Goal: Check status: Check status

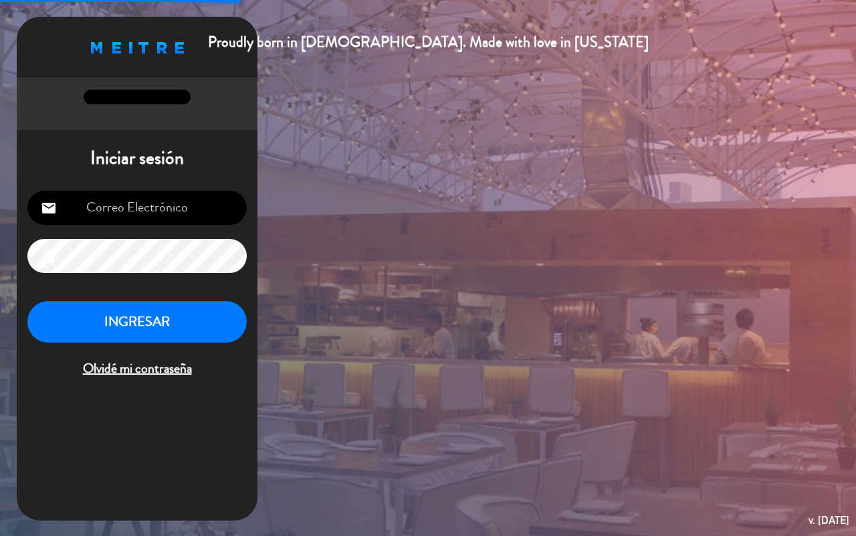
type input "[EMAIL_ADDRESS][DOMAIN_NAME]"
click at [102, 322] on button "INGRESAR" at bounding box center [136, 322] width 219 height 42
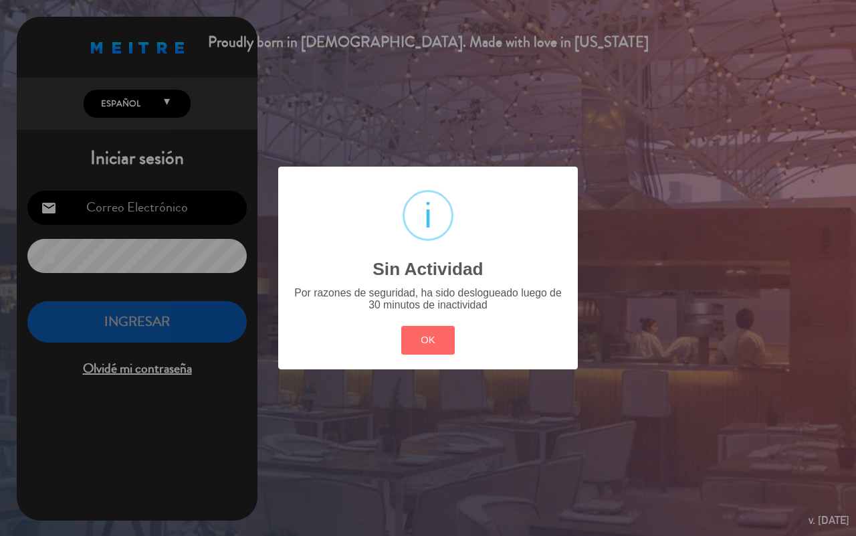
type input "[EMAIL_ADDRESS][DOMAIN_NAME]"
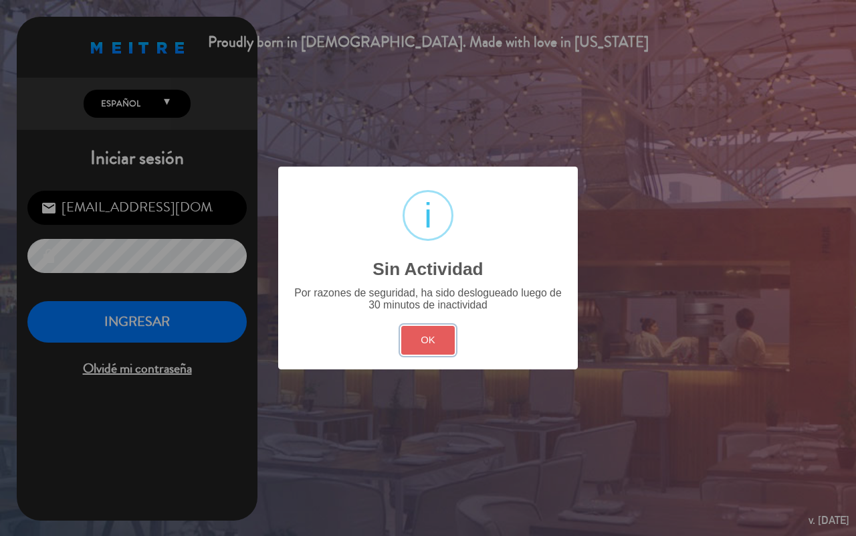
click at [423, 345] on button "OK" at bounding box center [428, 340] width 54 height 29
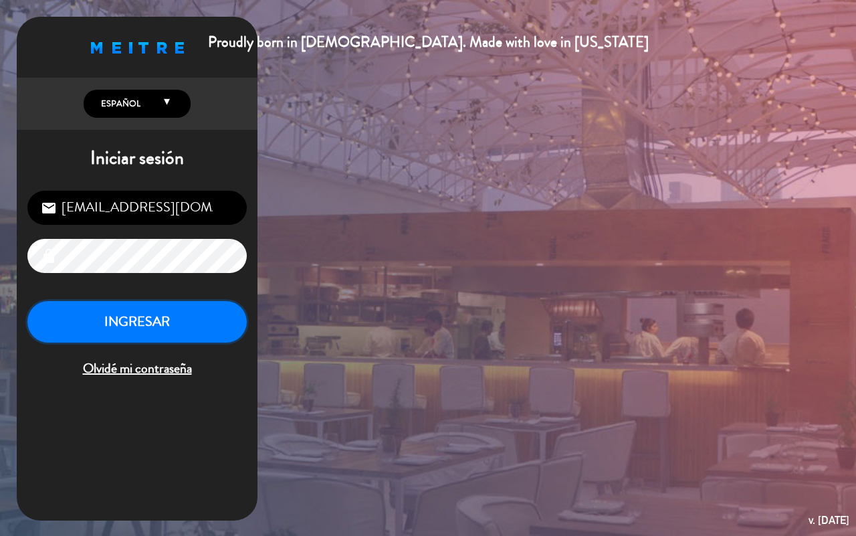
click at [191, 336] on button "INGRESAR" at bounding box center [136, 322] width 219 height 42
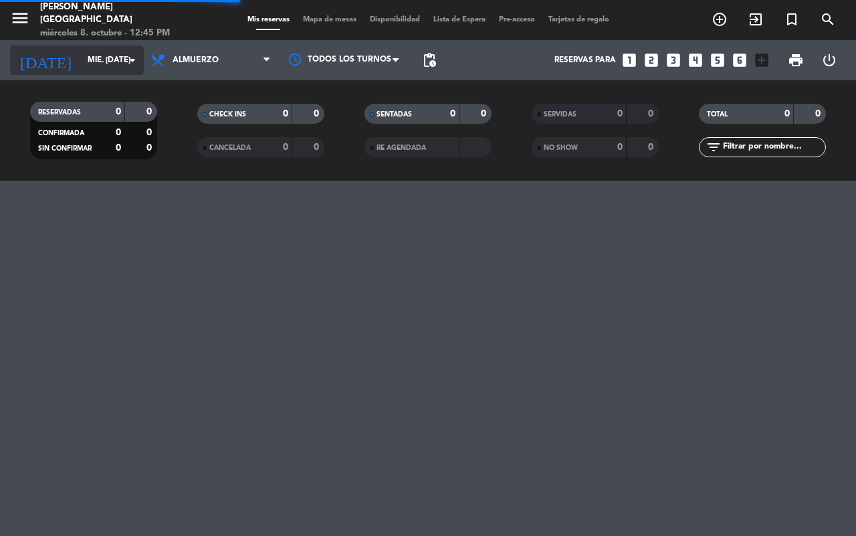
click at [114, 62] on input "mié. [DATE]" at bounding box center [134, 60] width 106 height 23
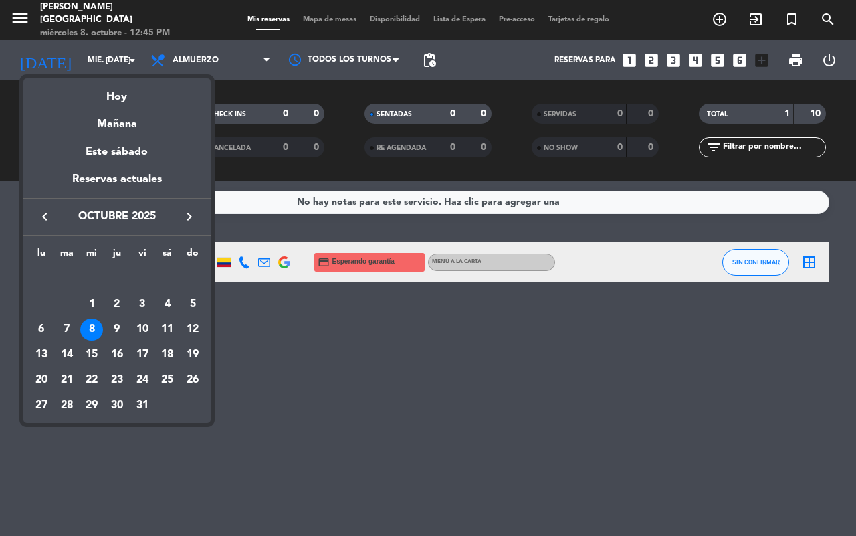
click at [38, 215] on icon "keyboard_arrow_left" at bounding box center [45, 217] width 16 height 16
click at [44, 296] on div "1" at bounding box center [41, 304] width 23 height 23
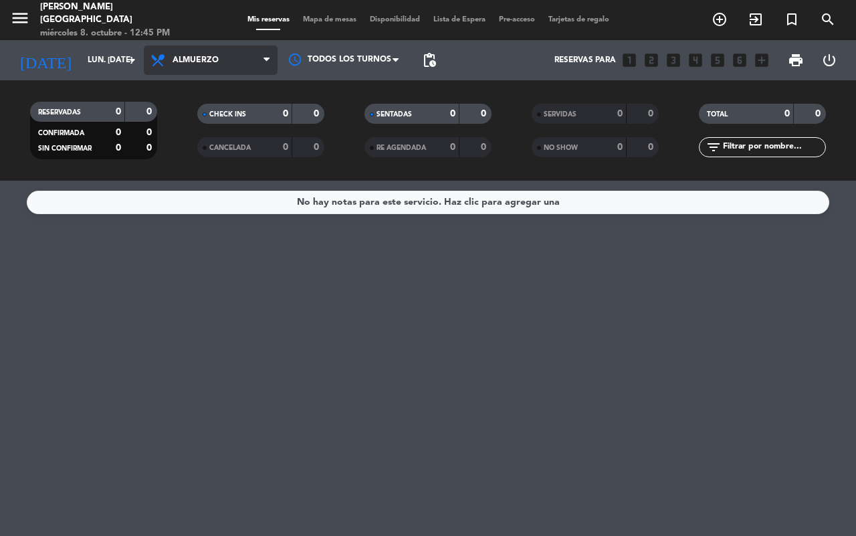
drag, startPoint x: 243, startPoint y: 59, endPoint x: 236, endPoint y: 70, distance: 13.2
click at [244, 58] on span "Almuerzo" at bounding box center [211, 59] width 134 height 29
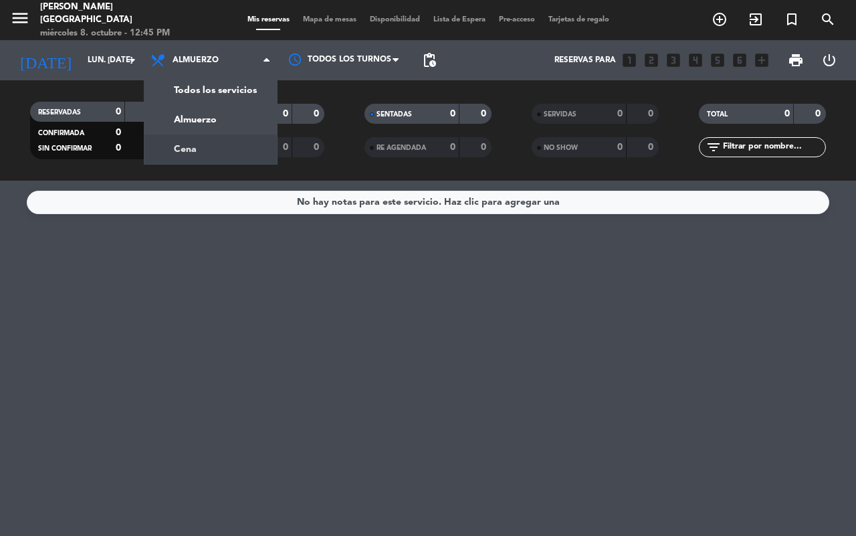
click at [219, 147] on div "menu [PERSON_NAME] miércoles 8. octubre - 12:45 PM Mis reservas Mapa de mesas D…" at bounding box center [428, 90] width 856 height 181
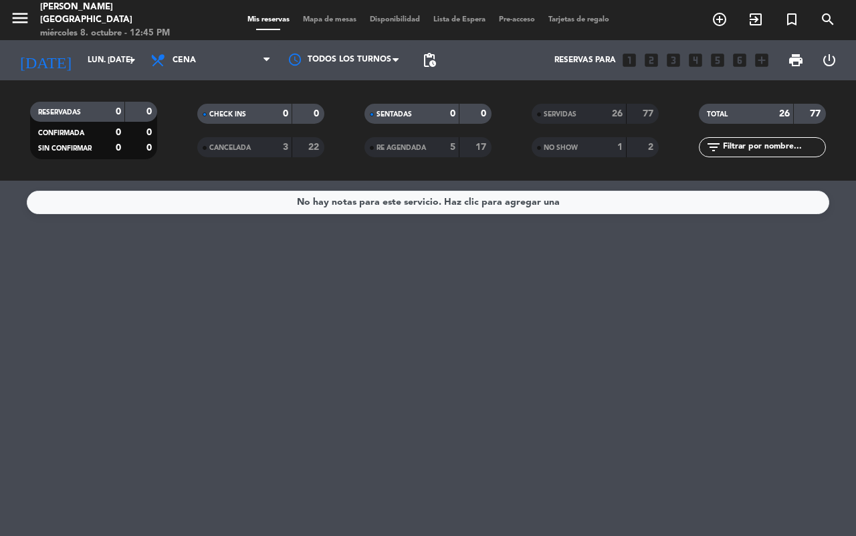
click at [580, 120] on div "SERVIDAS" at bounding box center [566, 113] width 62 height 15
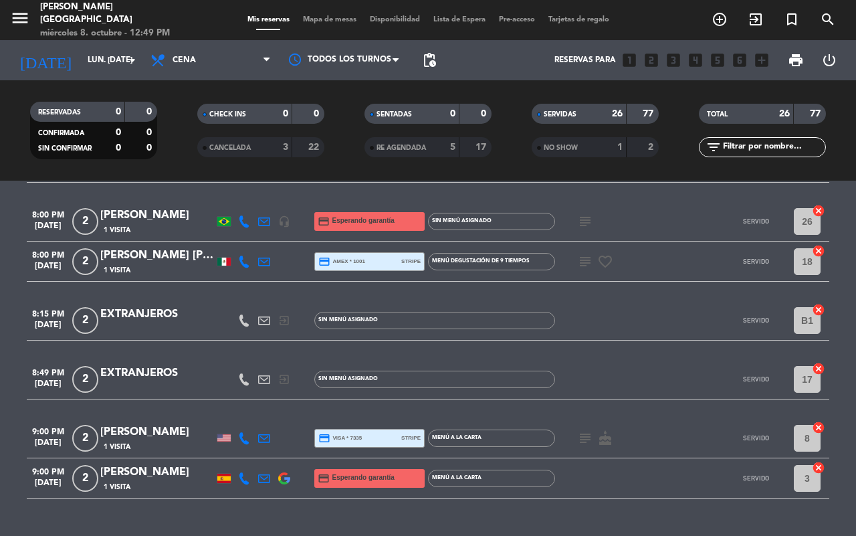
scroll to position [1022, 0]
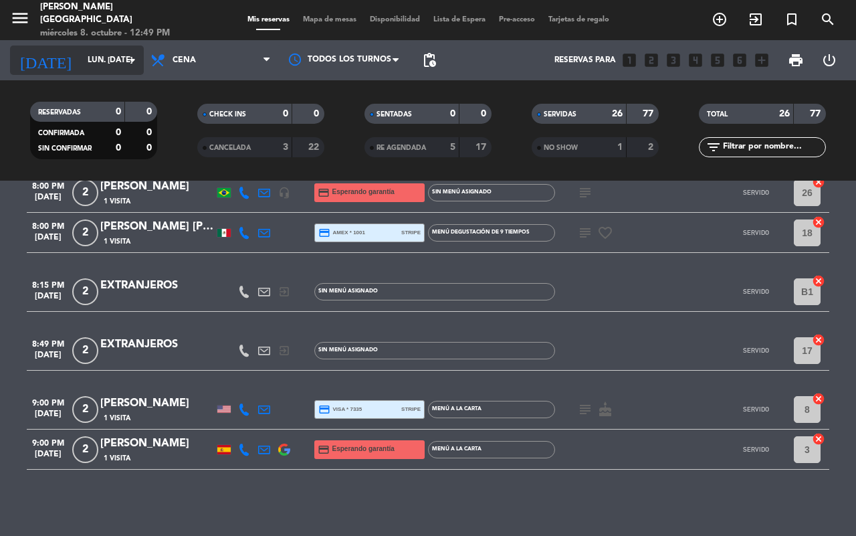
click at [94, 53] on input "lun. [DATE]" at bounding box center [134, 60] width 106 height 23
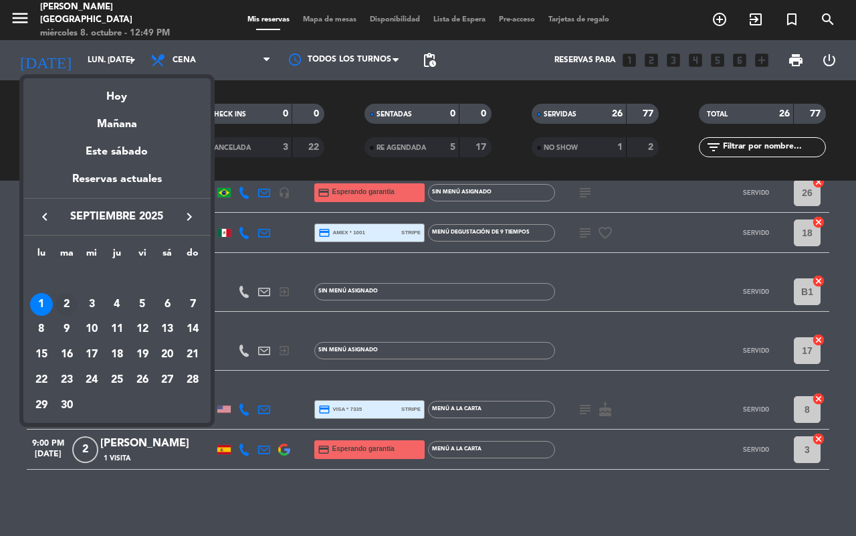
click at [71, 299] on div "2" at bounding box center [66, 304] width 23 height 23
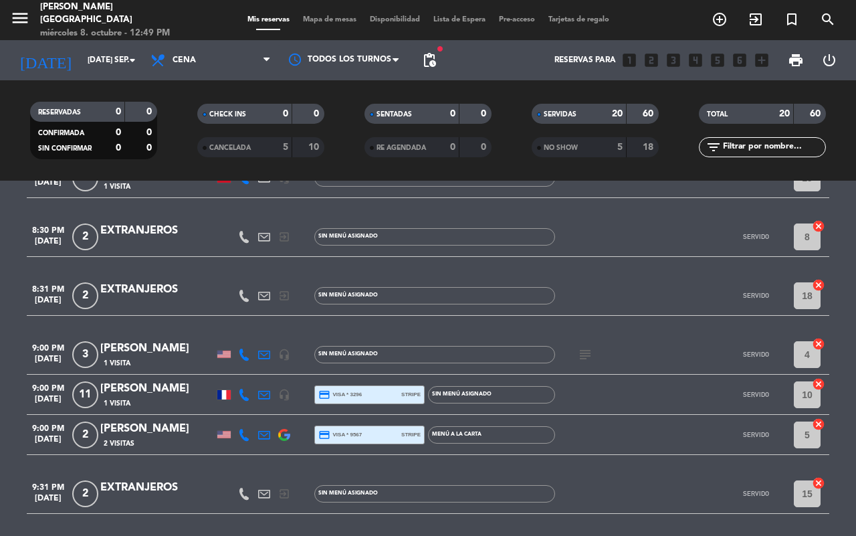
scroll to position [819, 0]
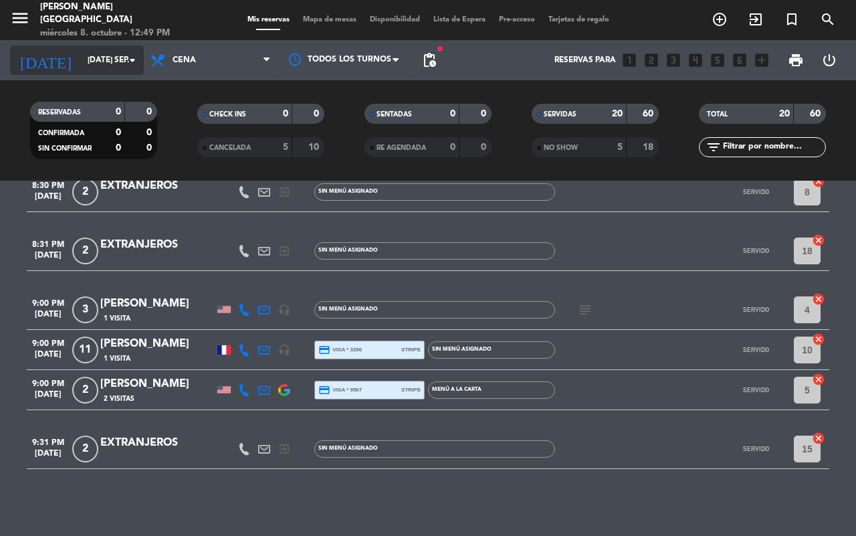
click at [98, 60] on input "[DATE] sep." at bounding box center [134, 60] width 106 height 23
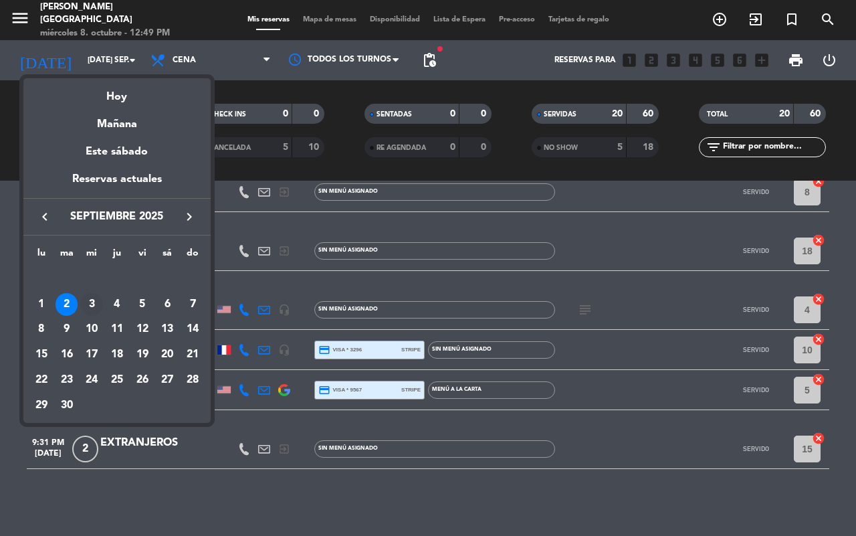
click at [94, 296] on div "3" at bounding box center [91, 304] width 23 height 23
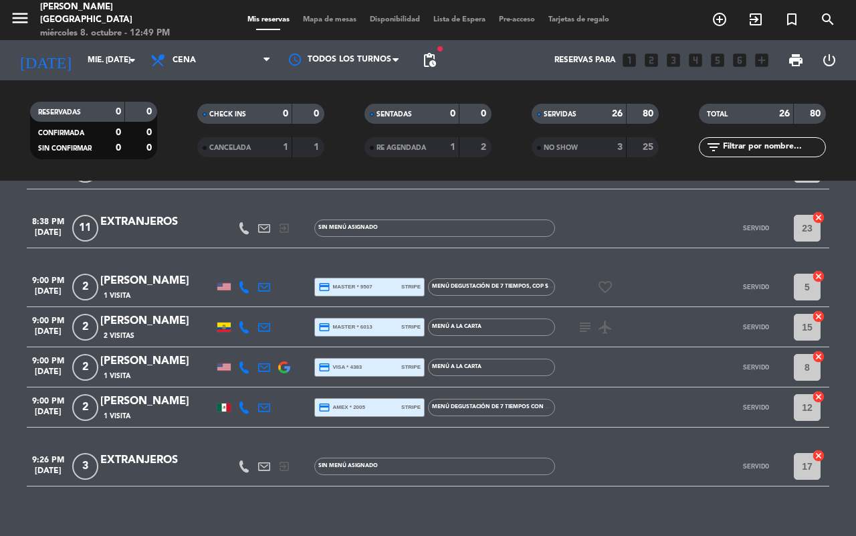
scroll to position [1087, 0]
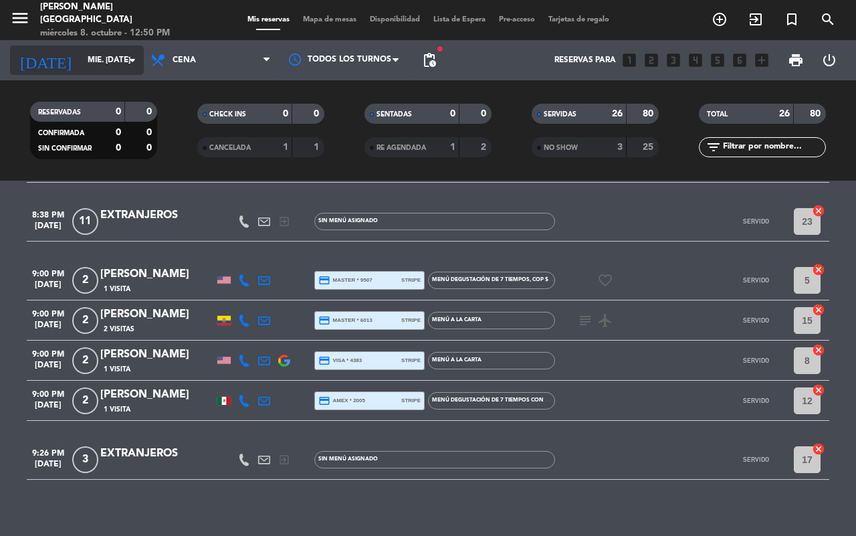
click at [92, 64] on input "mié. [DATE]" at bounding box center [134, 60] width 106 height 23
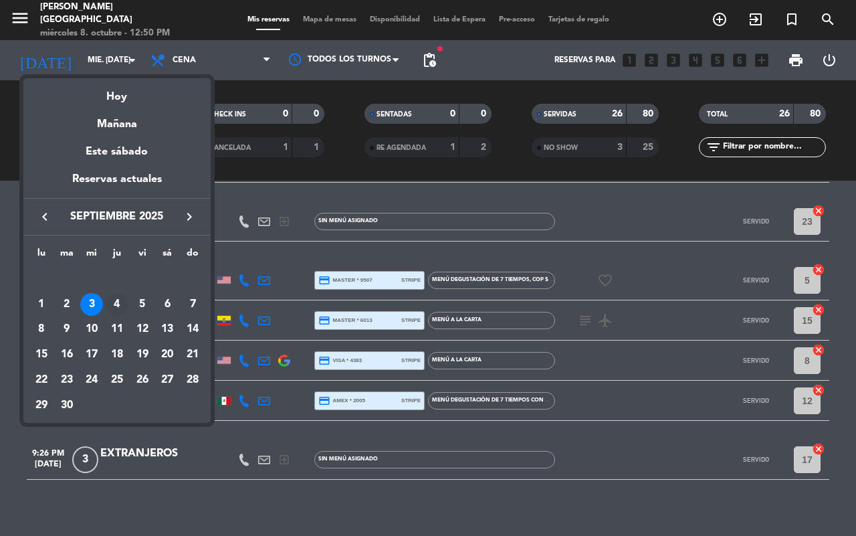
click at [118, 301] on div "4" at bounding box center [117, 304] width 23 height 23
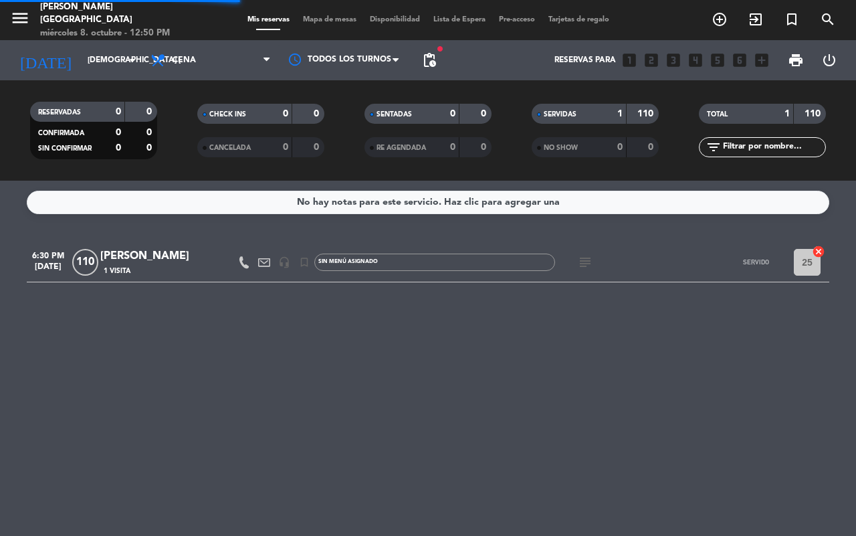
scroll to position [0, 0]
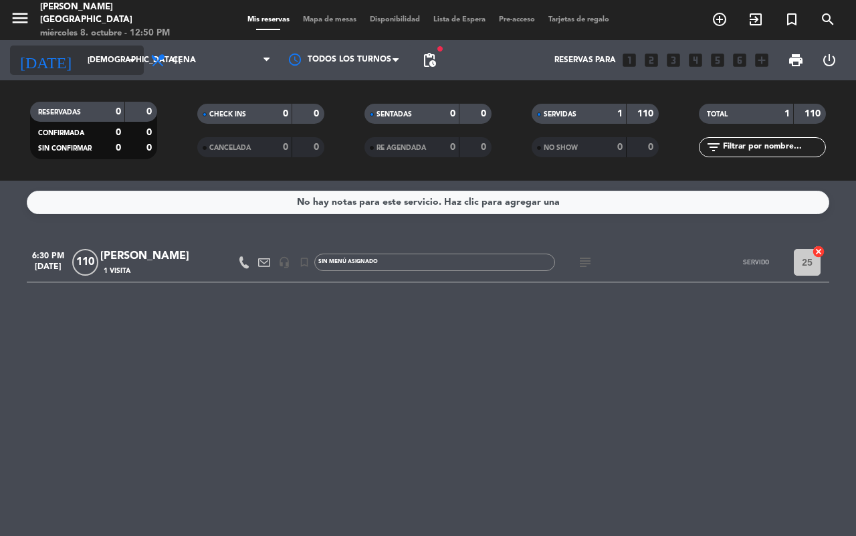
click at [107, 64] on input "[DEMOGRAPHIC_DATA] [DATE]" at bounding box center [134, 60] width 106 height 23
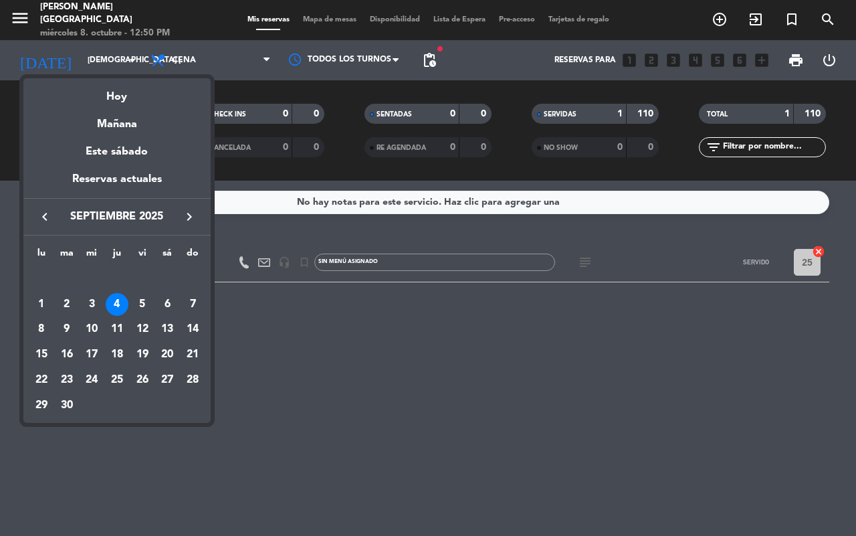
click at [308, 400] on div at bounding box center [428, 268] width 856 height 536
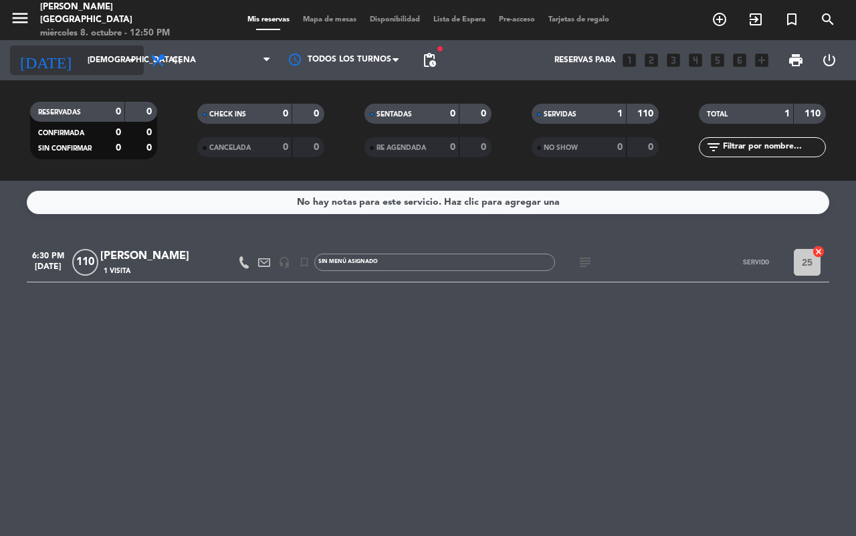
click at [131, 58] on icon "arrow_drop_down" at bounding box center [132, 60] width 16 height 16
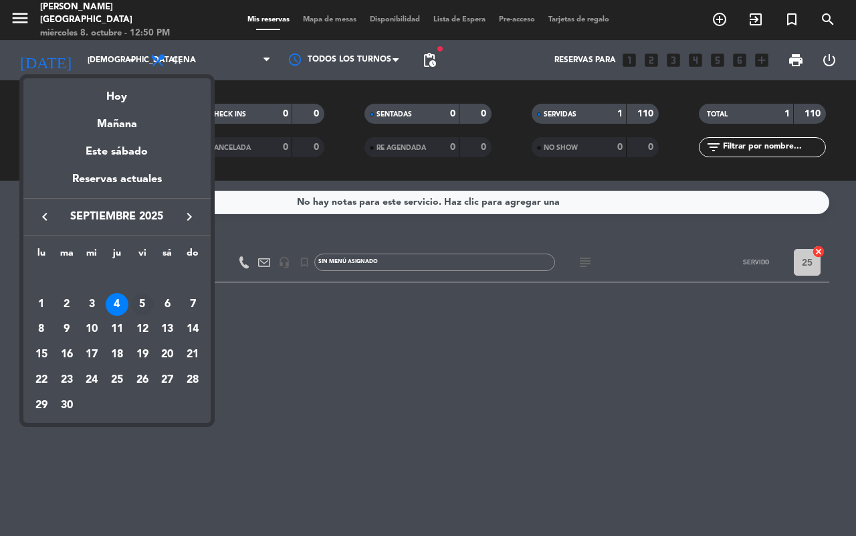
click at [144, 305] on div "5" at bounding box center [142, 304] width 23 height 23
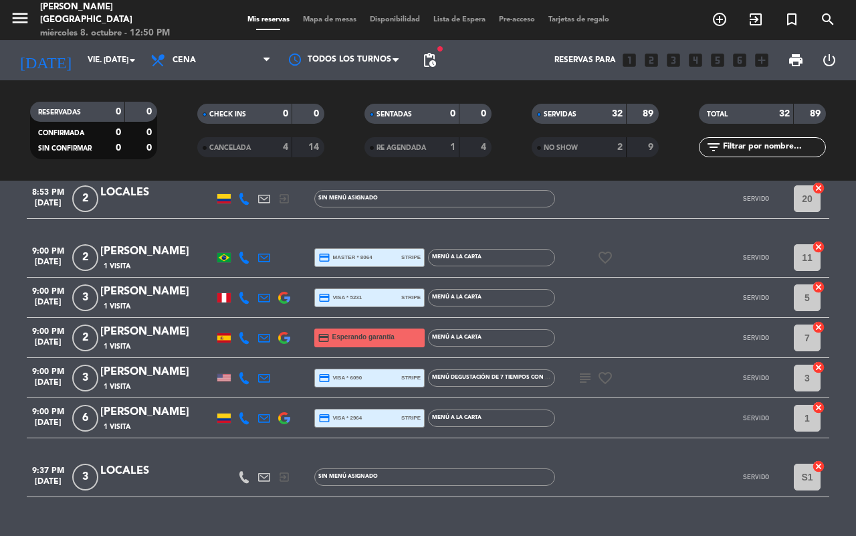
scroll to position [1281, 0]
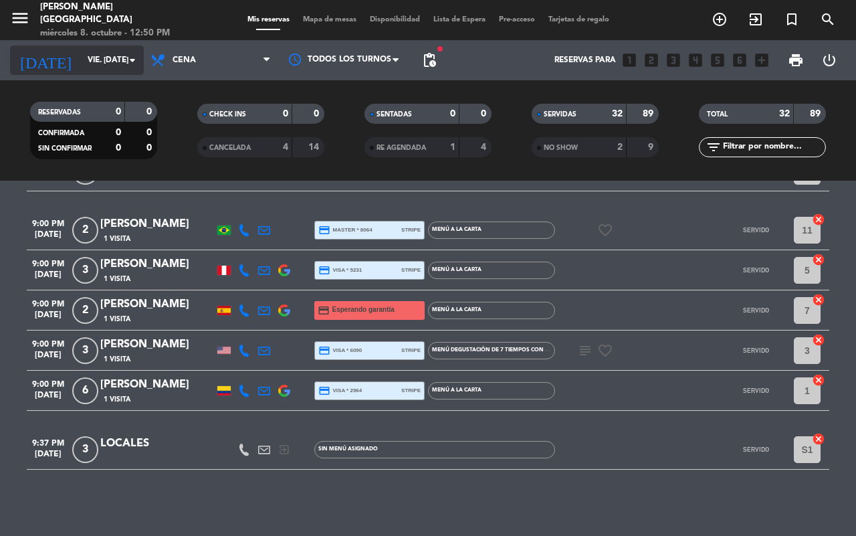
click at [101, 62] on input "vie. [DATE]" at bounding box center [134, 60] width 106 height 23
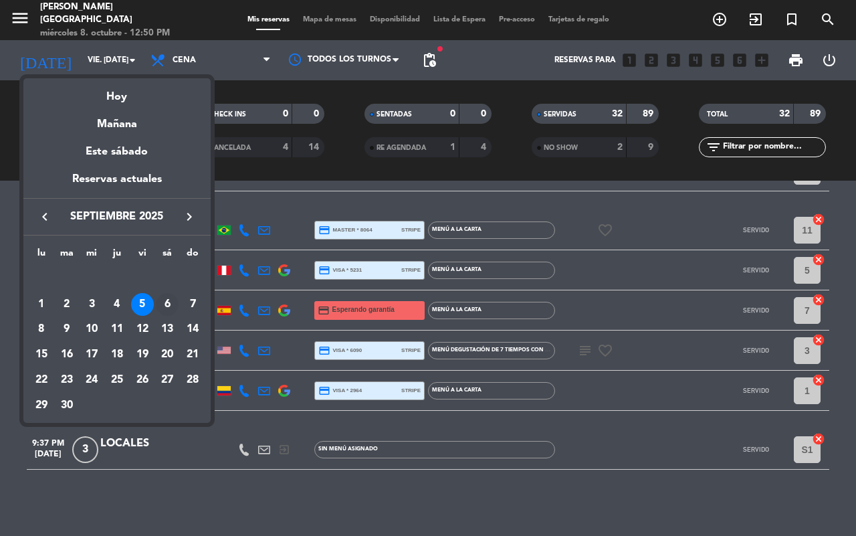
click at [164, 306] on div "6" at bounding box center [167, 304] width 23 height 23
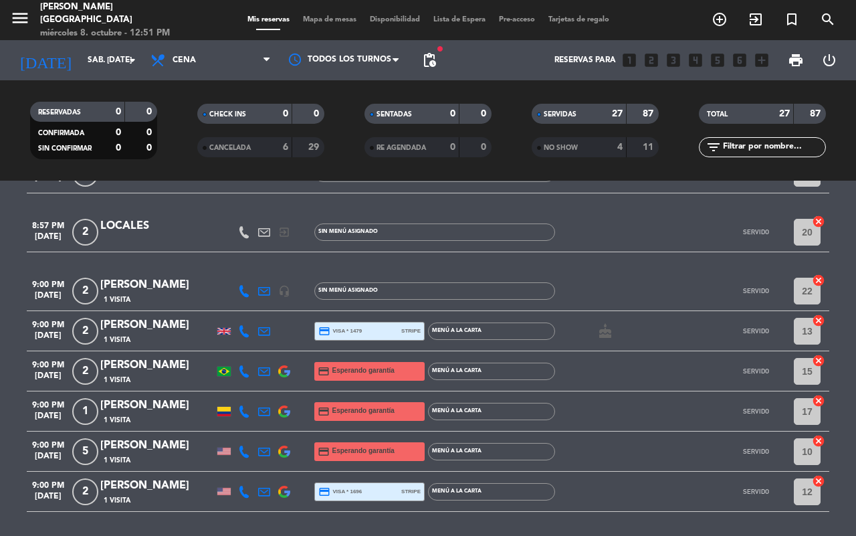
scroll to position [1044, 0]
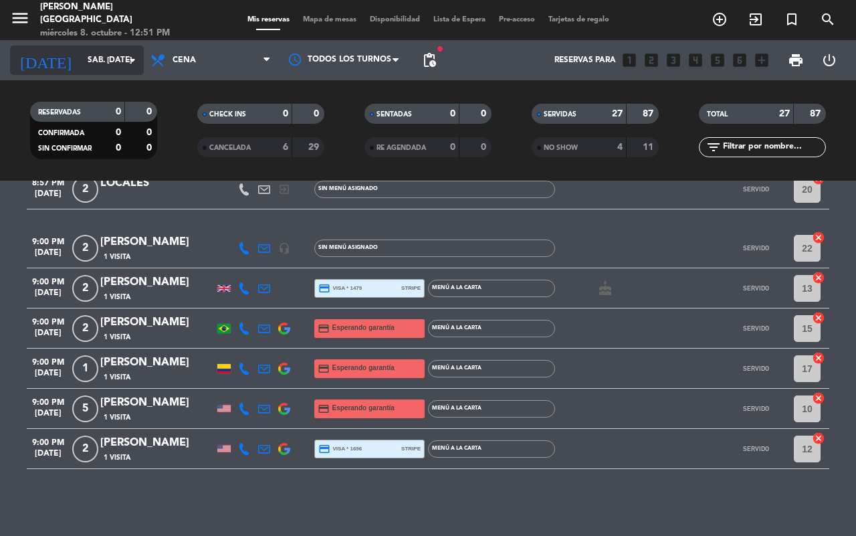
click at [122, 65] on input "sáb. [DATE]" at bounding box center [134, 60] width 106 height 23
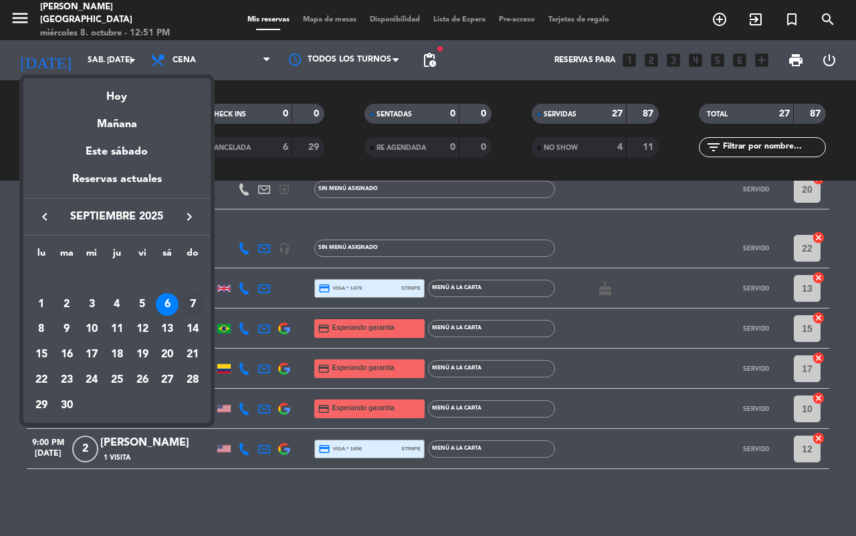
click at [198, 298] on div "7" at bounding box center [192, 304] width 23 height 23
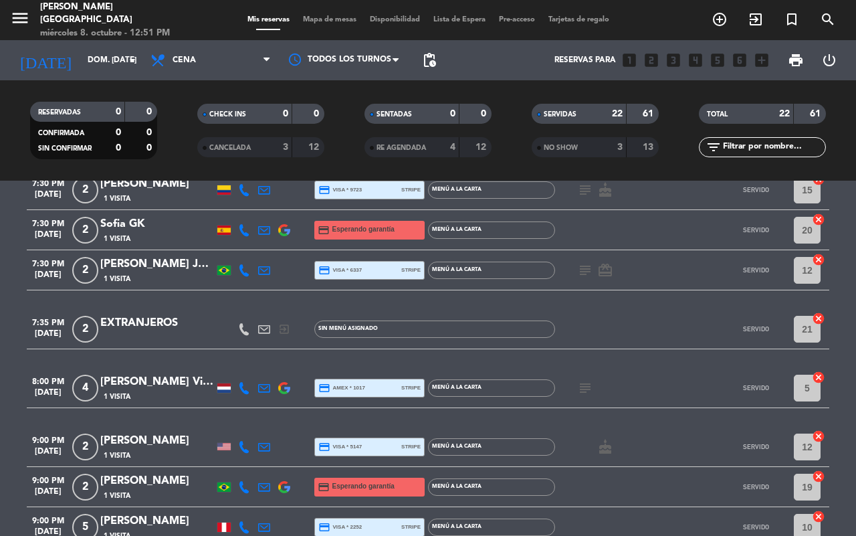
scroll to position [786, 0]
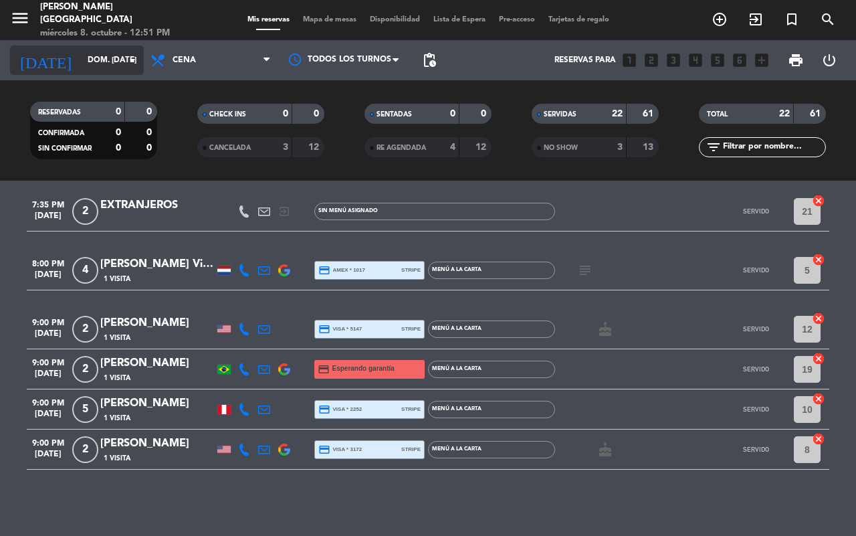
click at [118, 58] on input "dom. [DATE]" at bounding box center [134, 60] width 106 height 23
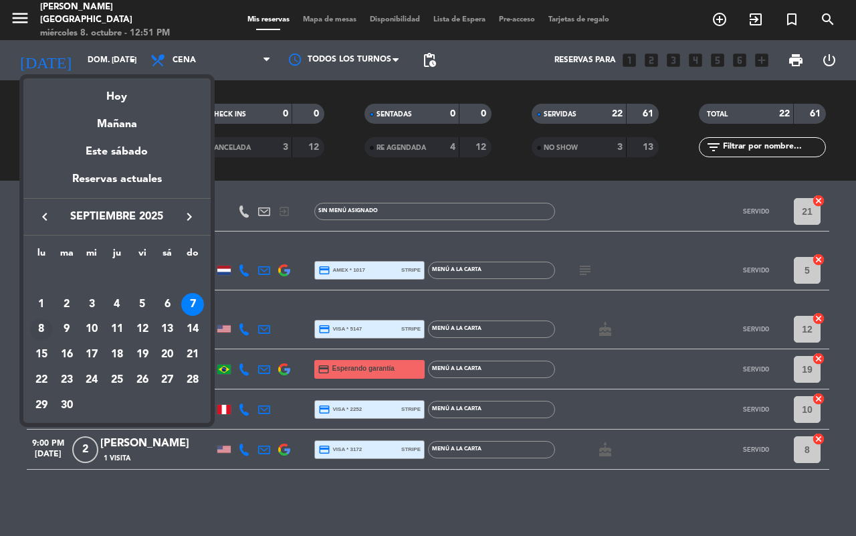
click at [50, 328] on div "8" at bounding box center [41, 329] width 23 height 23
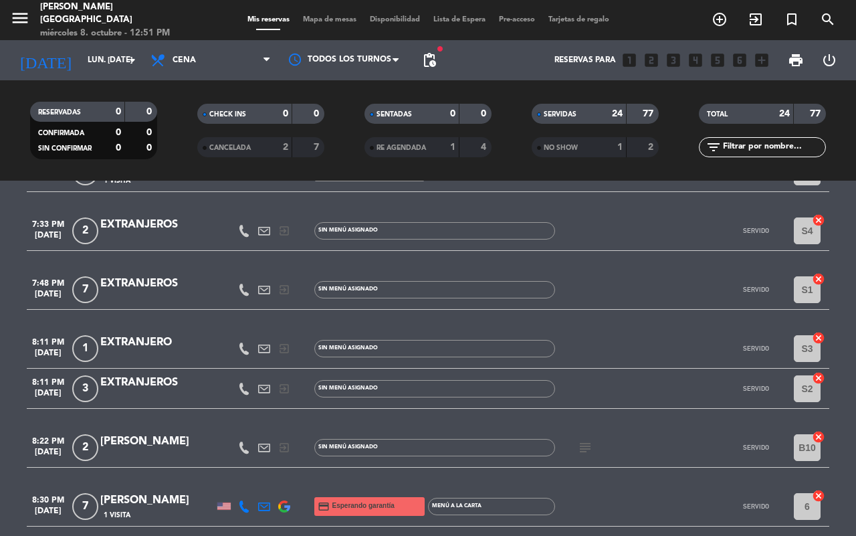
scroll to position [998, 0]
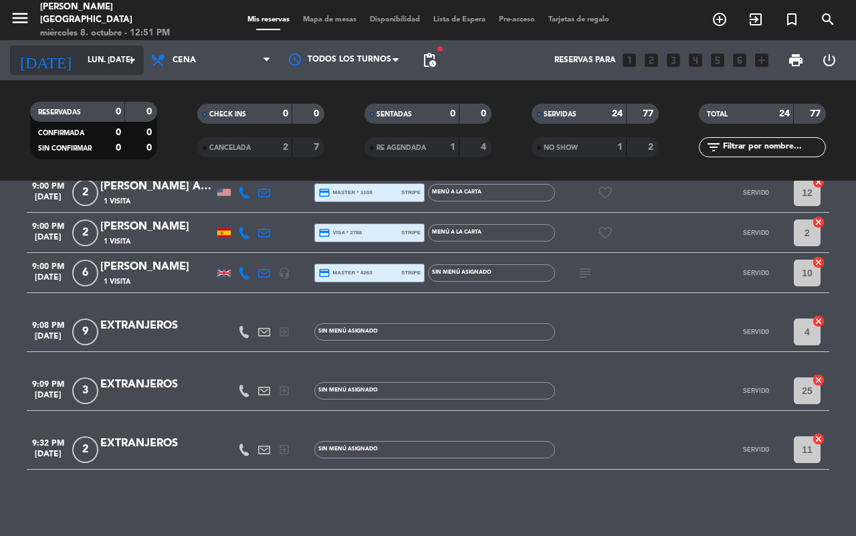
click at [96, 66] on input "lun. [DATE]" at bounding box center [134, 60] width 106 height 23
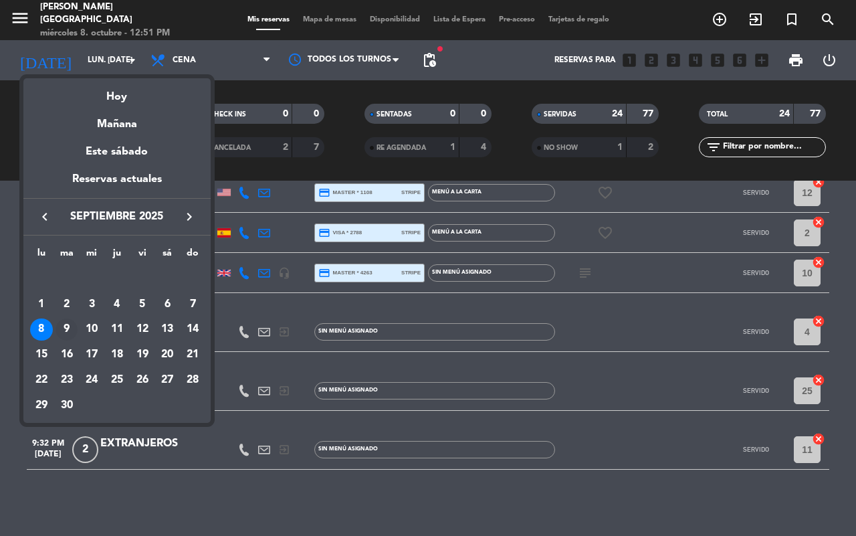
click at [62, 329] on div "9" at bounding box center [66, 329] width 23 height 23
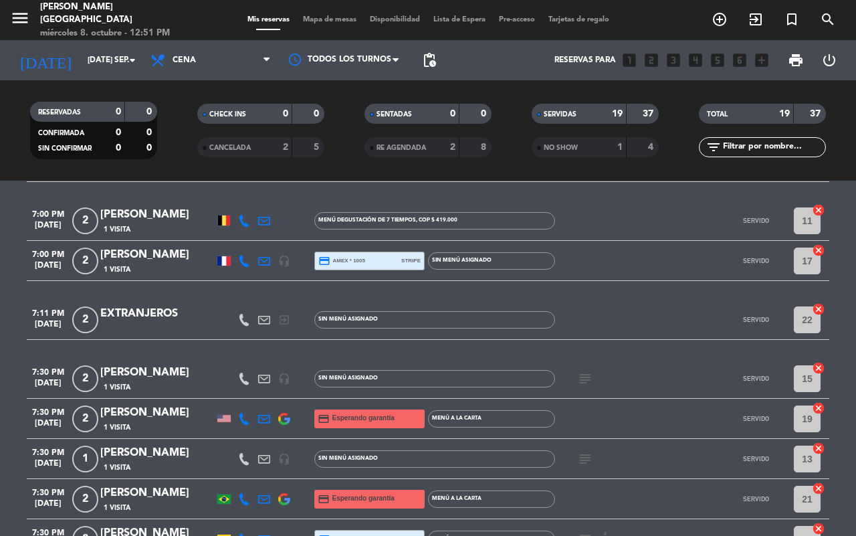
scroll to position [0, 0]
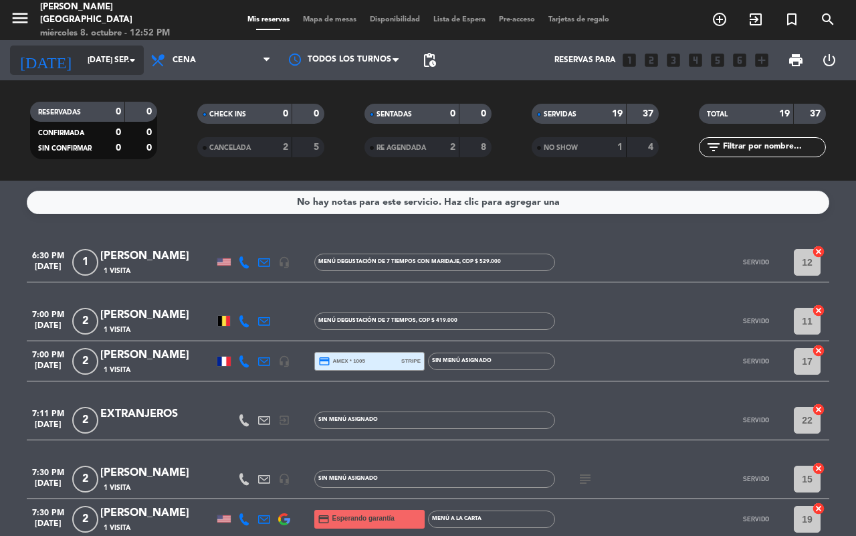
click at [82, 60] on input "[DATE] sep." at bounding box center [134, 60] width 106 height 23
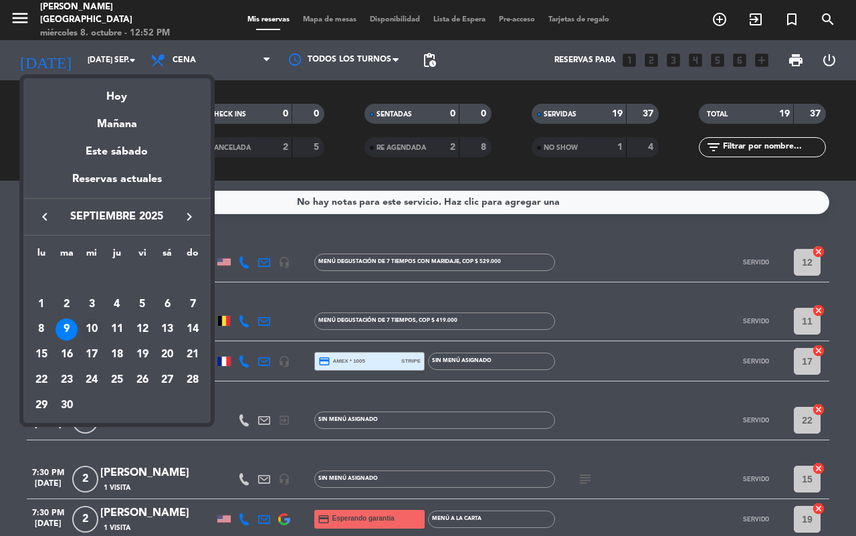
click at [95, 331] on div "10" at bounding box center [91, 329] width 23 height 23
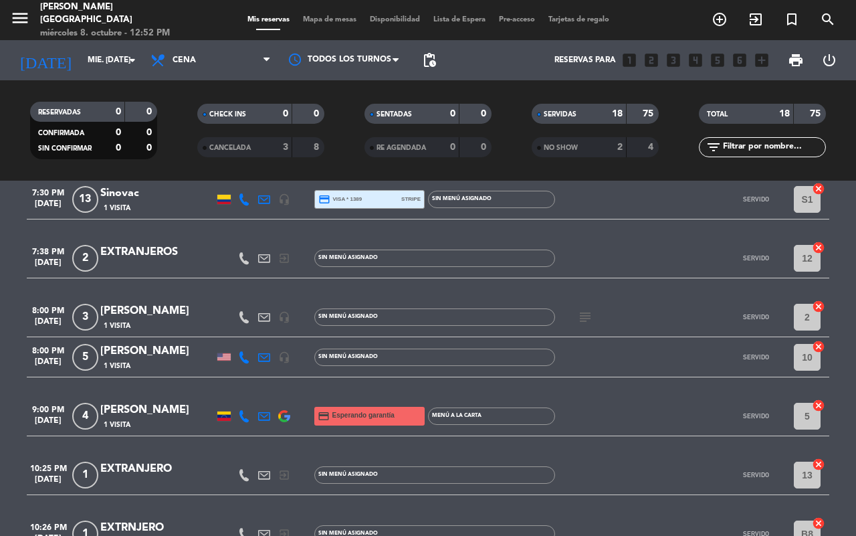
scroll to position [645, 0]
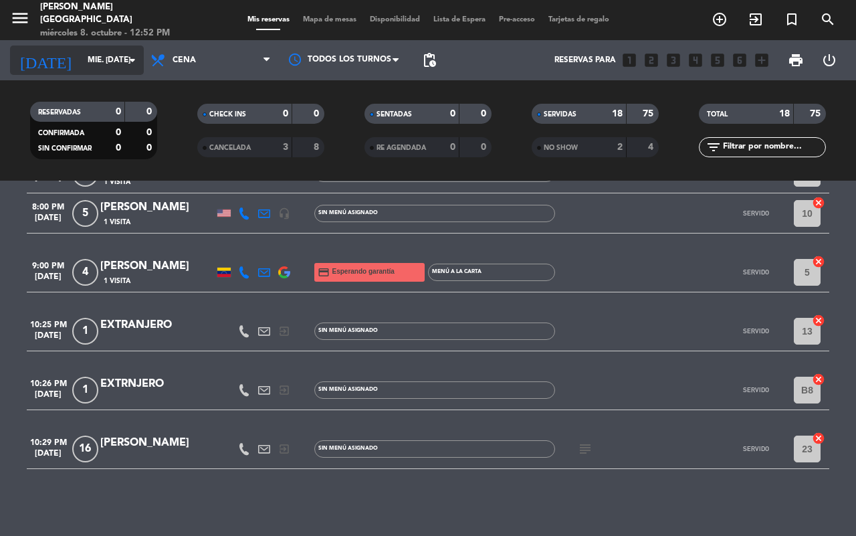
click at [94, 66] on input "mié. [DATE]" at bounding box center [134, 60] width 106 height 23
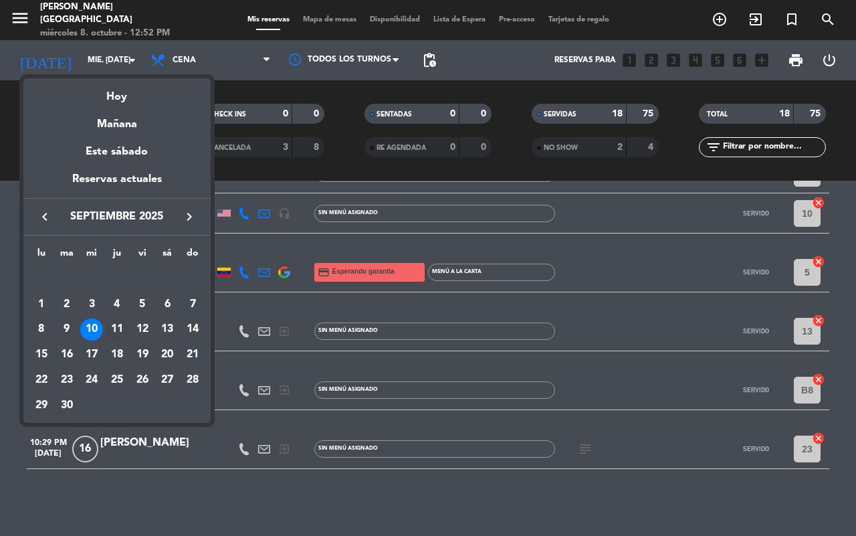
click at [125, 333] on div "11" at bounding box center [117, 329] width 23 height 23
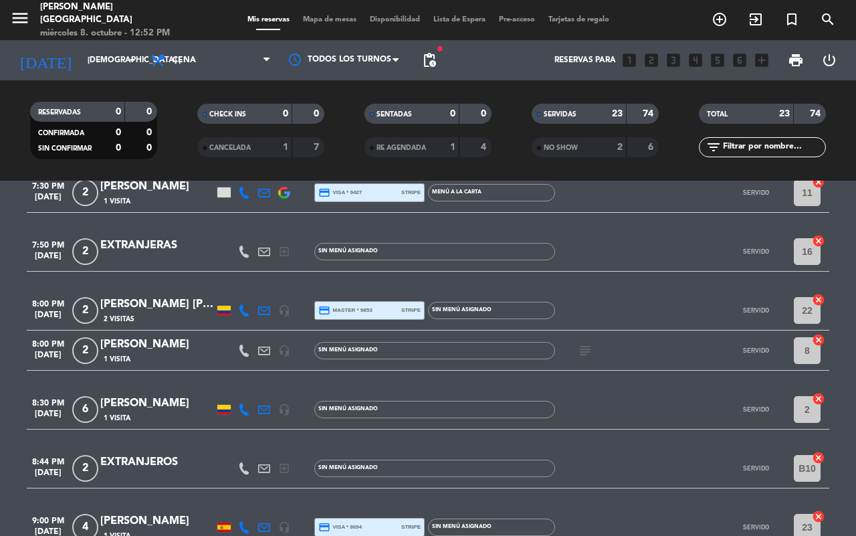
scroll to position [826, 0]
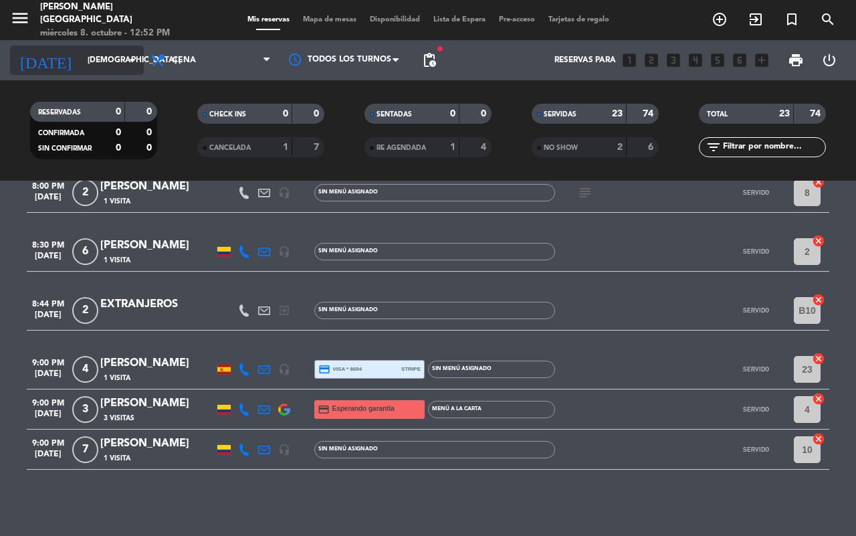
click at [121, 61] on input "[DEMOGRAPHIC_DATA] [DATE]" at bounding box center [134, 60] width 106 height 23
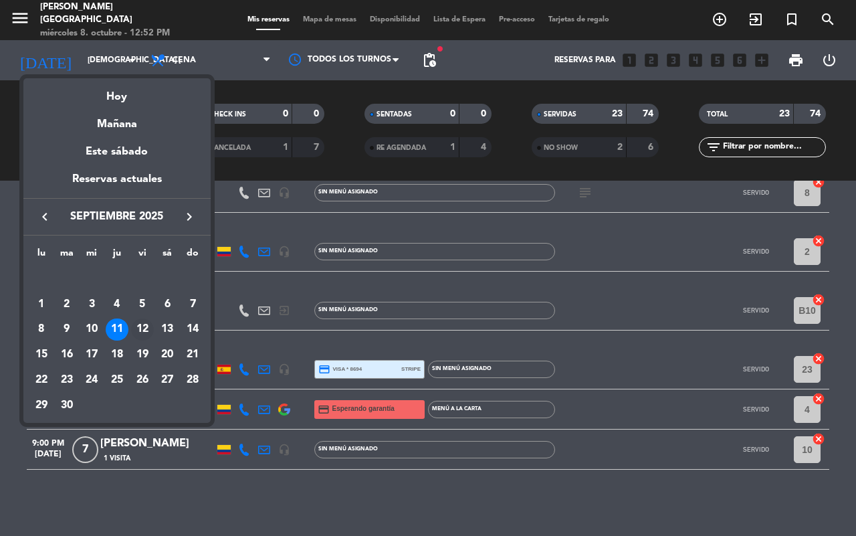
click at [139, 328] on div "12" at bounding box center [142, 329] width 23 height 23
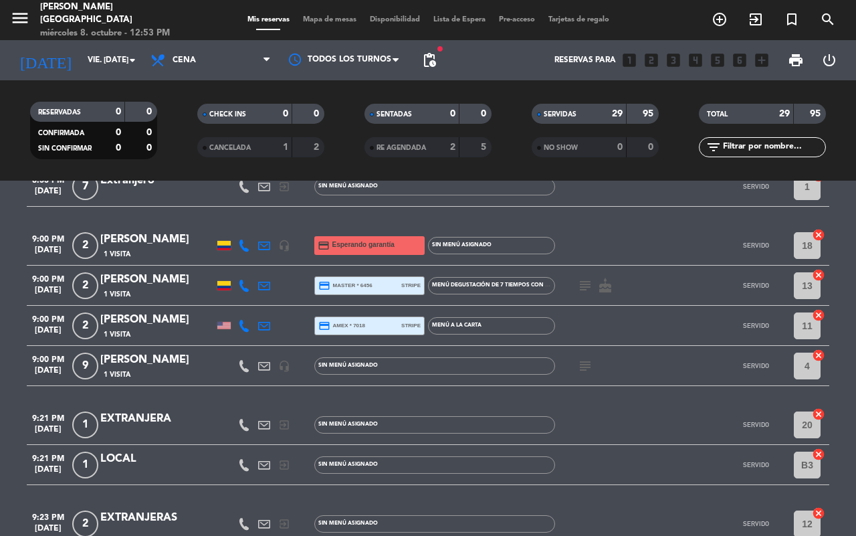
scroll to position [1161, 0]
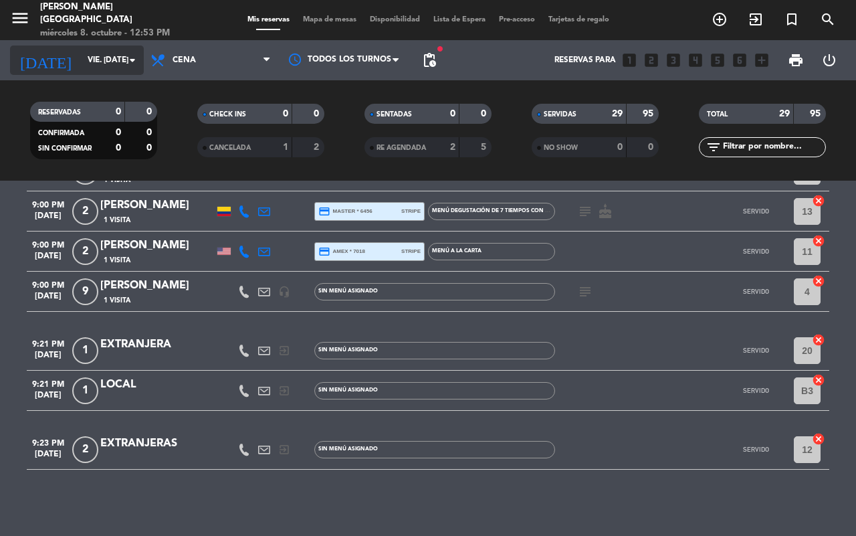
click at [84, 68] on input "vie. [DATE]" at bounding box center [134, 60] width 106 height 23
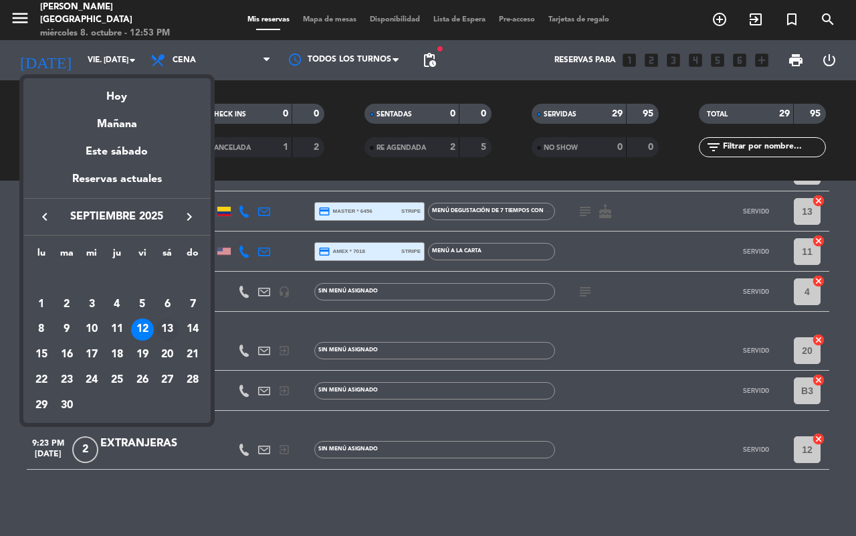
click at [175, 328] on div "13" at bounding box center [167, 329] width 23 height 23
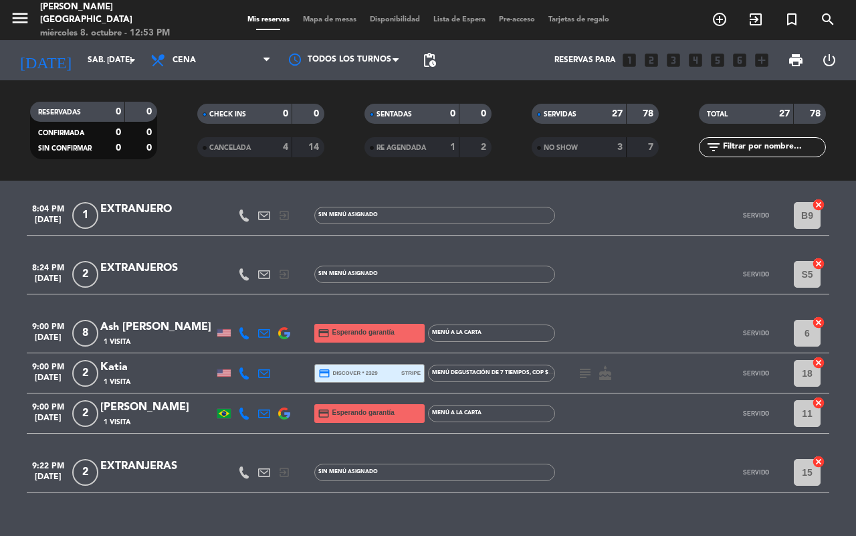
scroll to position [1024, 0]
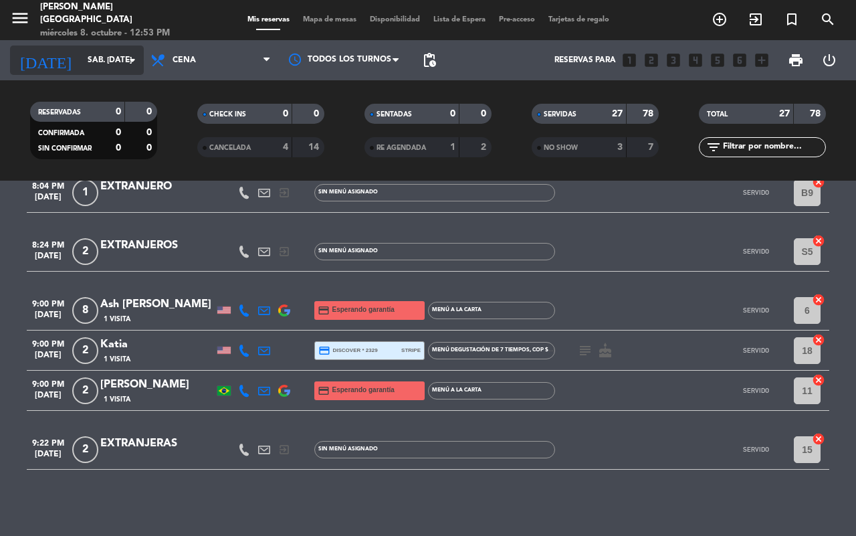
click at [110, 45] on div "[DATE] sáb. [DATE] arrow_drop_down" at bounding box center [77, 60] width 134 height 40
click at [96, 69] on input "sáb. [DATE]" at bounding box center [134, 60] width 106 height 23
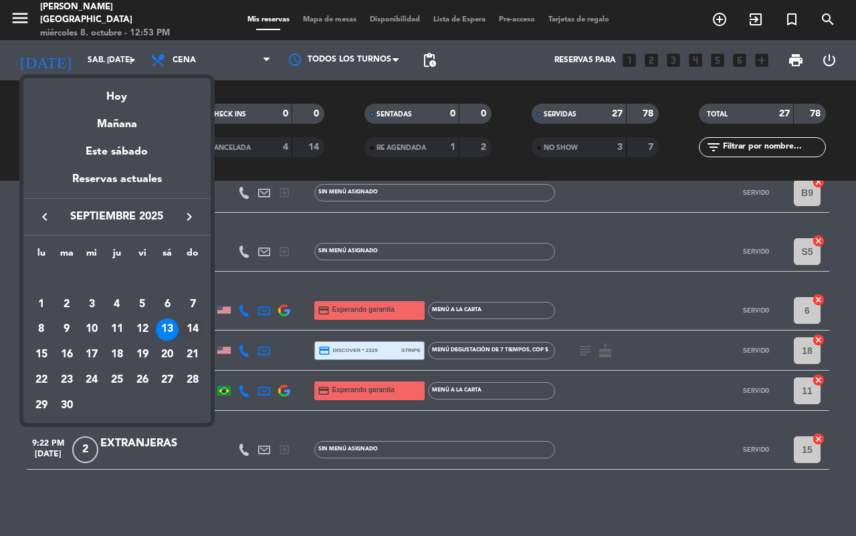
click at [195, 329] on div "14" at bounding box center [192, 329] width 23 height 23
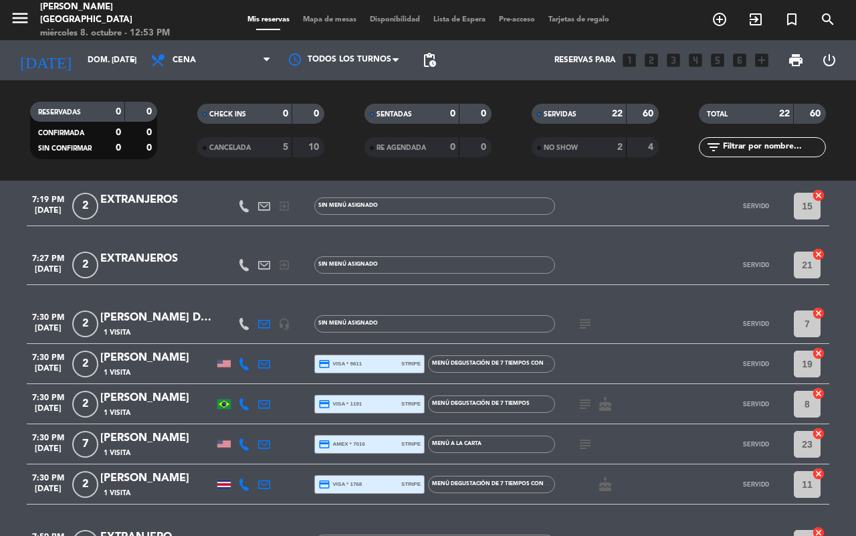
scroll to position [418, 0]
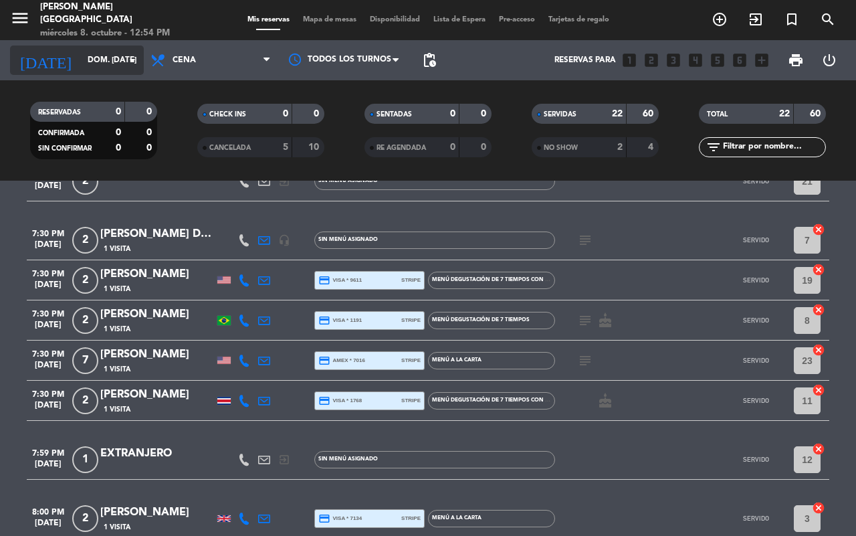
click at [135, 62] on icon "arrow_drop_down" at bounding box center [132, 60] width 16 height 16
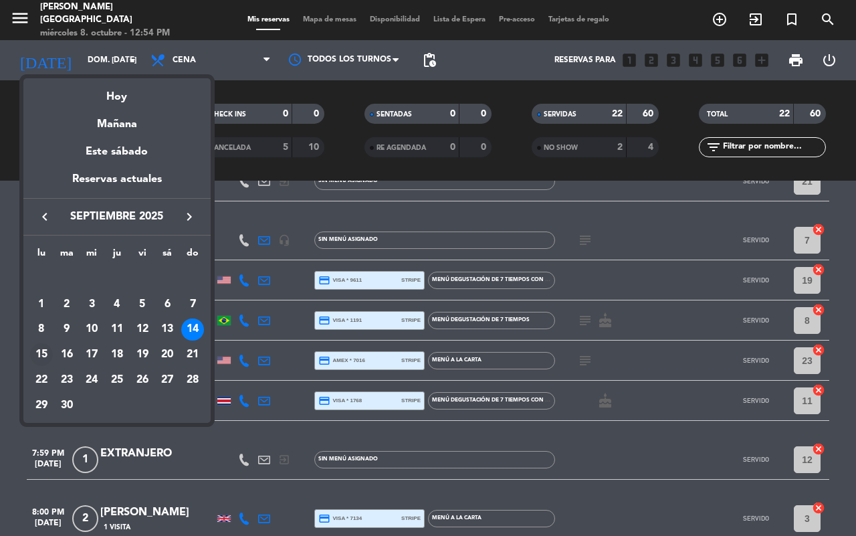
click at [47, 356] on div "15" at bounding box center [41, 354] width 23 height 23
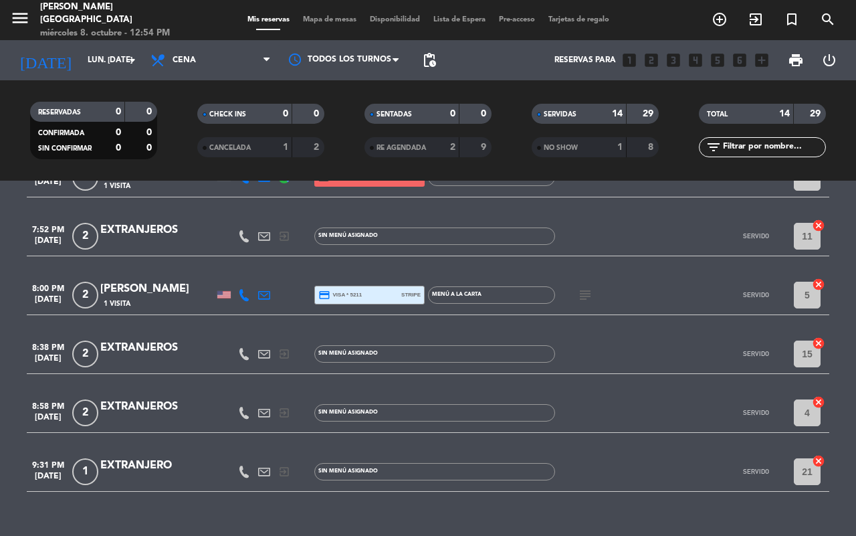
scroll to position [485, 0]
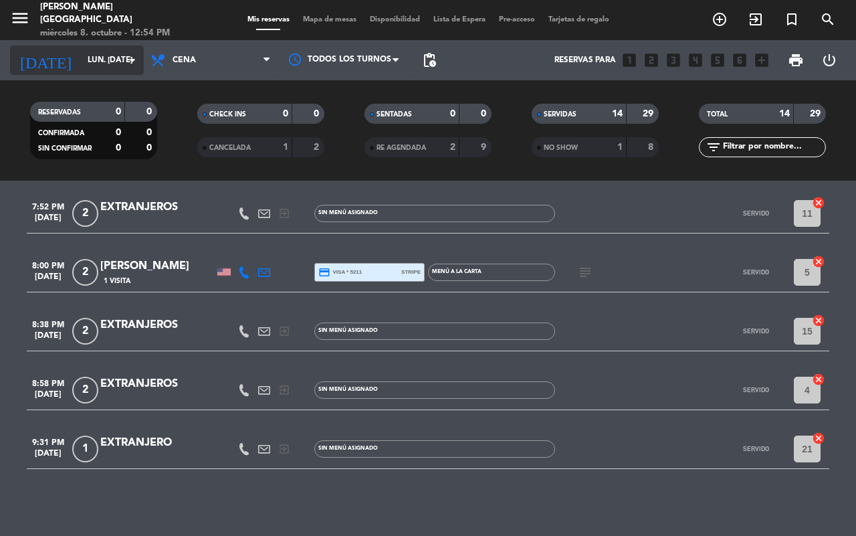
click at [108, 68] on input "lun. [DATE]" at bounding box center [134, 60] width 106 height 23
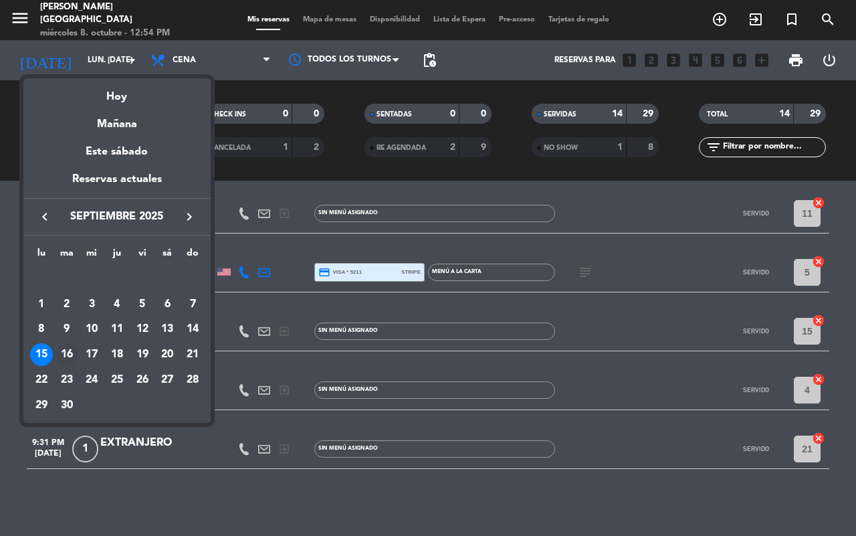
click at [70, 348] on div "16" at bounding box center [66, 354] width 23 height 23
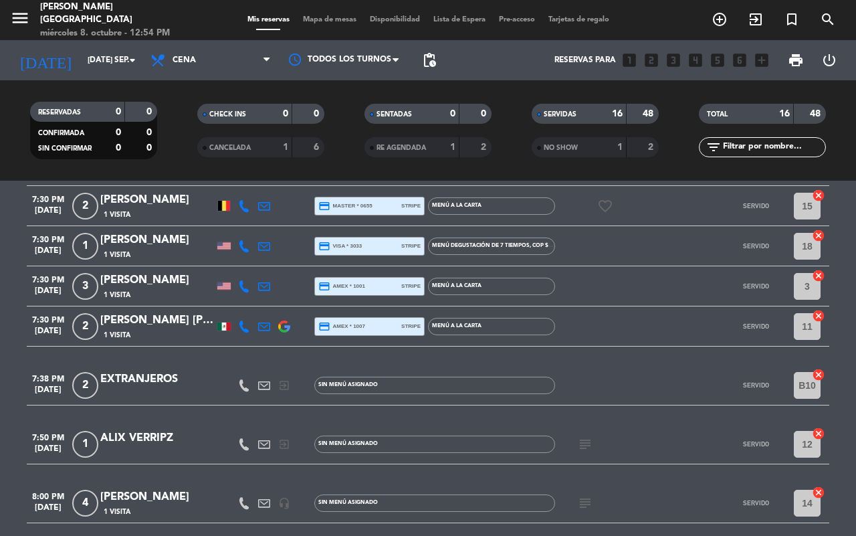
scroll to position [565, 0]
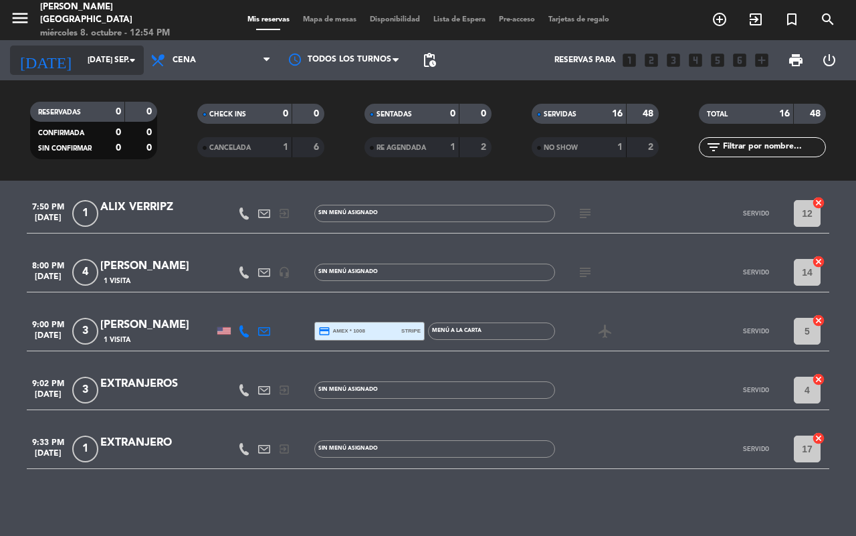
click at [117, 59] on input "[DATE] sep." at bounding box center [134, 60] width 106 height 23
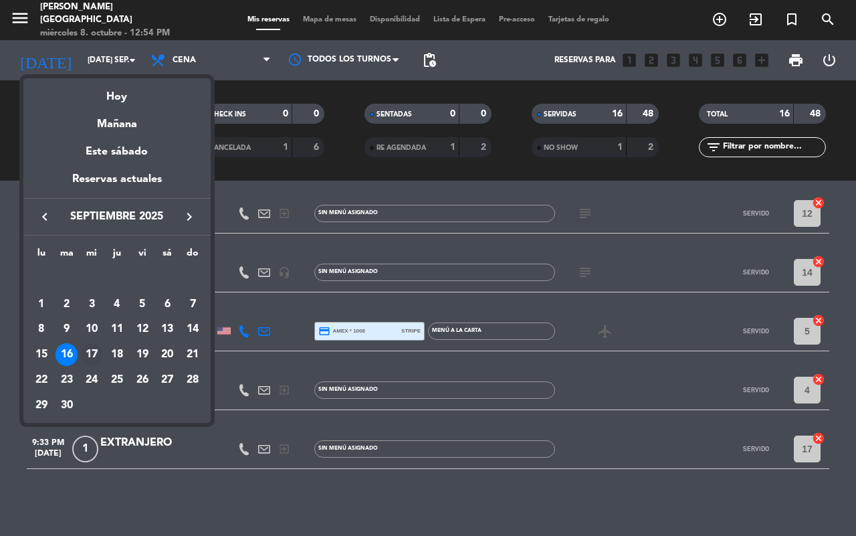
click at [89, 356] on div "17" at bounding box center [91, 354] width 23 height 23
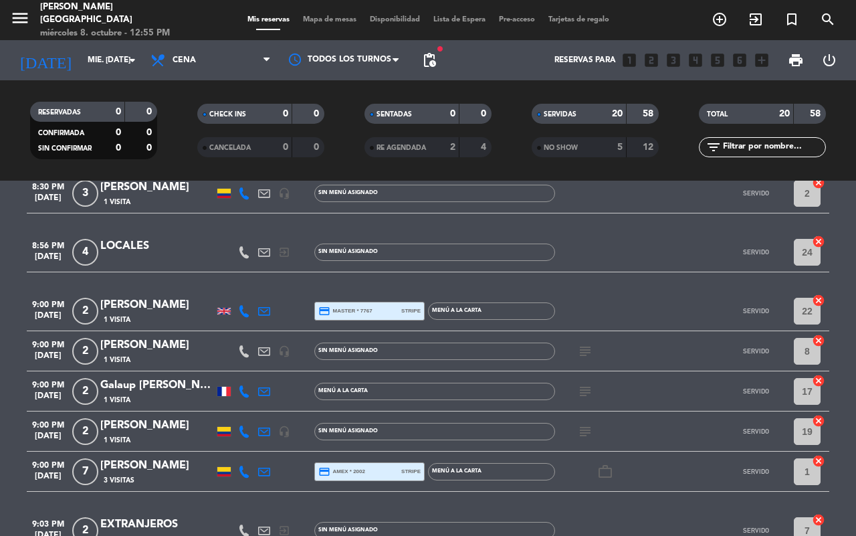
scroll to position [725, 0]
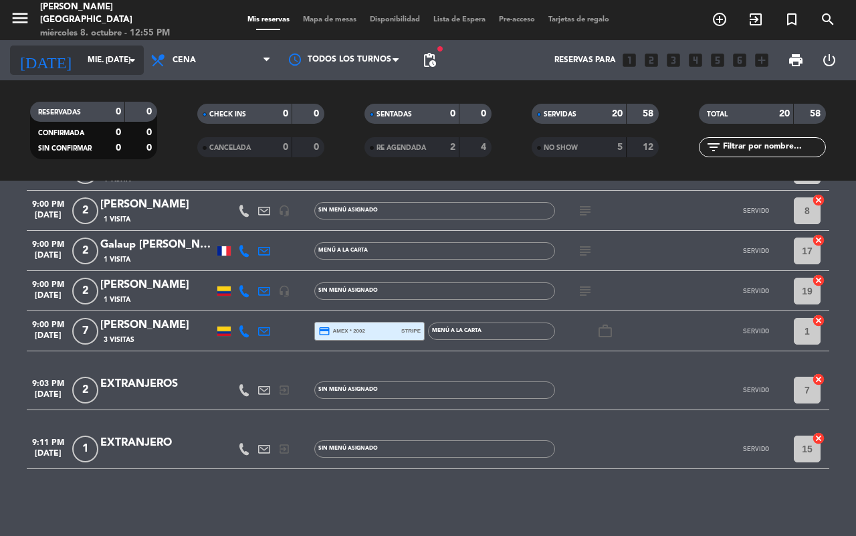
click at [94, 62] on input "mié. [DATE]" at bounding box center [134, 60] width 106 height 23
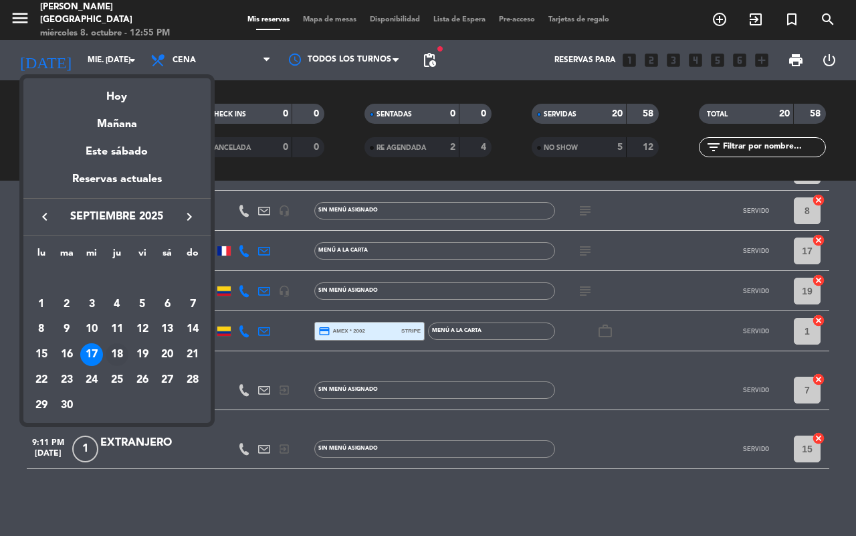
click at [122, 349] on div "18" at bounding box center [117, 354] width 23 height 23
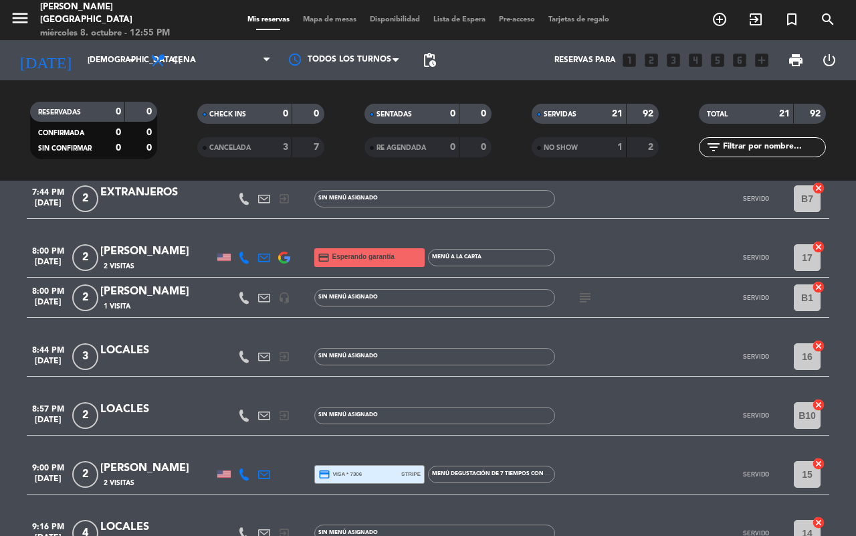
scroll to position [784, 0]
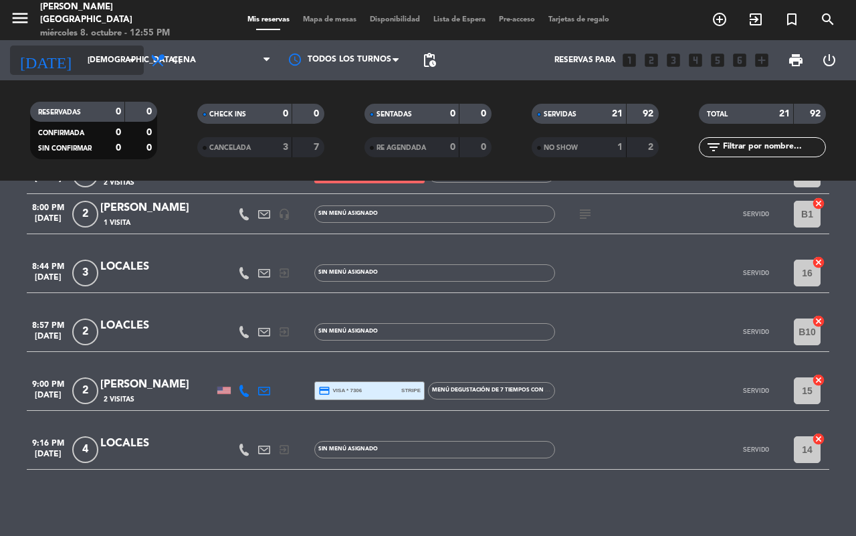
click at [87, 59] on input "[DEMOGRAPHIC_DATA] [DATE]" at bounding box center [134, 60] width 106 height 23
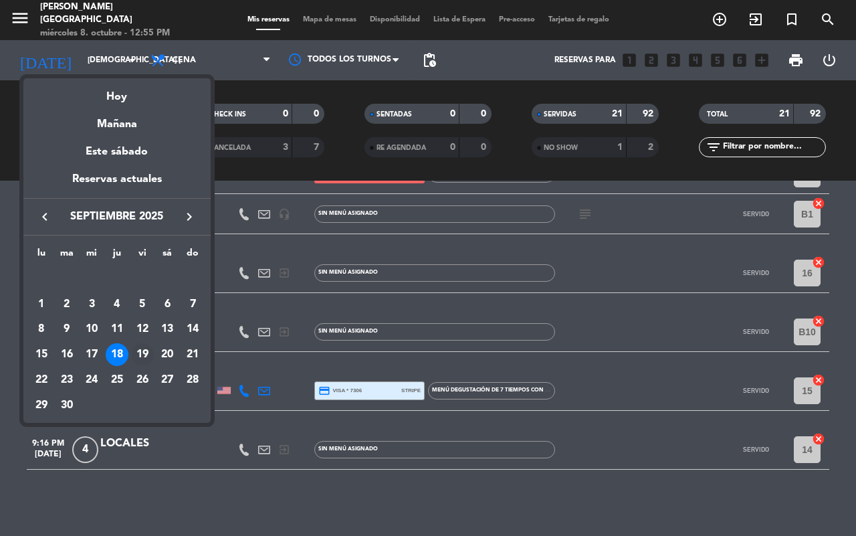
click at [144, 354] on div "19" at bounding box center [142, 354] width 23 height 23
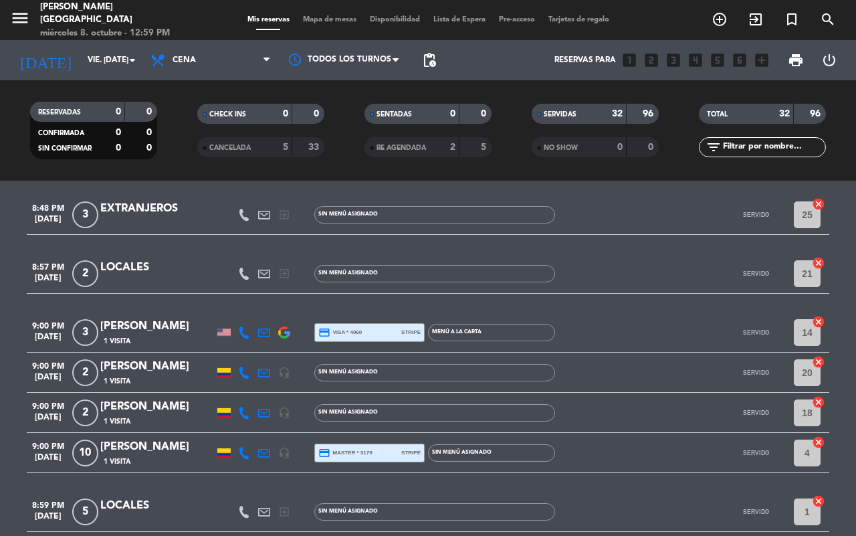
scroll to position [1375, 0]
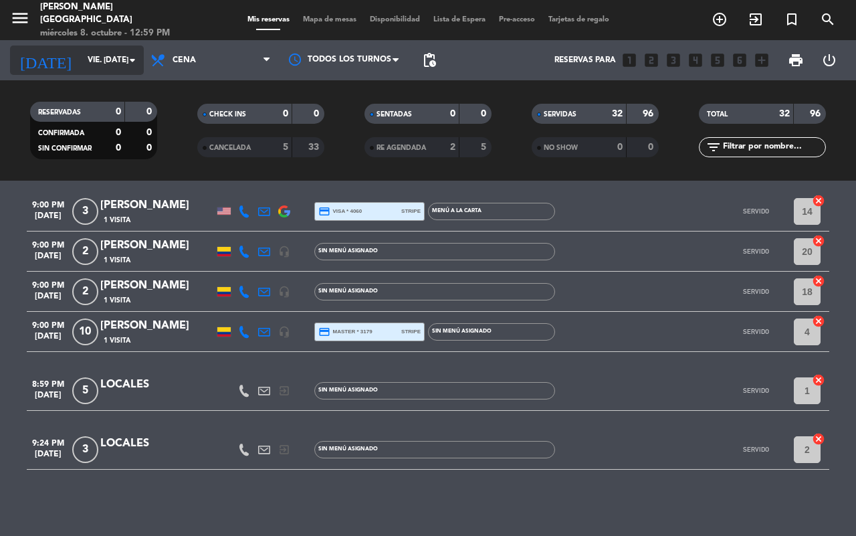
click at [114, 53] on input "vie. [DATE]" at bounding box center [134, 60] width 106 height 23
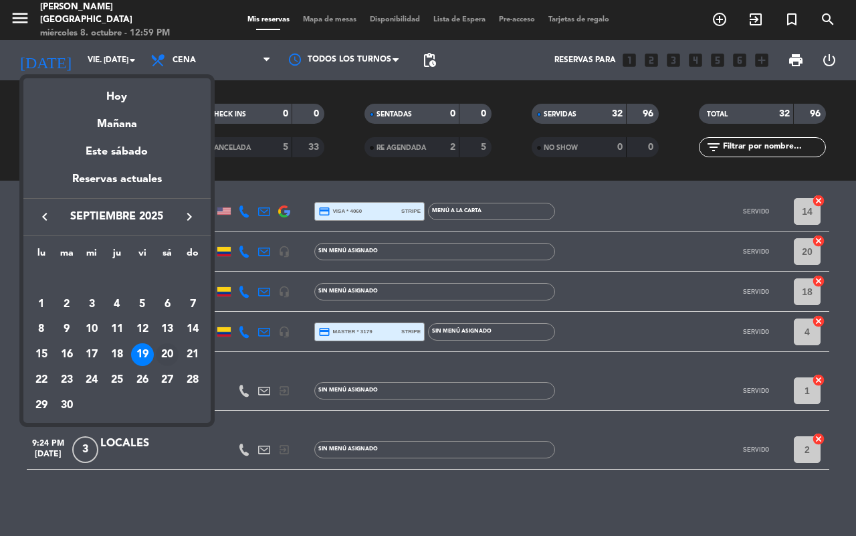
click at [162, 348] on div "20" at bounding box center [167, 354] width 23 height 23
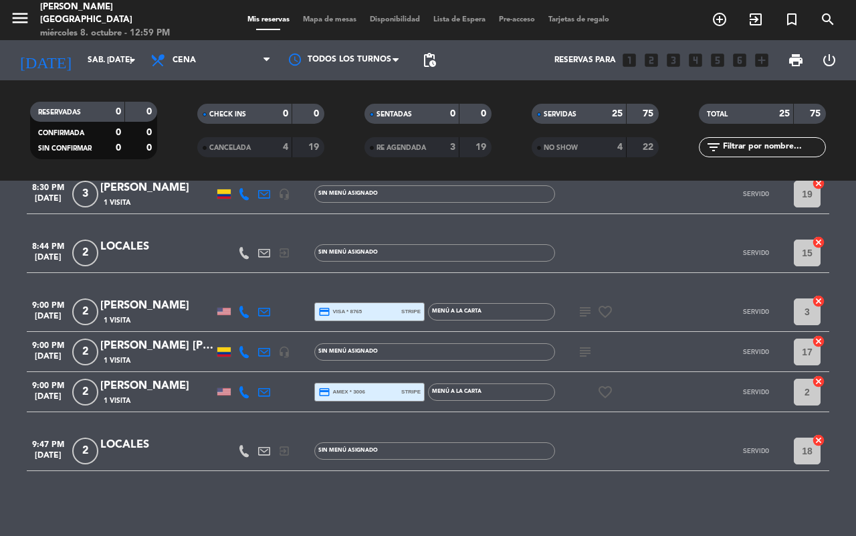
scroll to position [963, 0]
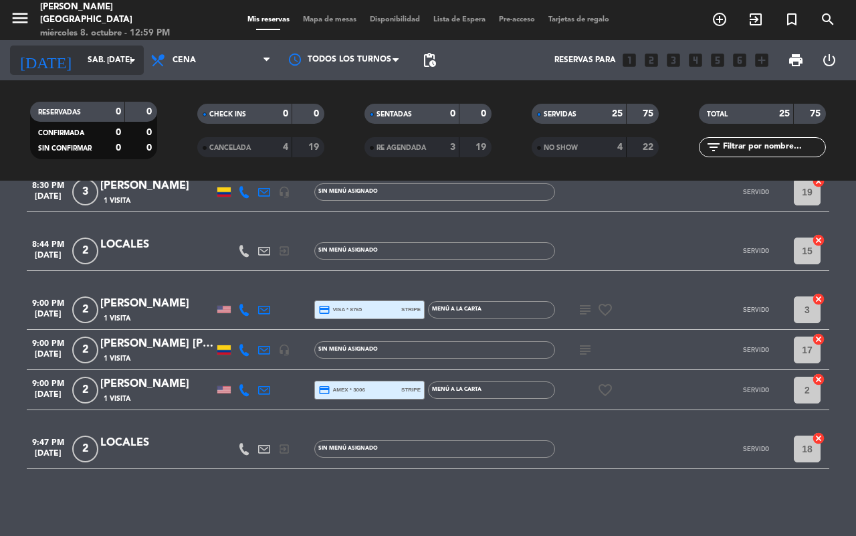
click at [115, 58] on input "sáb. [DATE]" at bounding box center [134, 60] width 106 height 23
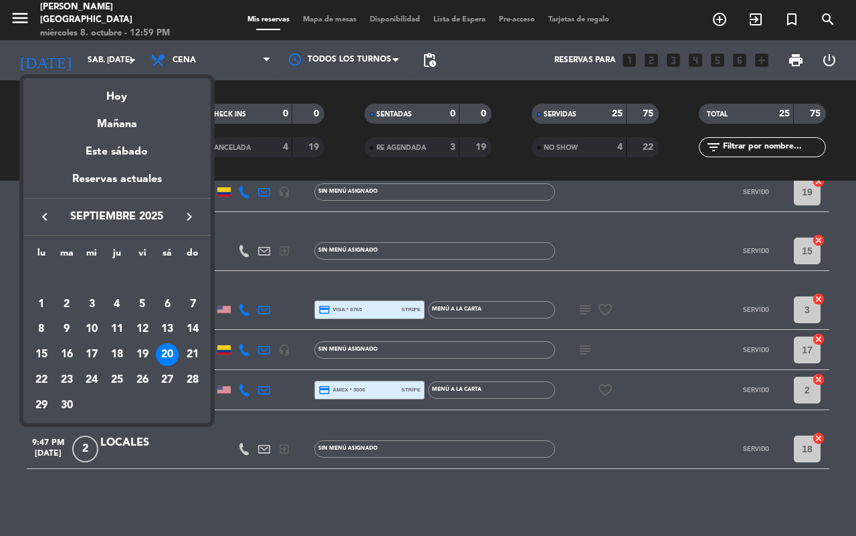
click at [193, 356] on div "21" at bounding box center [192, 354] width 23 height 23
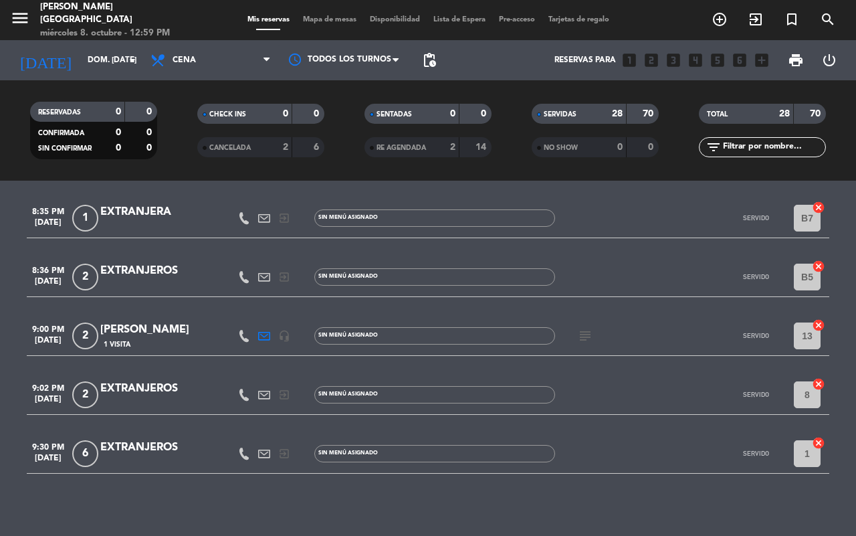
scroll to position [1121, 0]
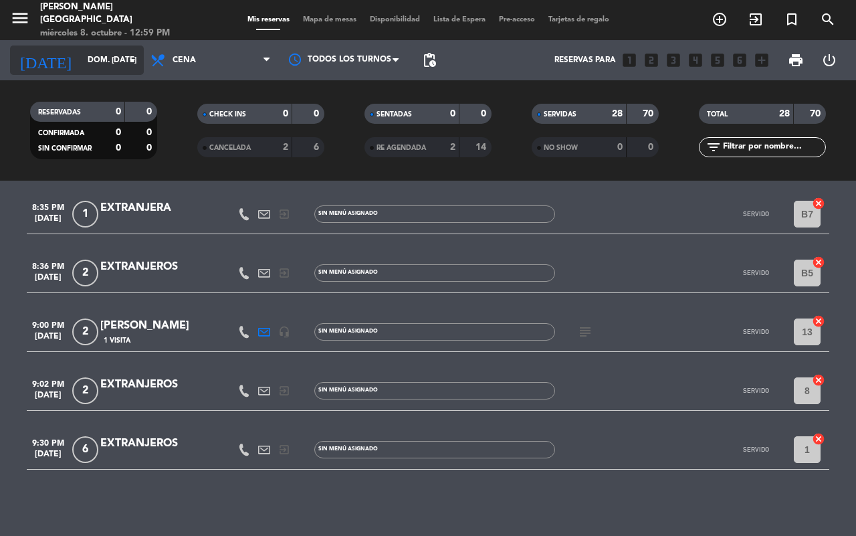
click at [82, 53] on input "dom. [DATE]" at bounding box center [134, 60] width 106 height 23
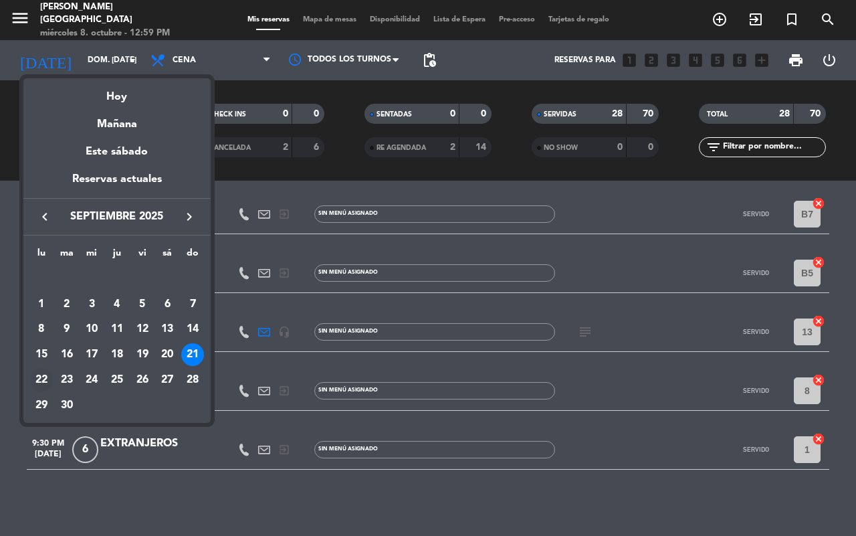
click at [41, 374] on div "22" at bounding box center [41, 379] width 23 height 23
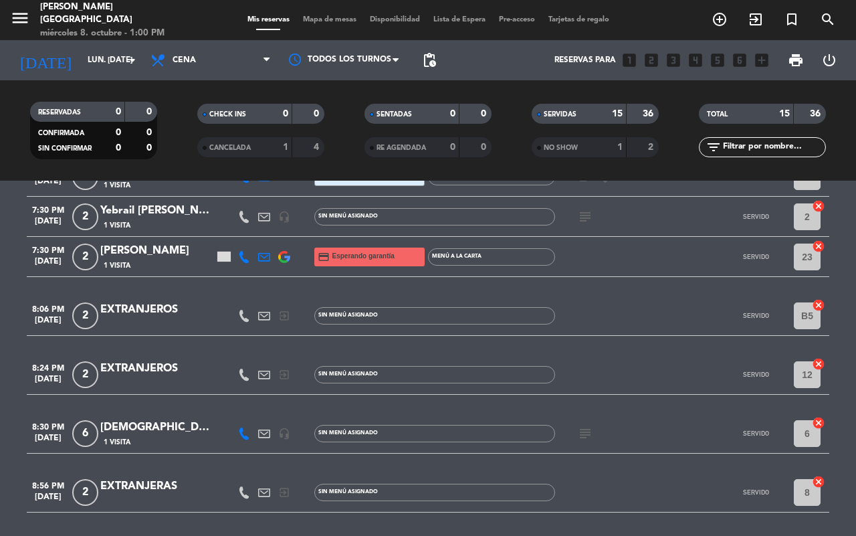
scroll to position [525, 0]
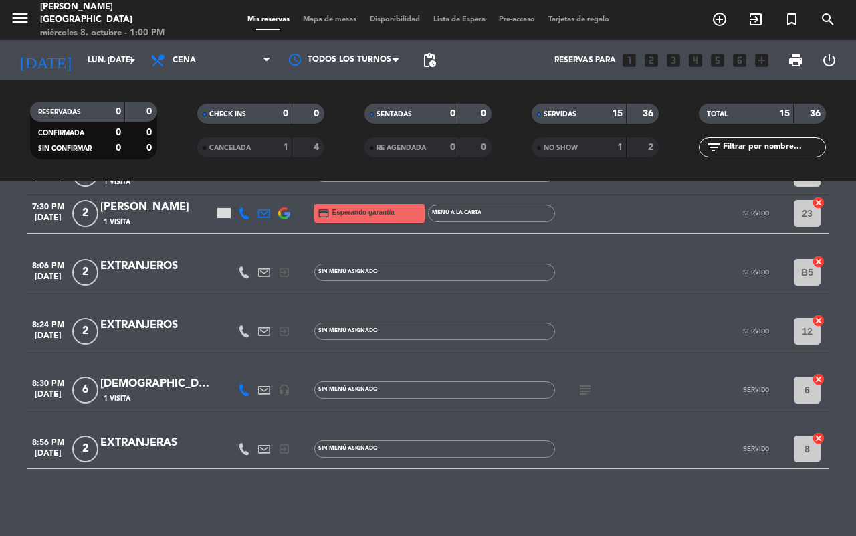
click at [119, 75] on div "[DATE] lun. [DATE] arrow_drop_down" at bounding box center [77, 60] width 134 height 40
click at [117, 67] on input "lun. [DATE]" at bounding box center [134, 60] width 106 height 23
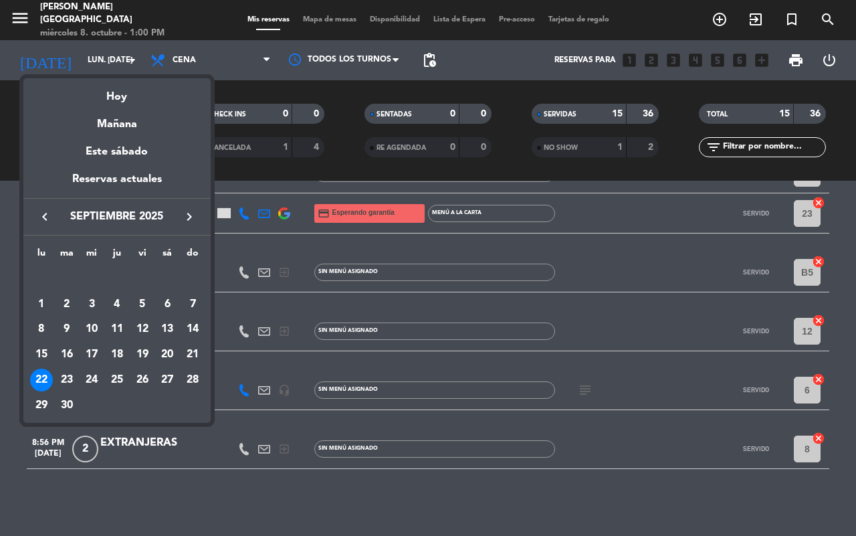
click at [67, 373] on div "23" at bounding box center [66, 379] width 23 height 23
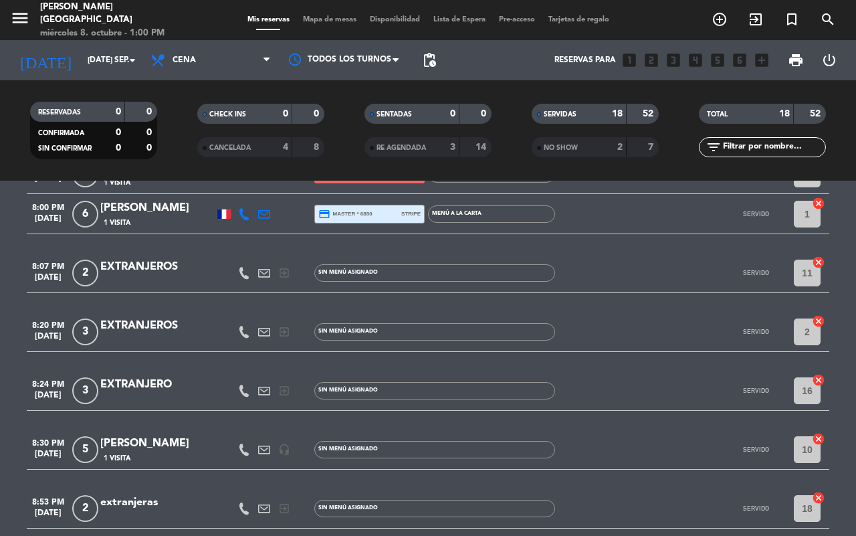
scroll to position [385, 0]
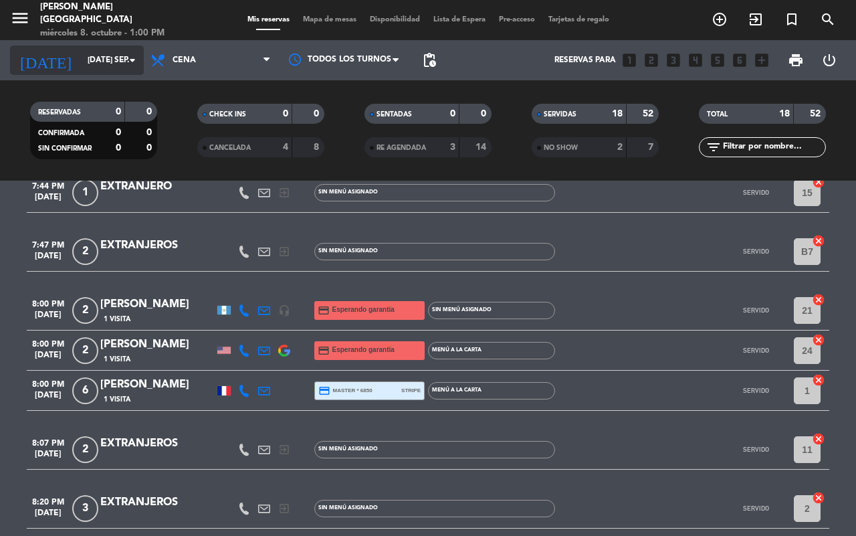
click at [98, 53] on input "[DATE] sep." at bounding box center [134, 60] width 106 height 23
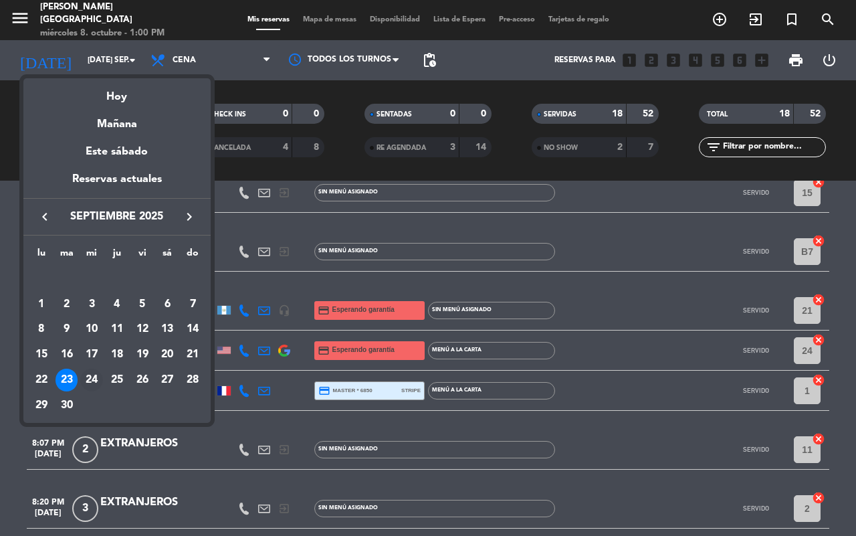
click at [95, 382] on div "24" at bounding box center [91, 379] width 23 height 23
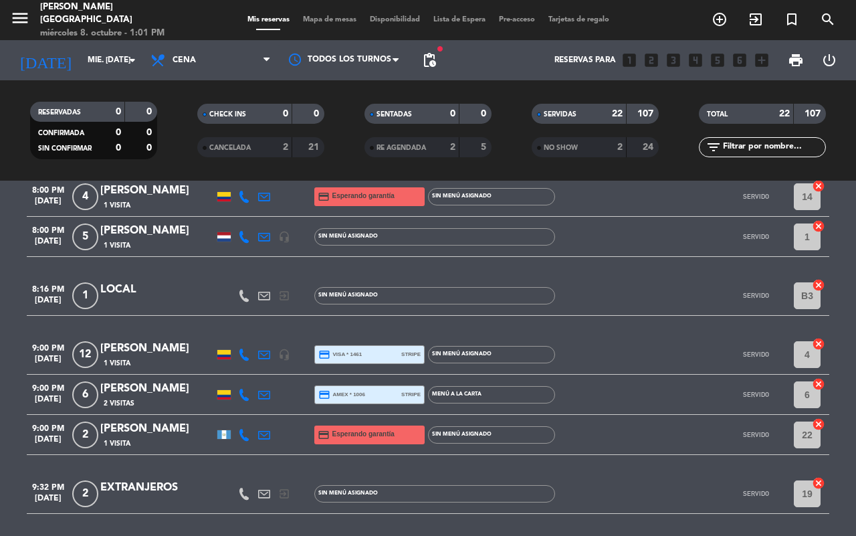
scroll to position [880, 0]
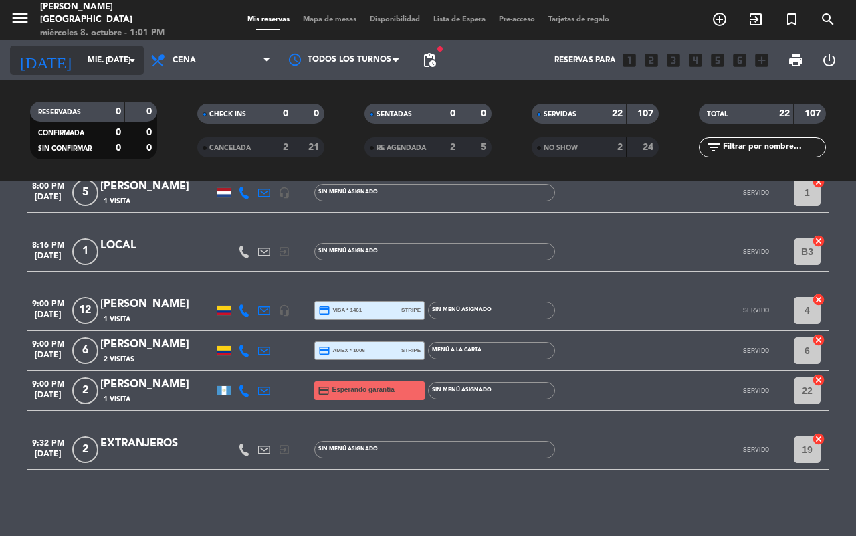
click at [115, 58] on input "mié. [DATE]" at bounding box center [134, 60] width 106 height 23
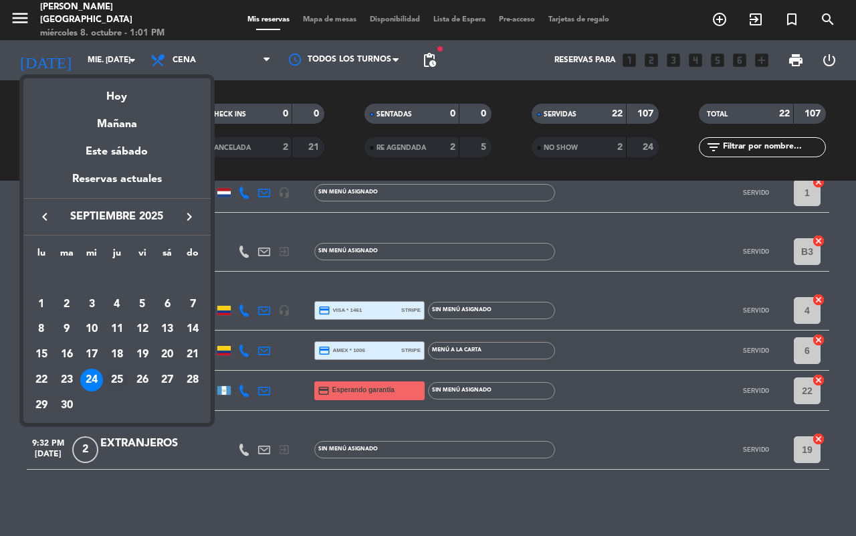
click at [122, 371] on div "25" at bounding box center [117, 379] width 23 height 23
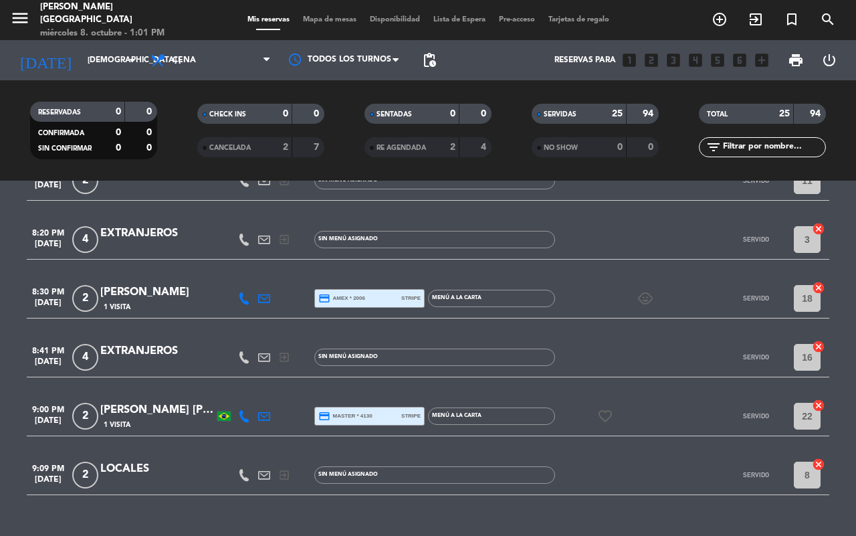
scroll to position [982, 0]
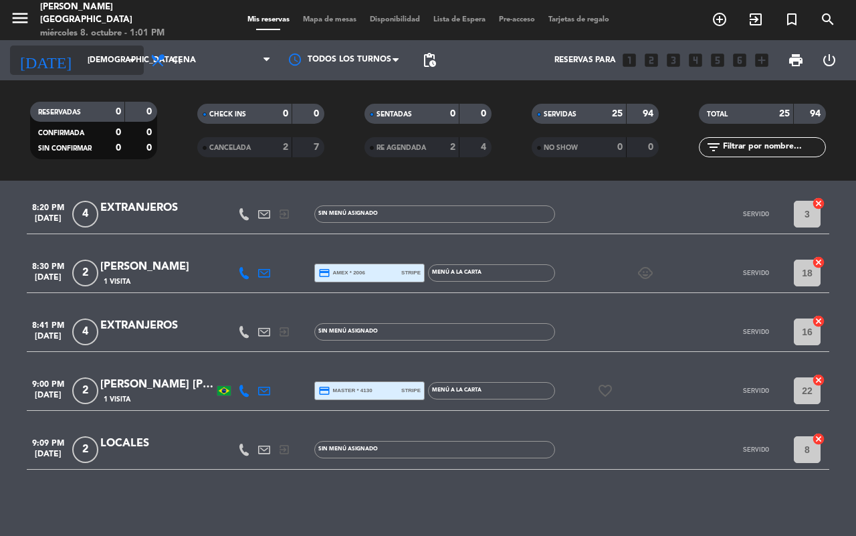
click at [81, 60] on input "[DEMOGRAPHIC_DATA] [DATE]" at bounding box center [134, 60] width 106 height 23
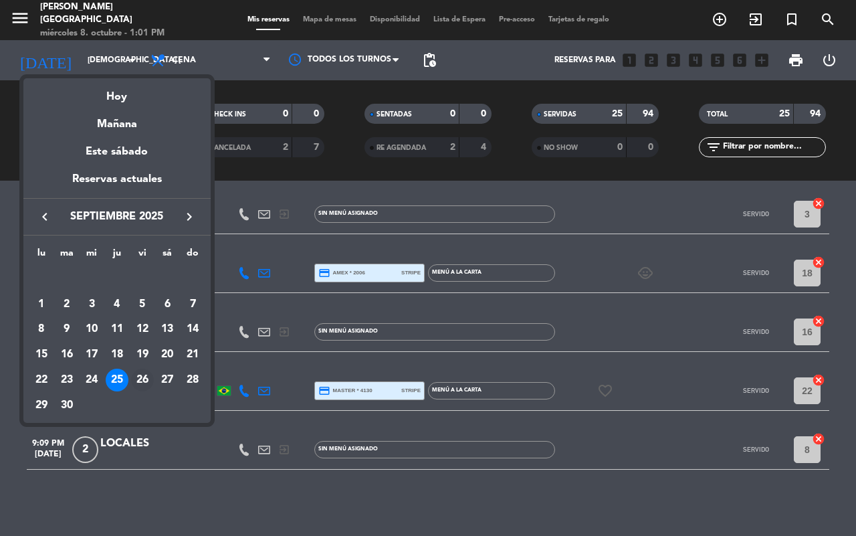
click at [139, 370] on div "26" at bounding box center [142, 379] width 23 height 23
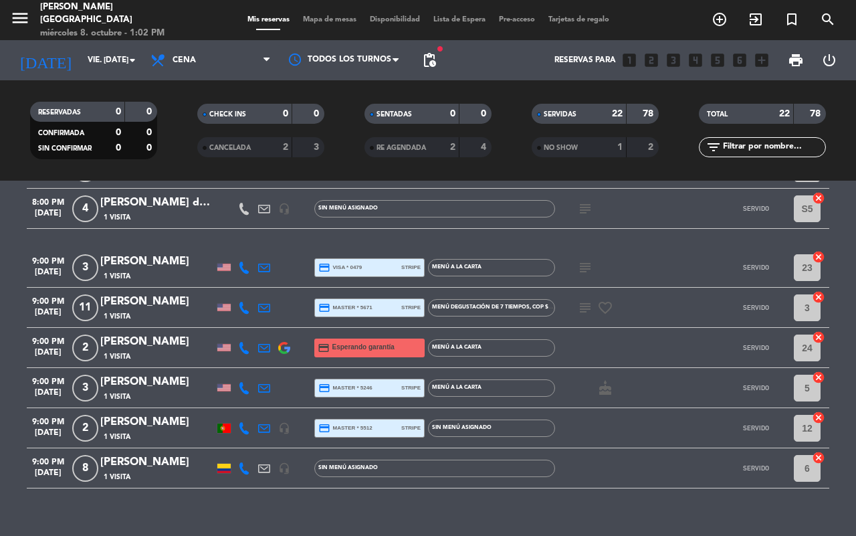
scroll to position [752, 0]
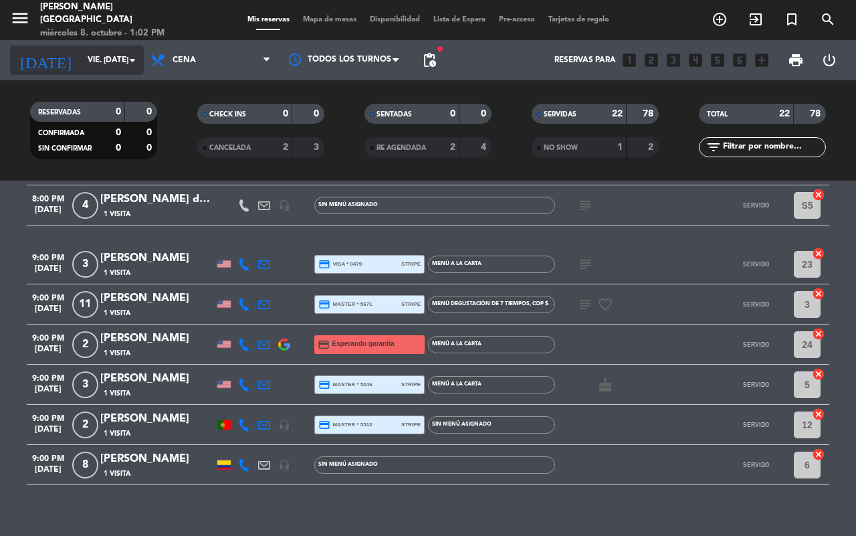
click at [131, 64] on icon "arrow_drop_down" at bounding box center [132, 60] width 16 height 16
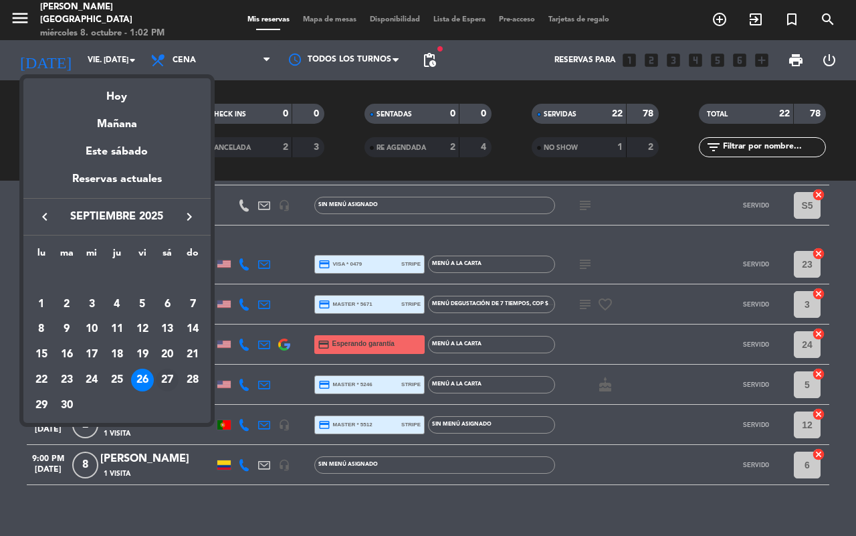
click at [166, 379] on div "27" at bounding box center [167, 379] width 23 height 23
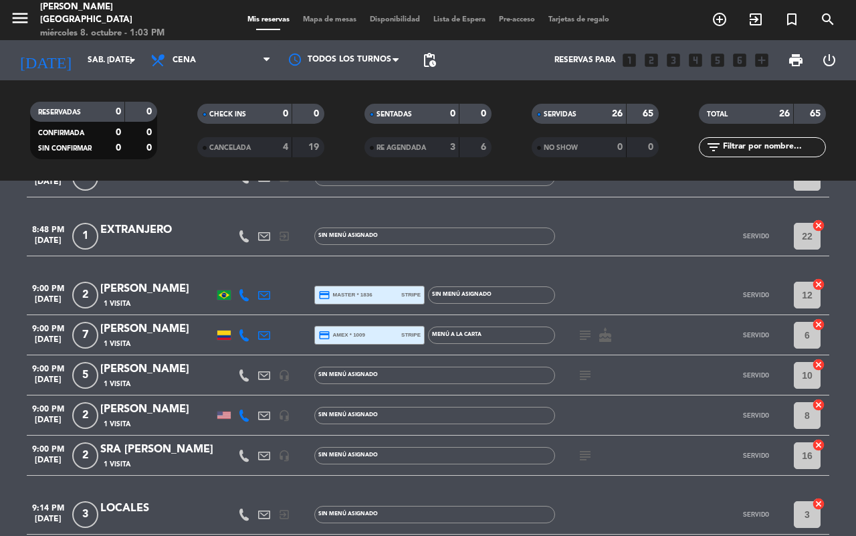
scroll to position [984, 0]
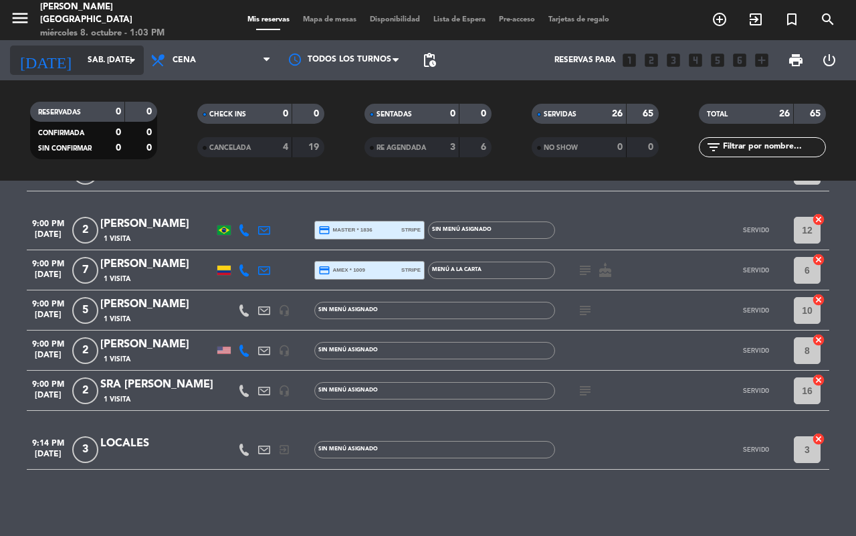
click at [117, 64] on input "sáb. [DATE]" at bounding box center [134, 60] width 106 height 23
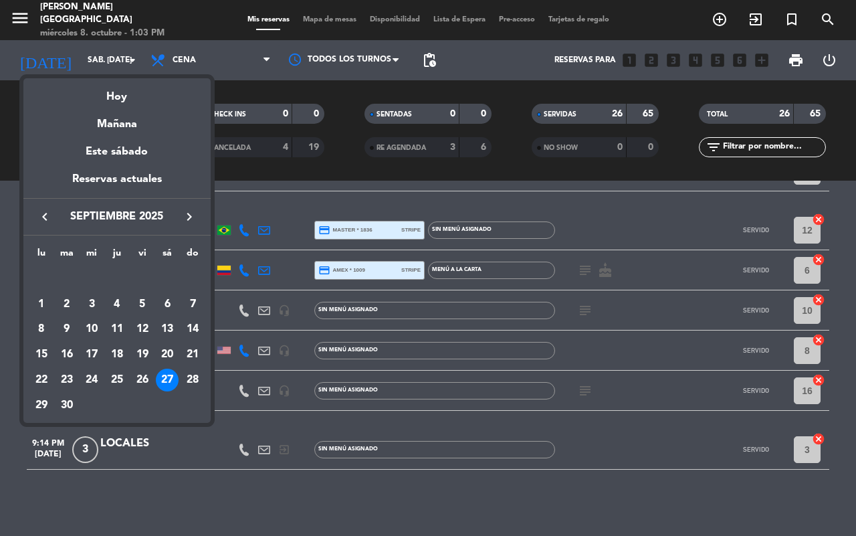
click at [197, 378] on div "28" at bounding box center [192, 379] width 23 height 23
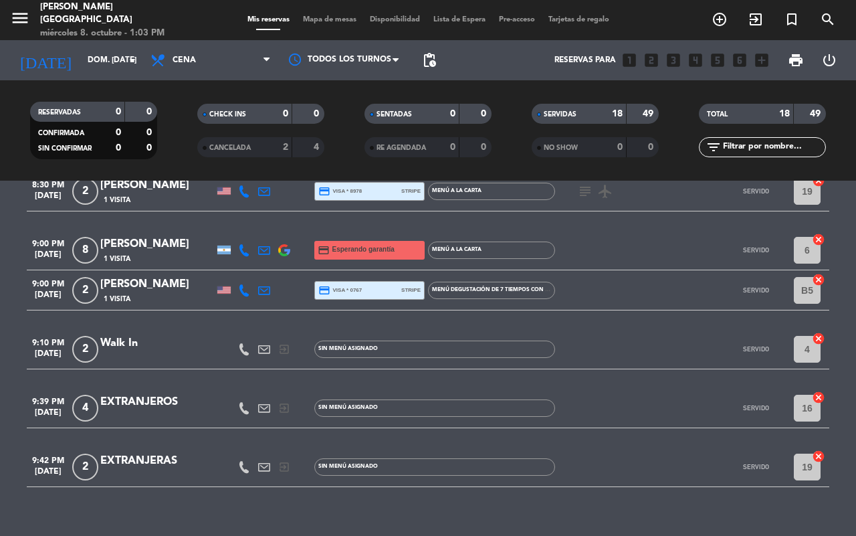
scroll to position [663, 0]
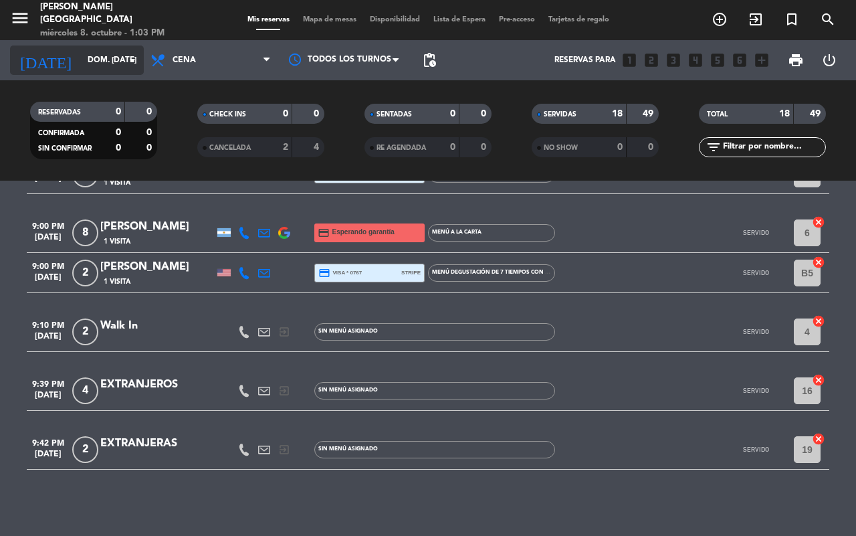
click at [104, 55] on input "dom. [DATE]" at bounding box center [134, 60] width 106 height 23
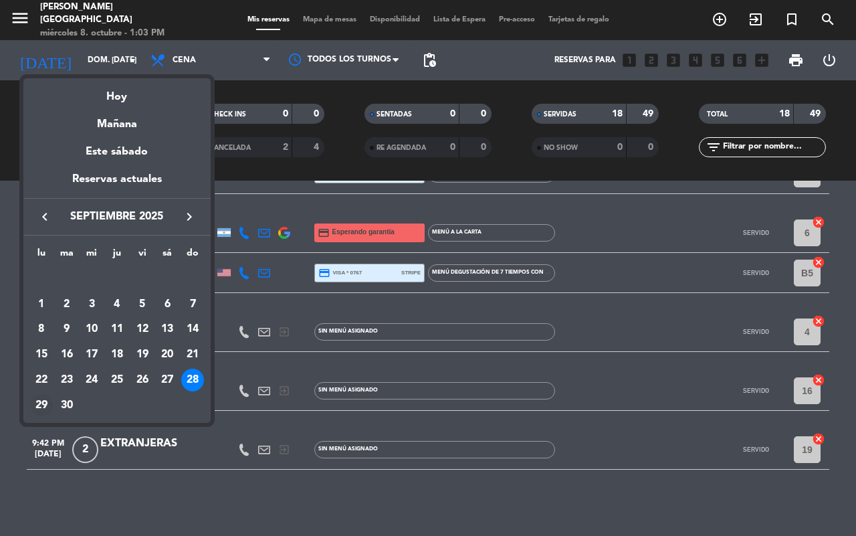
click at [35, 396] on div "29" at bounding box center [41, 405] width 23 height 23
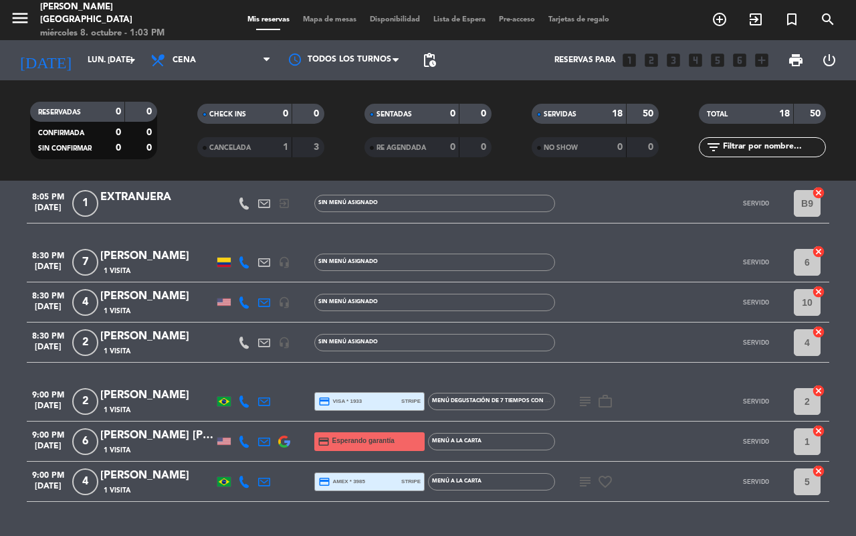
scroll to position [701, 0]
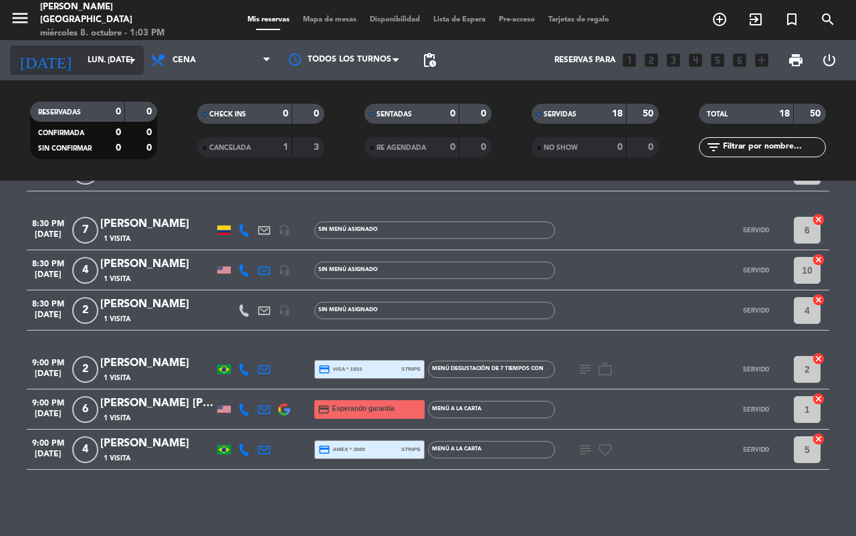
click at [81, 62] on input "lun. [DATE]" at bounding box center [134, 60] width 106 height 23
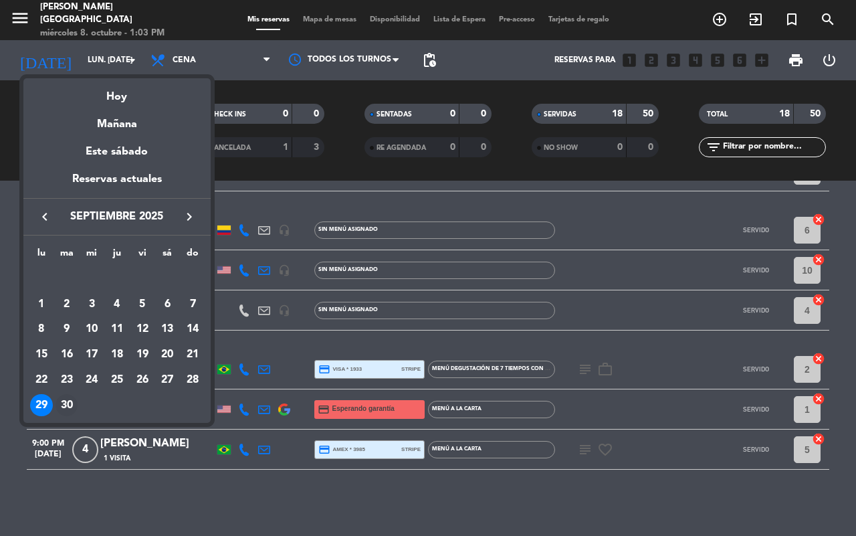
click at [72, 403] on div "30" at bounding box center [66, 405] width 23 height 23
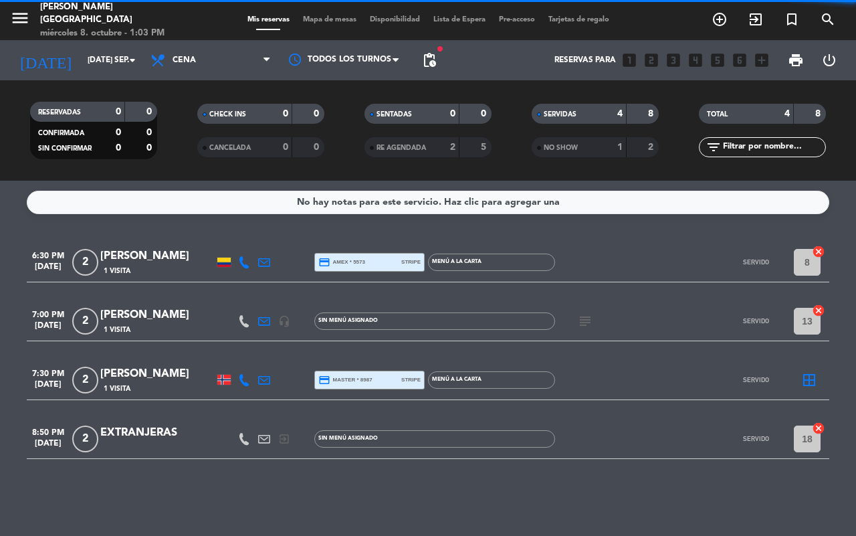
scroll to position [0, 0]
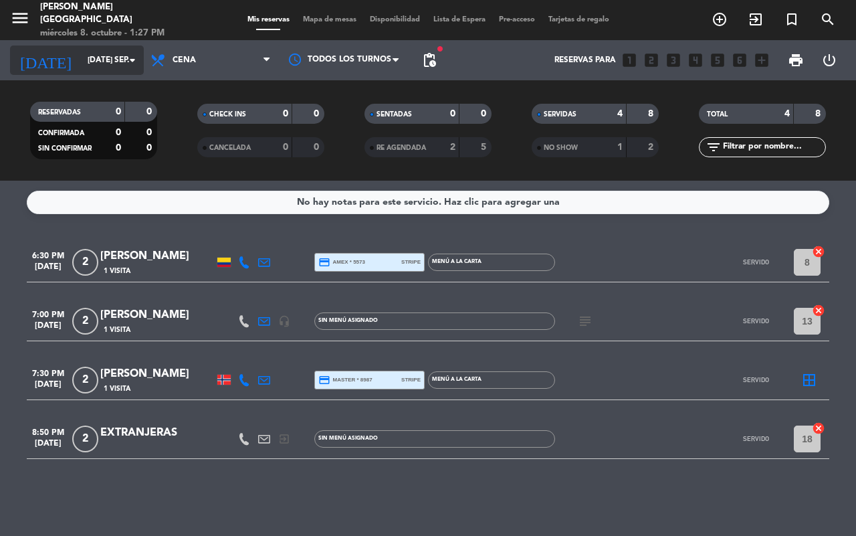
click at [82, 55] on input "[DATE] sep." at bounding box center [134, 60] width 106 height 23
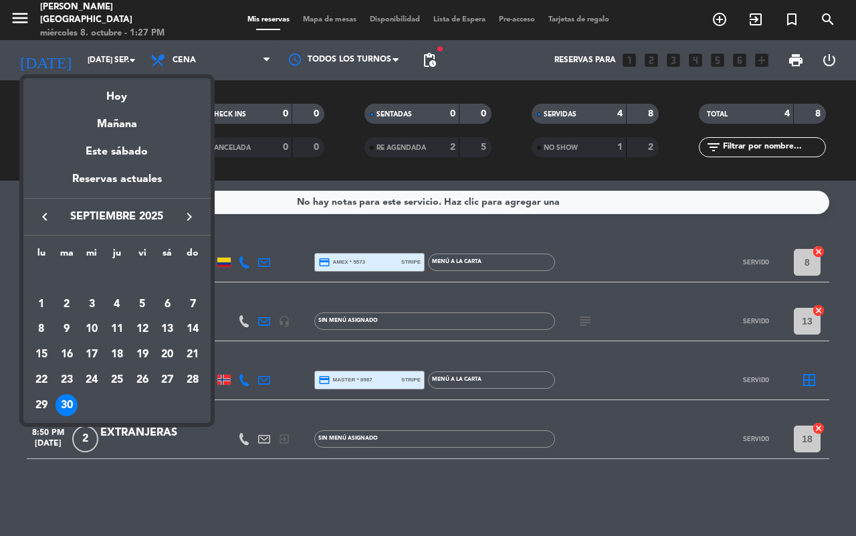
click at [181, 213] on icon "keyboard_arrow_right" at bounding box center [189, 217] width 16 height 16
click at [90, 330] on div "8" at bounding box center [91, 329] width 23 height 23
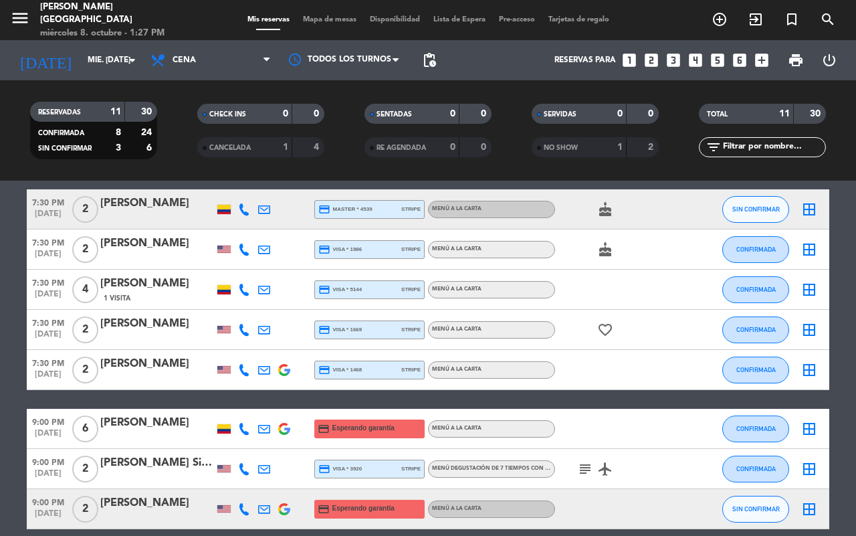
scroll to position [271, 0]
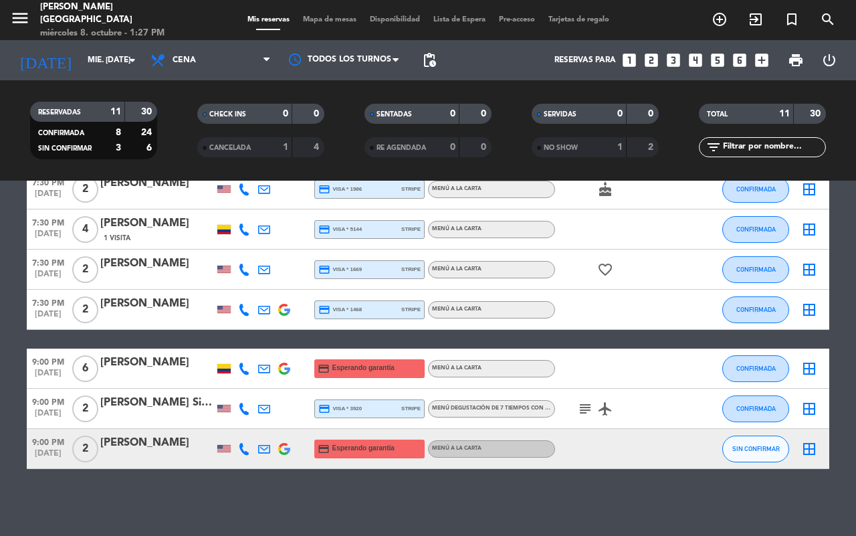
click at [588, 410] on icon "subject" at bounding box center [585, 409] width 16 height 16
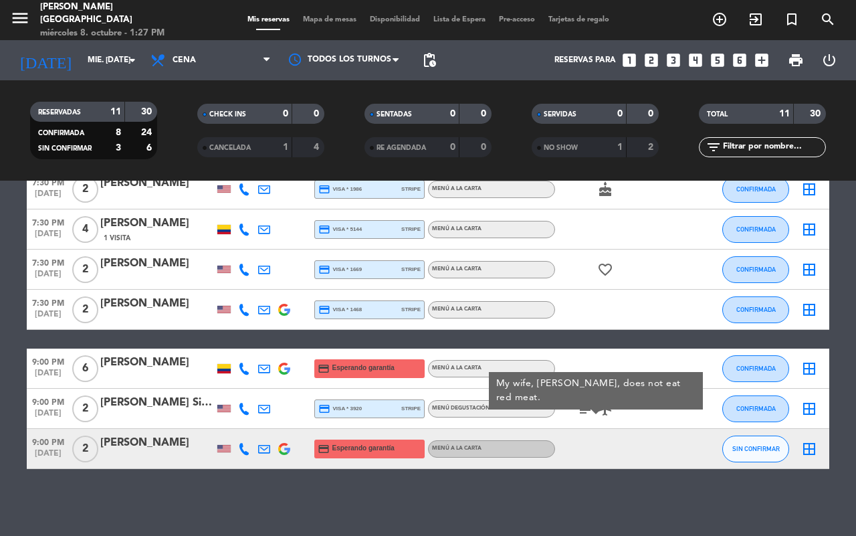
click at [588, 410] on icon "subject" at bounding box center [585, 409] width 16 height 16
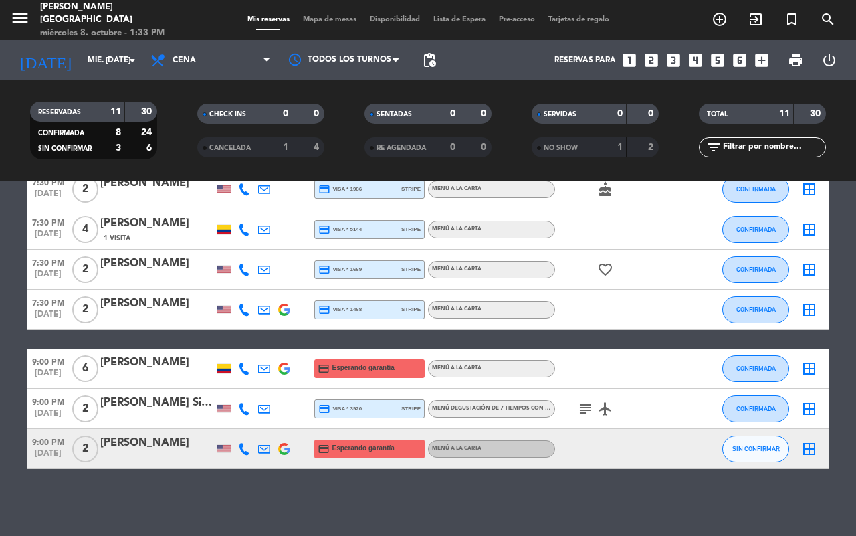
click at [588, 405] on icon "subject" at bounding box center [585, 409] width 16 height 16
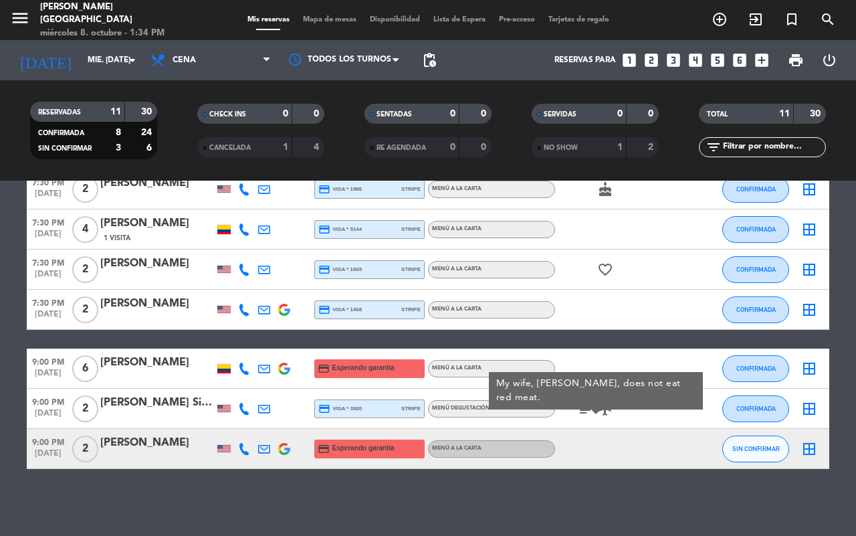
click at [584, 409] on icon "subject" at bounding box center [585, 409] width 16 height 16
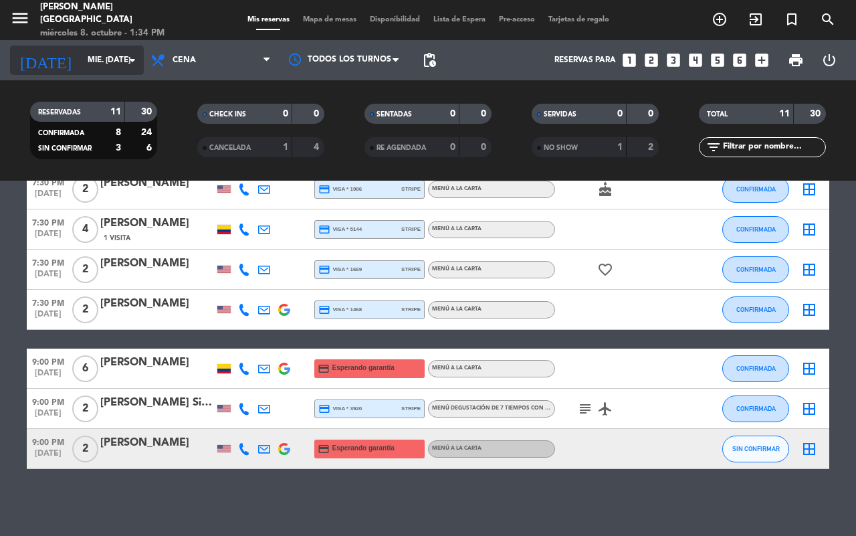
click at [115, 57] on input "mié. [DATE]" at bounding box center [134, 60] width 106 height 23
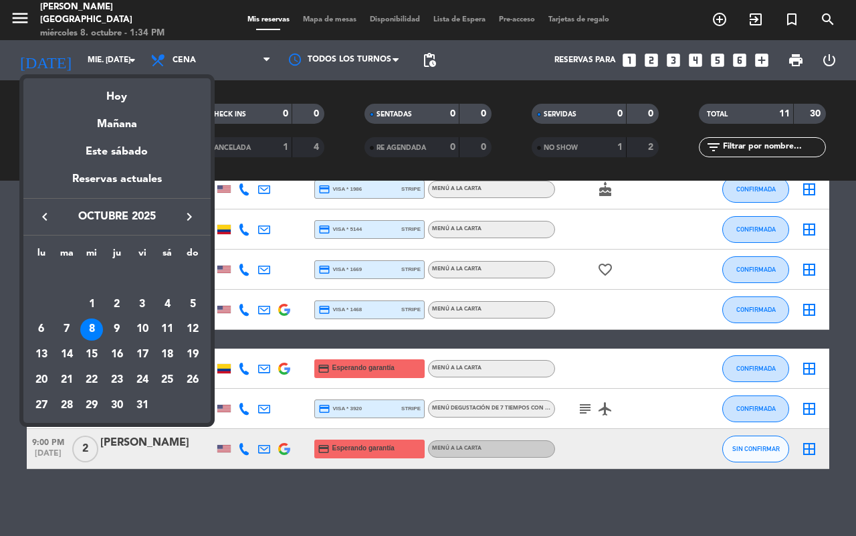
click at [121, 330] on div "9" at bounding box center [117, 329] width 23 height 23
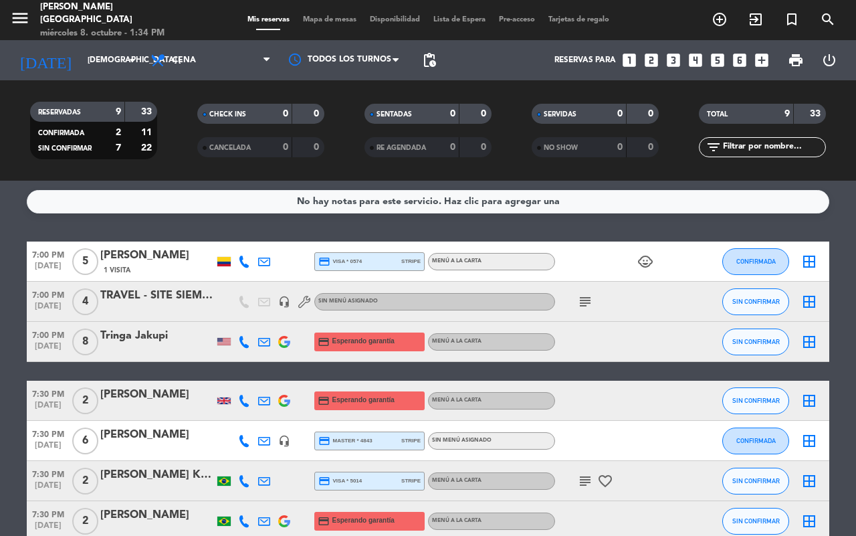
scroll to position [0, 0]
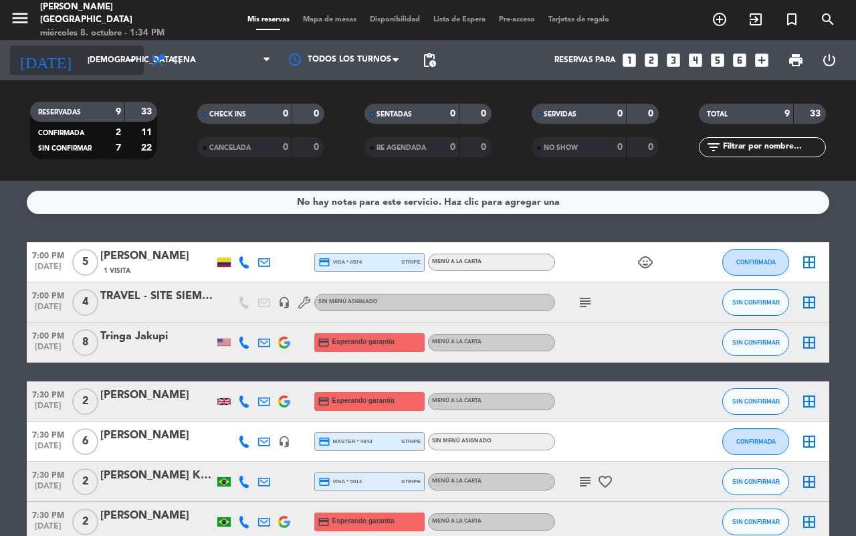
click at [116, 62] on input "[DEMOGRAPHIC_DATA] [DATE]" at bounding box center [134, 60] width 106 height 23
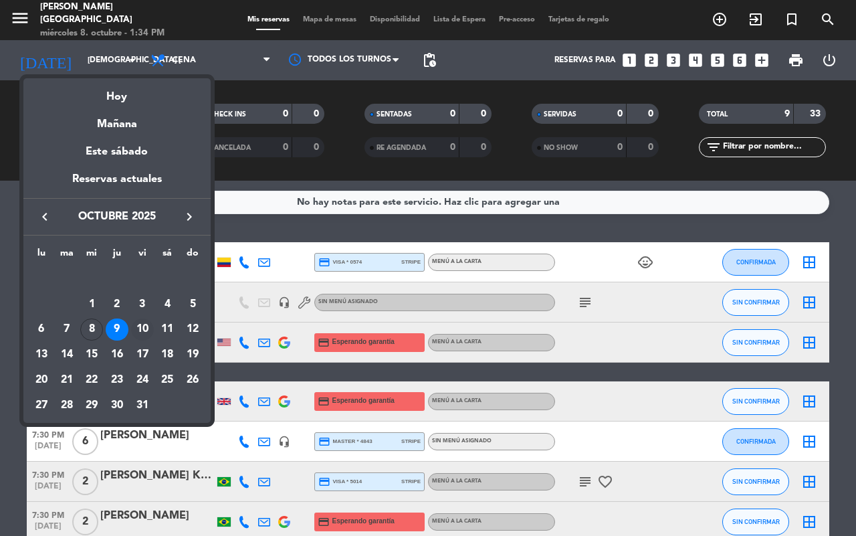
click at [148, 322] on div "10" at bounding box center [142, 329] width 23 height 23
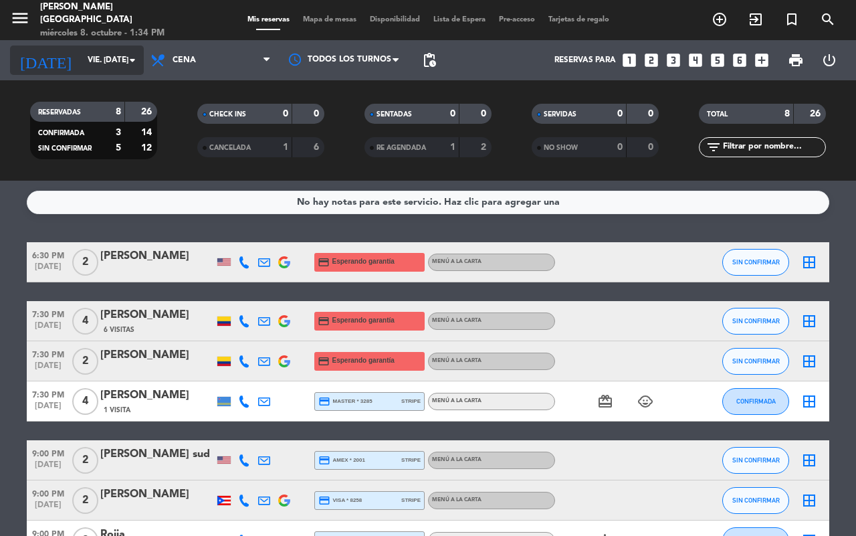
click at [122, 60] on input "vie. [DATE]" at bounding box center [134, 60] width 106 height 23
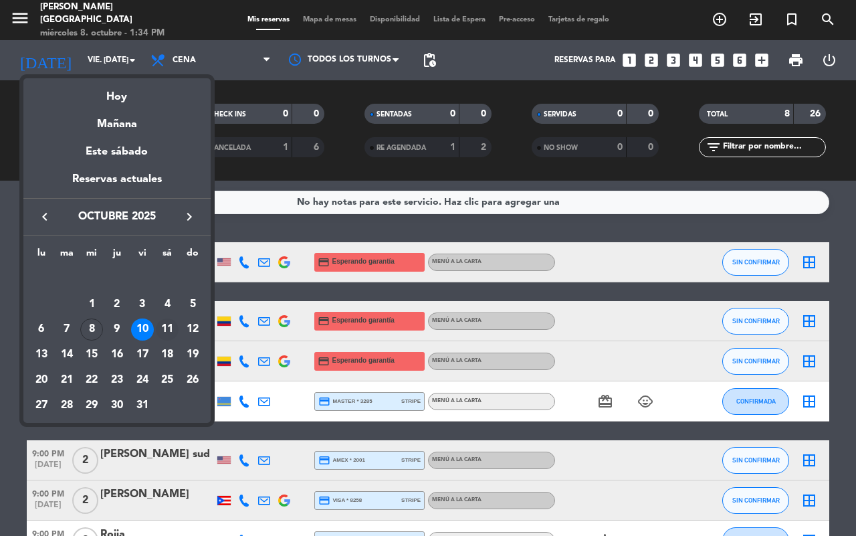
click at [172, 322] on div "11" at bounding box center [167, 329] width 23 height 23
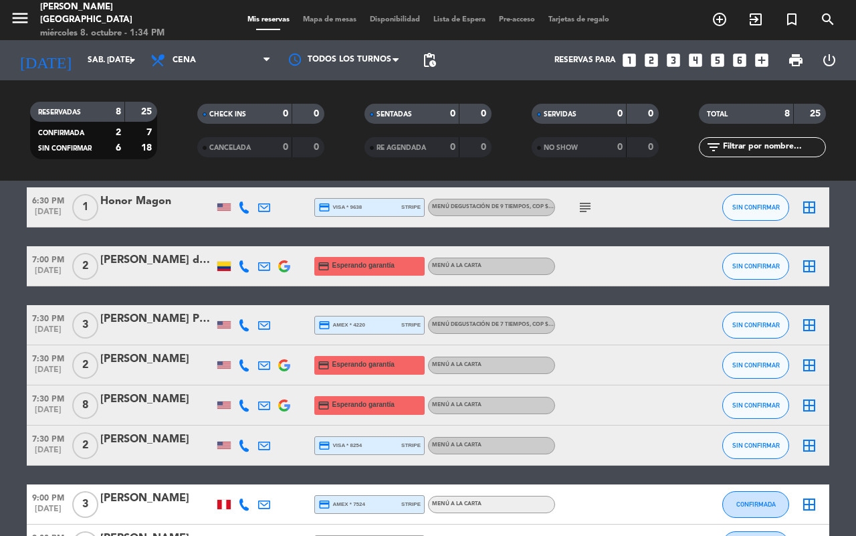
scroll to position [84, 0]
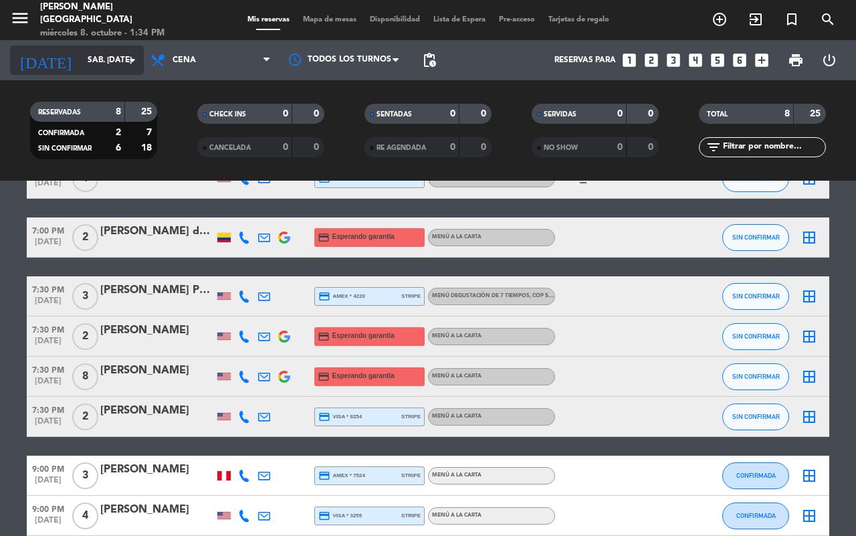
click at [81, 57] on input "sáb. [DATE]" at bounding box center [134, 60] width 106 height 23
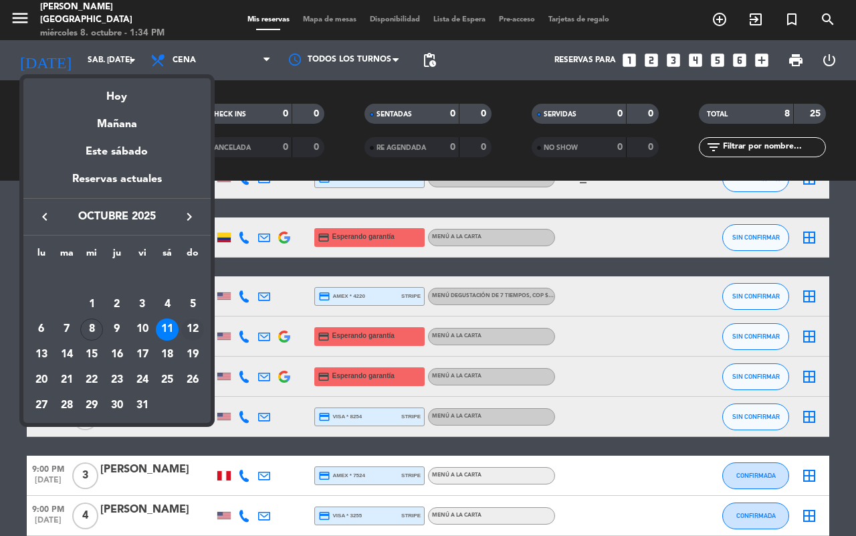
click at [189, 333] on div "12" at bounding box center [192, 329] width 23 height 23
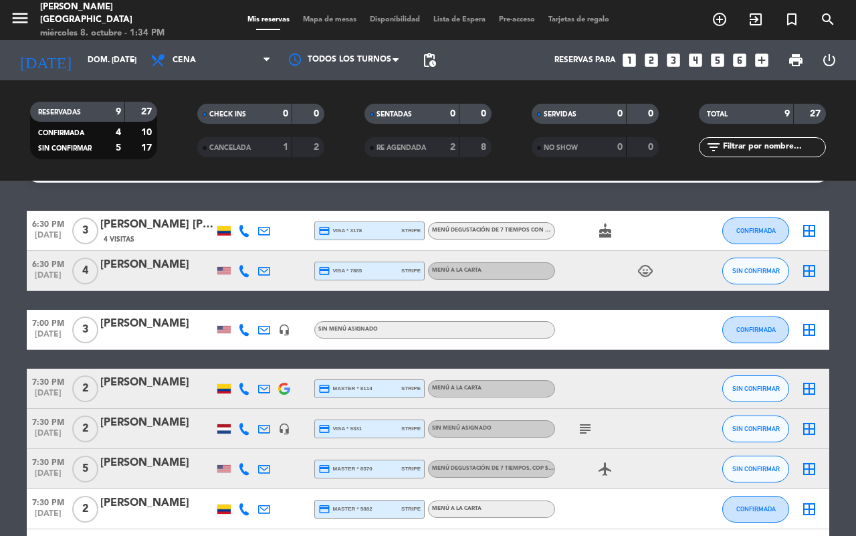
scroll to position [0, 0]
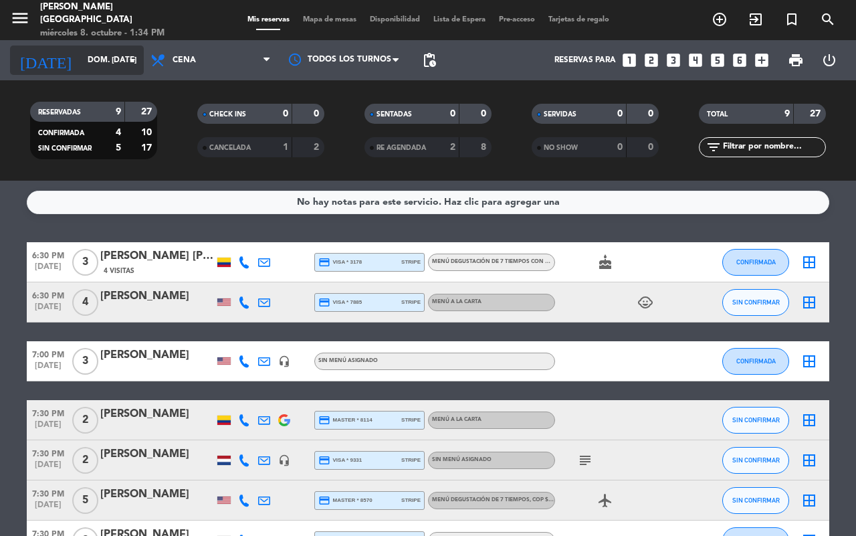
click at [108, 66] on input "dom. [DATE]" at bounding box center [134, 60] width 106 height 23
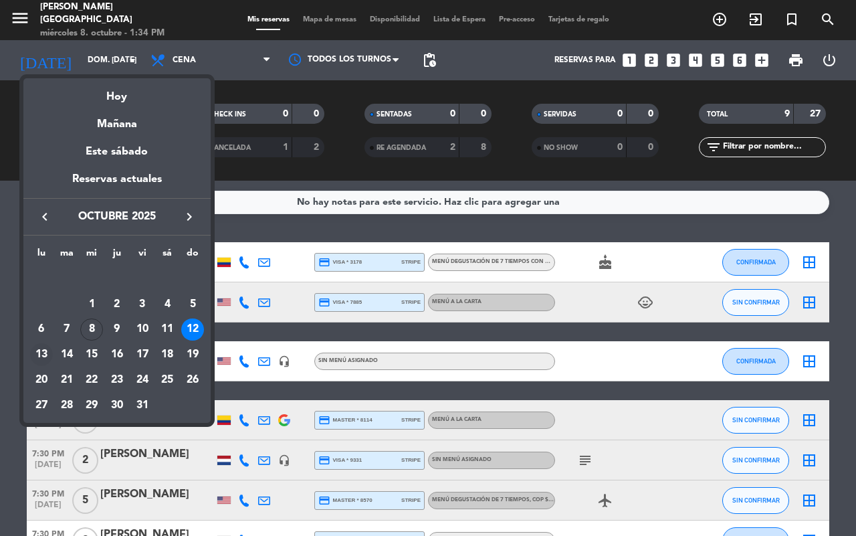
click at [40, 352] on div "13" at bounding box center [41, 354] width 23 height 23
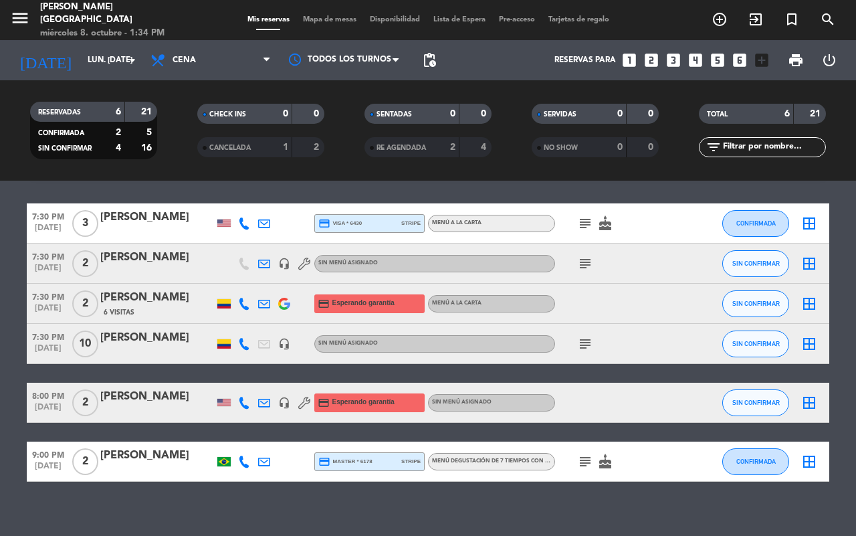
scroll to position [51, 0]
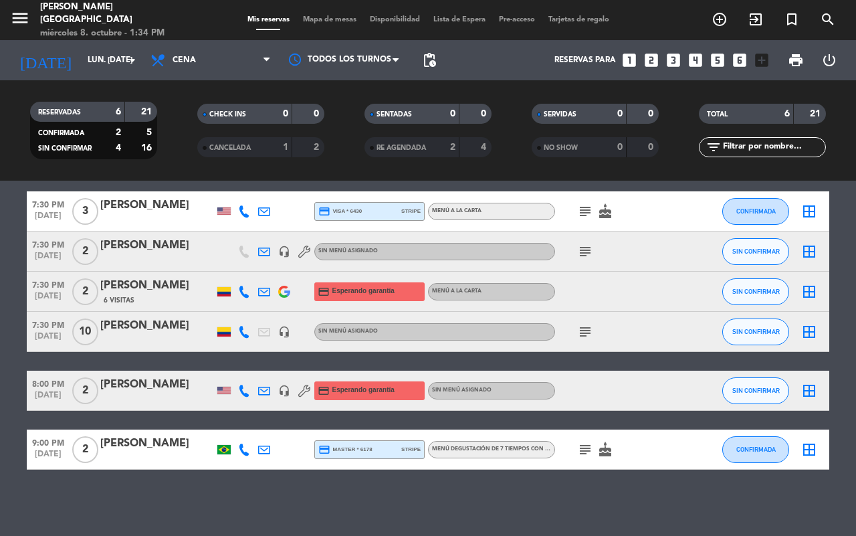
click at [573, 332] on div "subject" at bounding box center [615, 331] width 120 height 39
click at [582, 331] on icon "subject" at bounding box center [585, 332] width 16 height 16
click at [582, 328] on icon "subject" at bounding box center [585, 332] width 16 height 16
click at [128, 58] on icon "arrow_drop_down" at bounding box center [132, 60] width 16 height 16
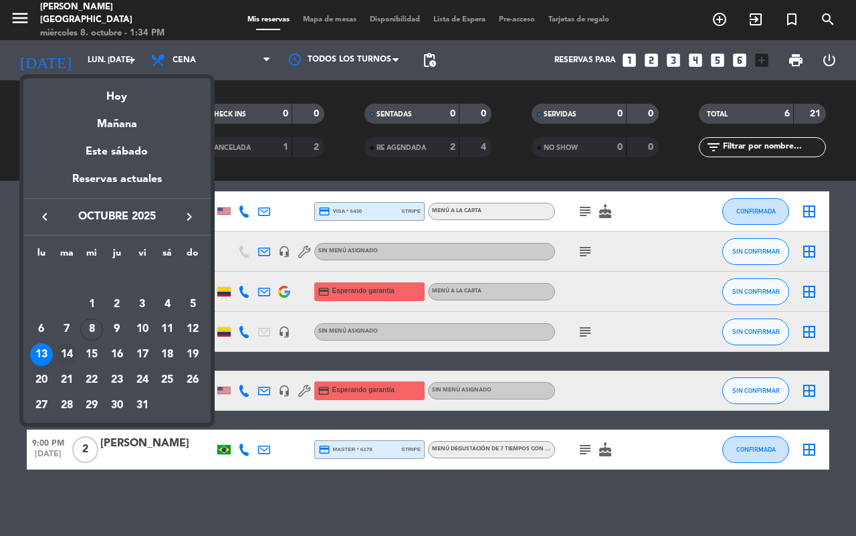
click at [74, 353] on div "14" at bounding box center [66, 354] width 23 height 23
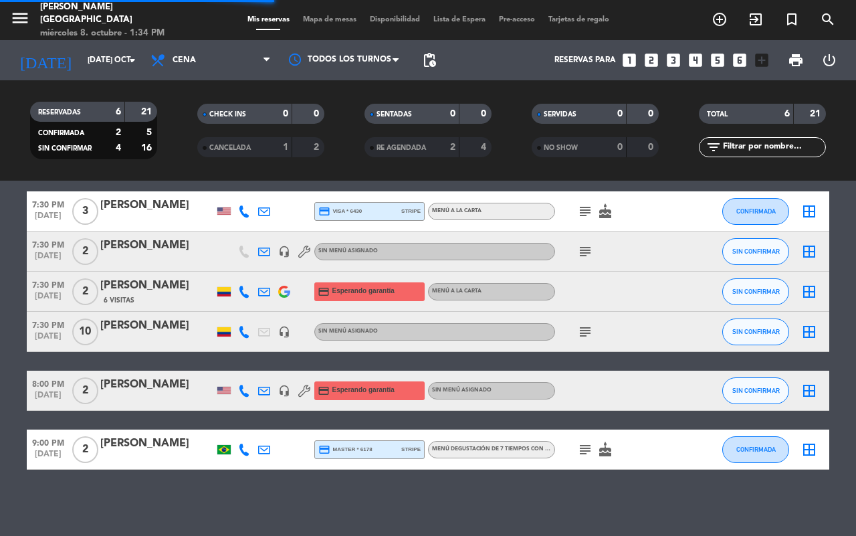
scroll to position [0, 0]
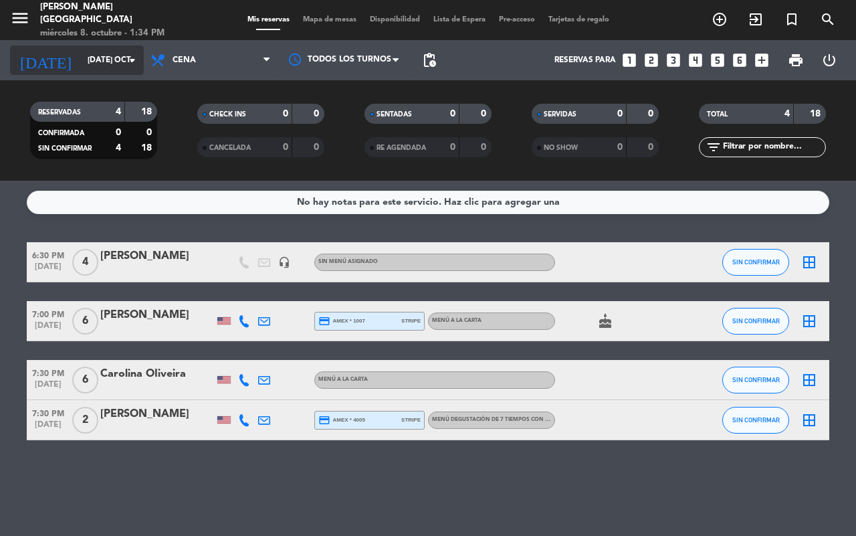
click at [121, 61] on input "[DATE] oct." at bounding box center [134, 60] width 106 height 23
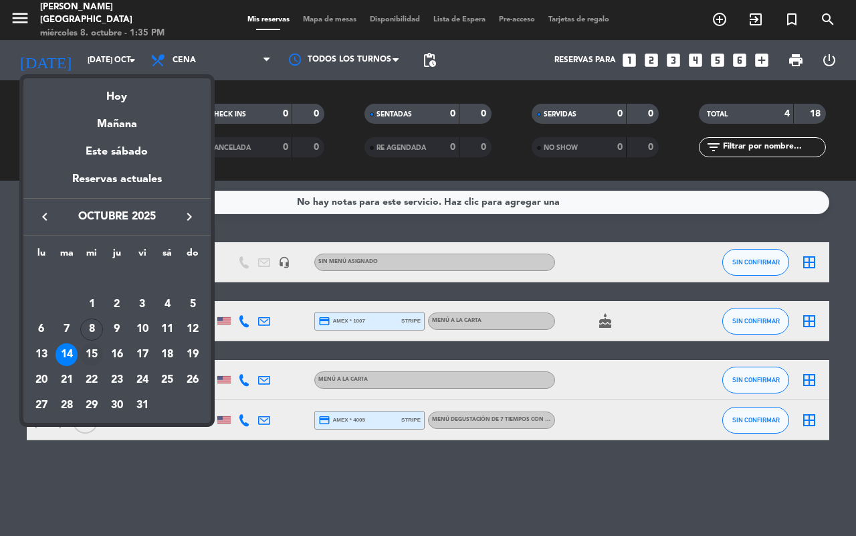
click at [92, 346] on div "15" at bounding box center [91, 354] width 23 height 23
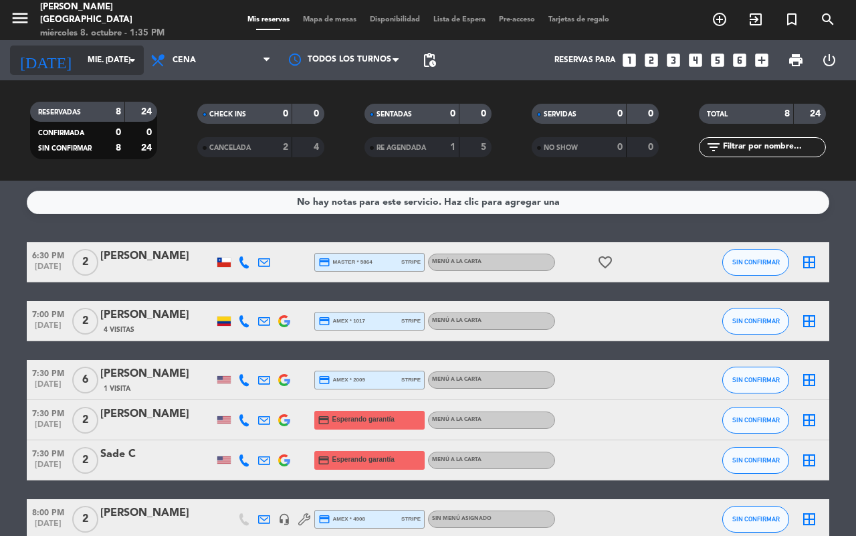
click at [134, 58] on icon "arrow_drop_down" at bounding box center [132, 60] width 16 height 16
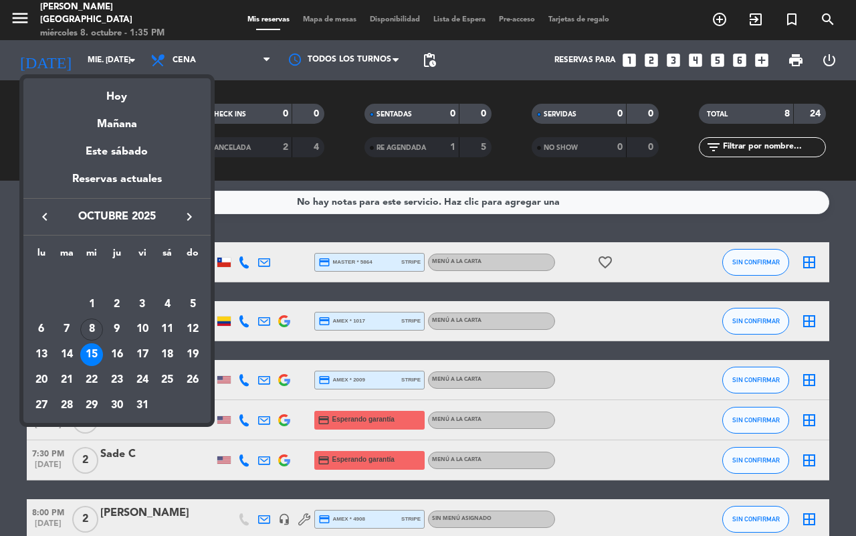
click at [119, 352] on div "16" at bounding box center [117, 354] width 23 height 23
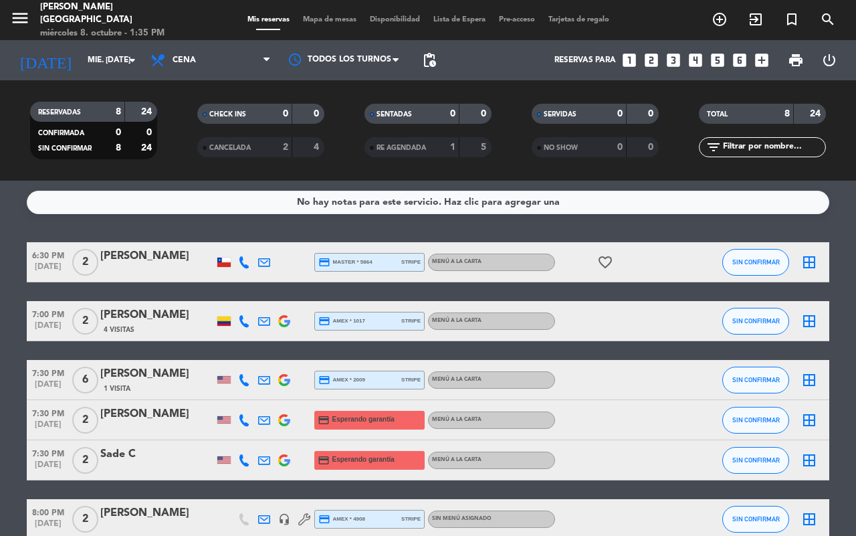
type input "[DEMOGRAPHIC_DATA] [DATE]"
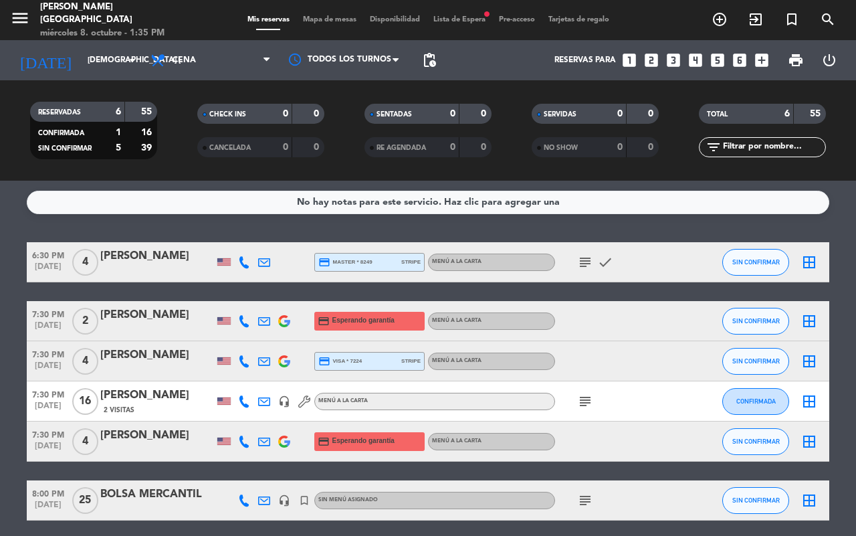
click at [442, 19] on span "Lista de Espera fiber_manual_record" at bounding box center [460, 19] width 66 height 7
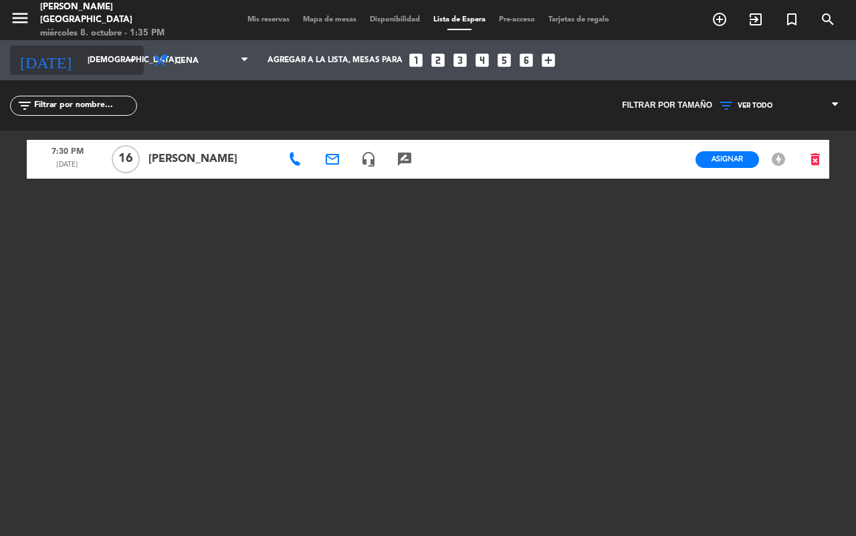
click at [119, 66] on input "[DEMOGRAPHIC_DATA] [DATE]" at bounding box center [134, 60] width 106 height 23
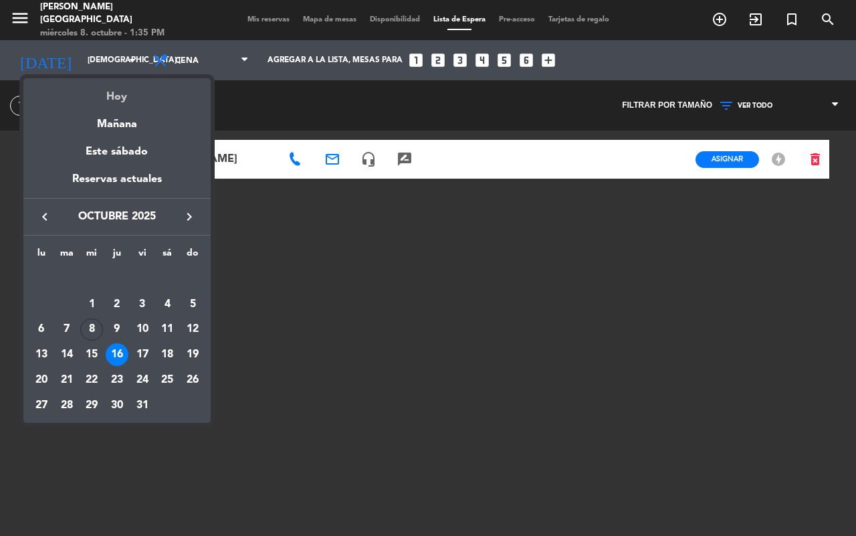
click at [122, 94] on div "Hoy" at bounding box center [116, 91] width 187 height 27
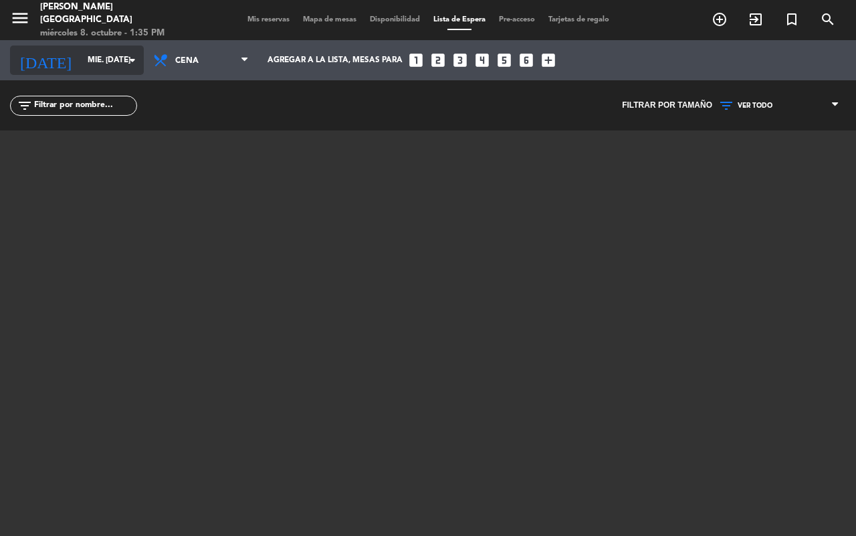
click at [132, 55] on icon "arrow_drop_down" at bounding box center [132, 60] width 16 height 16
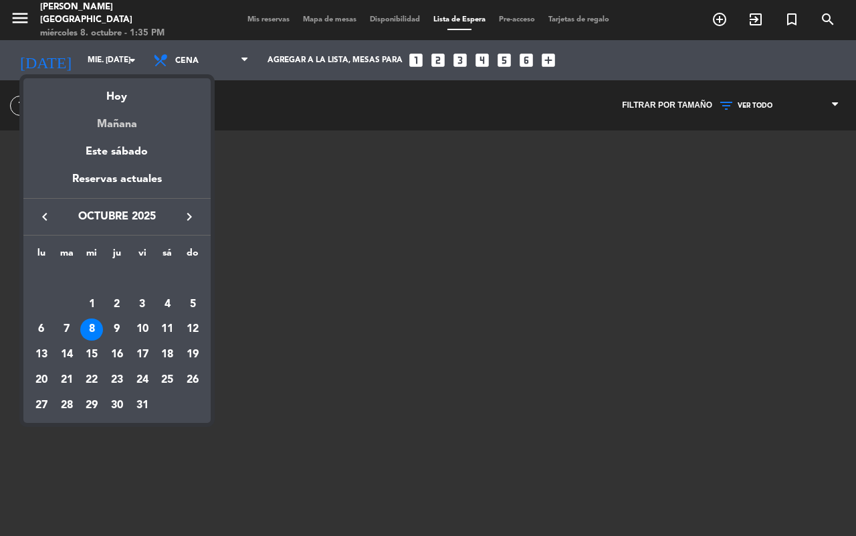
click at [115, 120] on div "Mañana" at bounding box center [116, 119] width 187 height 27
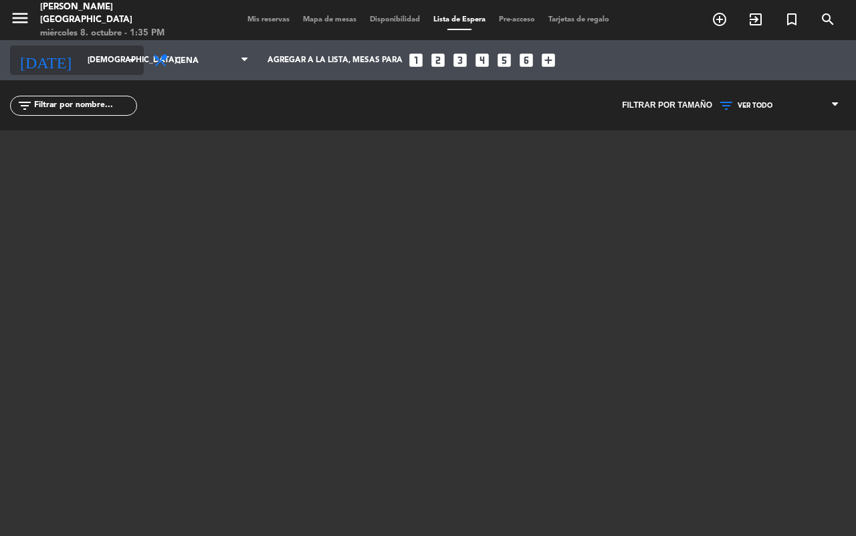
click at [114, 60] on input "[DEMOGRAPHIC_DATA] [DATE]" at bounding box center [134, 60] width 106 height 23
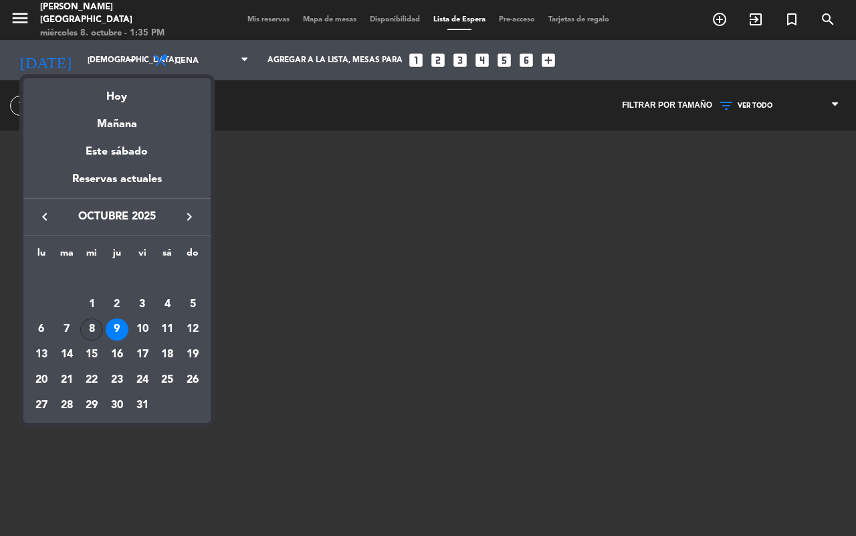
click at [89, 332] on div "8" at bounding box center [91, 329] width 23 height 23
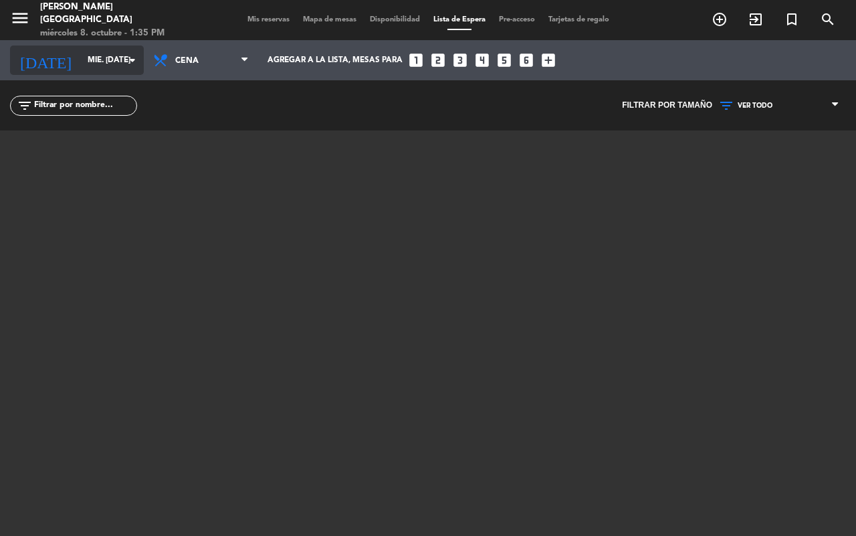
click at [122, 70] on input "mié. [DATE]" at bounding box center [134, 60] width 106 height 23
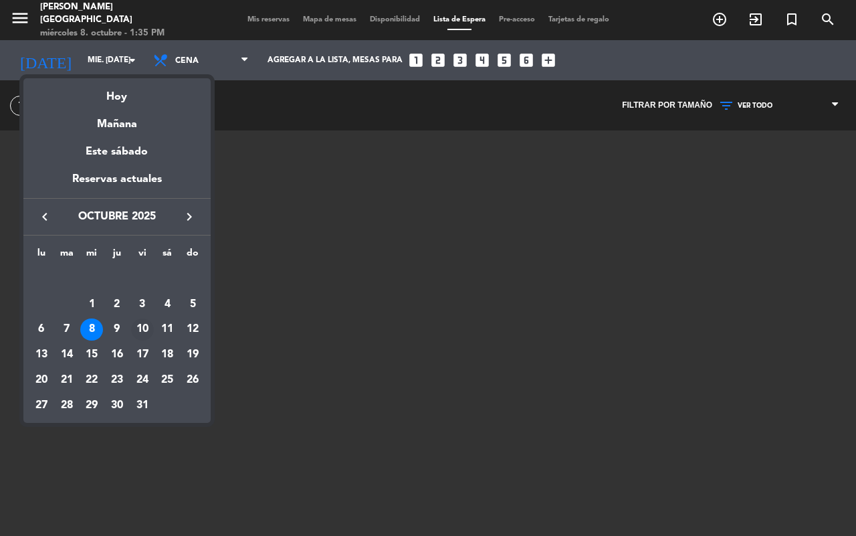
click at [144, 320] on div "10" at bounding box center [142, 329] width 23 height 23
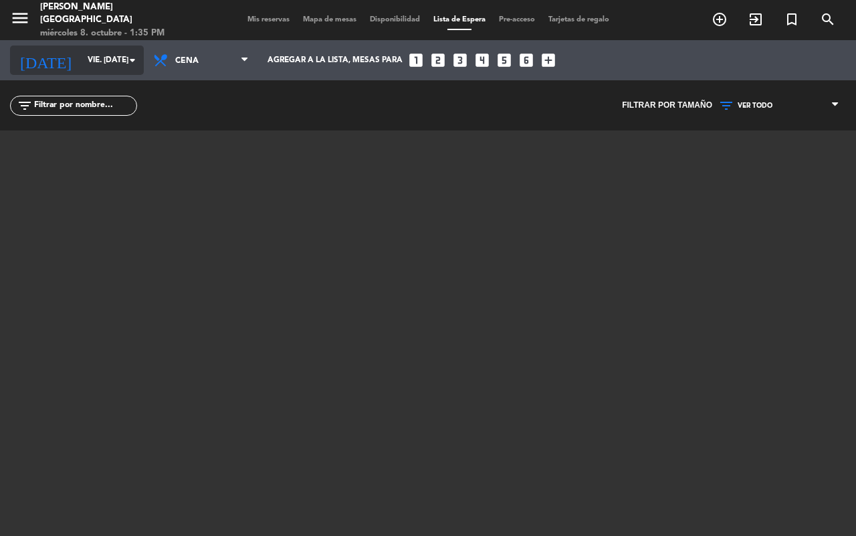
click at [125, 60] on icon "arrow_drop_down" at bounding box center [132, 60] width 16 height 16
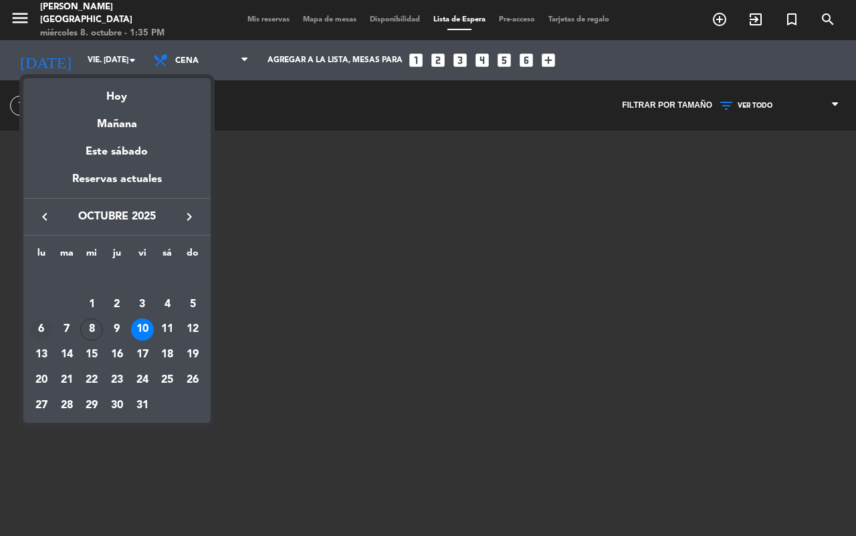
click at [48, 332] on div "6" at bounding box center [41, 329] width 23 height 23
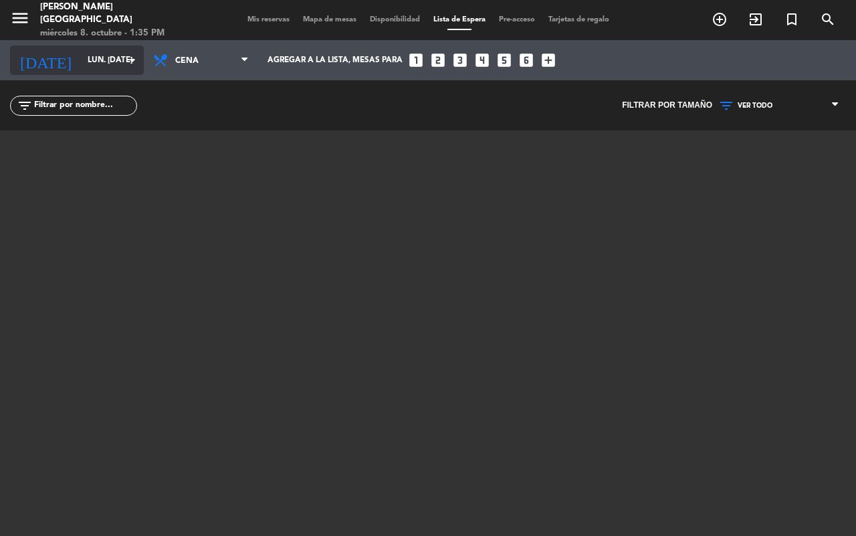
click at [128, 69] on input "lun. [DATE]" at bounding box center [134, 60] width 106 height 23
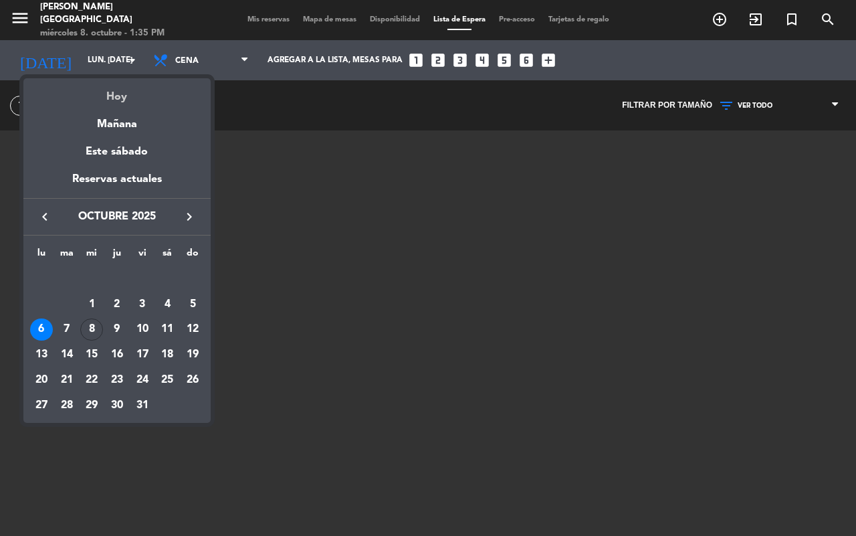
click at [112, 94] on div "Hoy" at bounding box center [116, 91] width 187 height 27
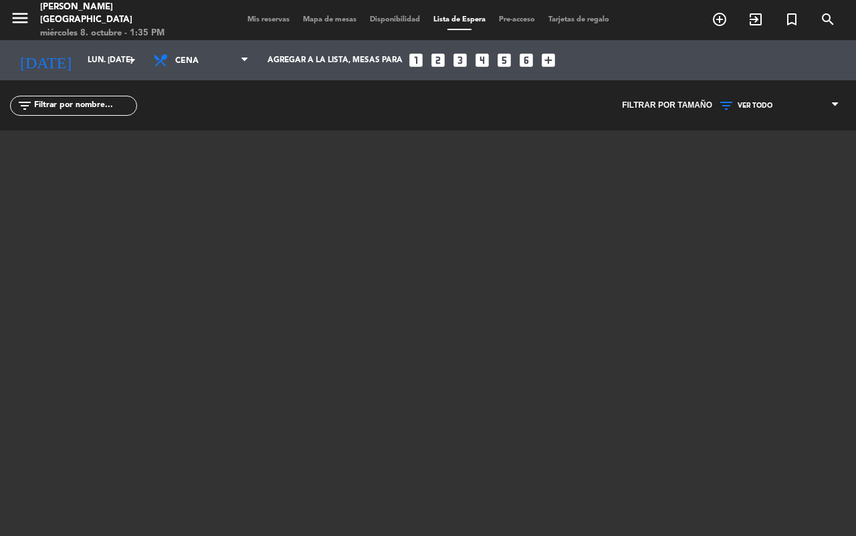
type input "mié. [DATE]"
click at [225, 65] on span "Cena" at bounding box center [207, 60] width 64 height 25
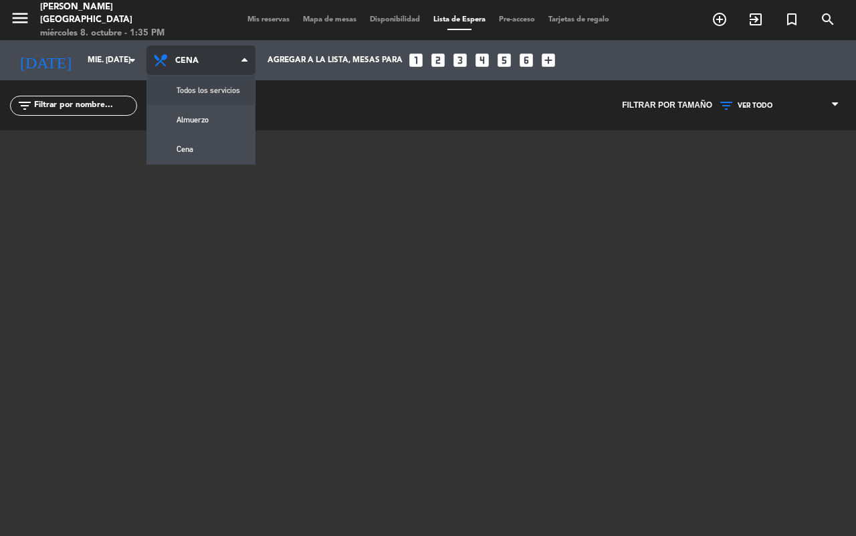
click at [201, 100] on div "menu [PERSON_NAME] miércoles 8. octubre - 1:35 PM Mis reservas Mapa de mesas Di…" at bounding box center [428, 268] width 856 height 536
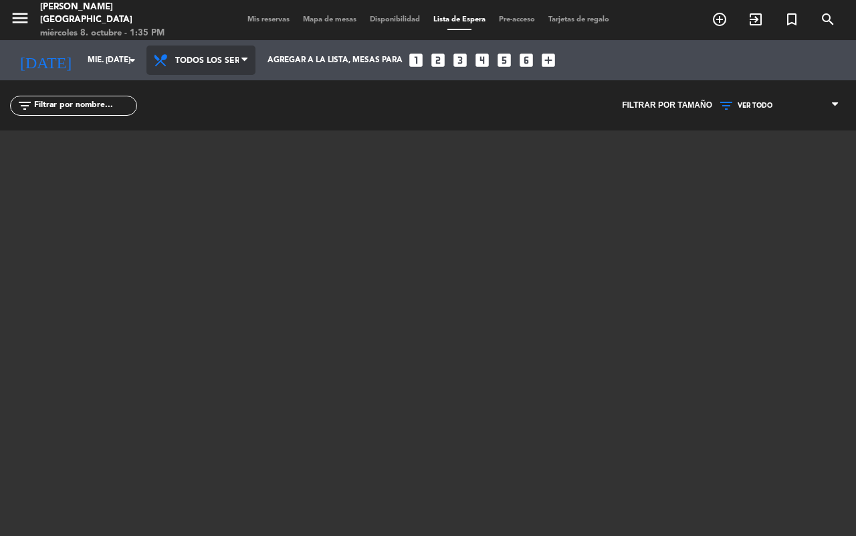
click at [229, 57] on span "Todos los servicios" at bounding box center [207, 60] width 64 height 25
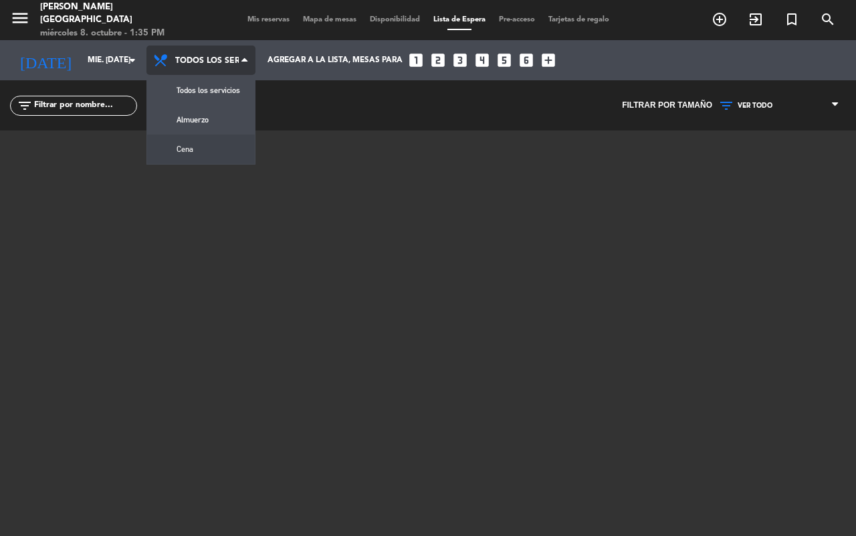
click at [191, 144] on div "menu [PERSON_NAME] miércoles 8. octubre - 1:35 PM Mis reservas Mapa de mesas Di…" at bounding box center [428, 268] width 856 height 536
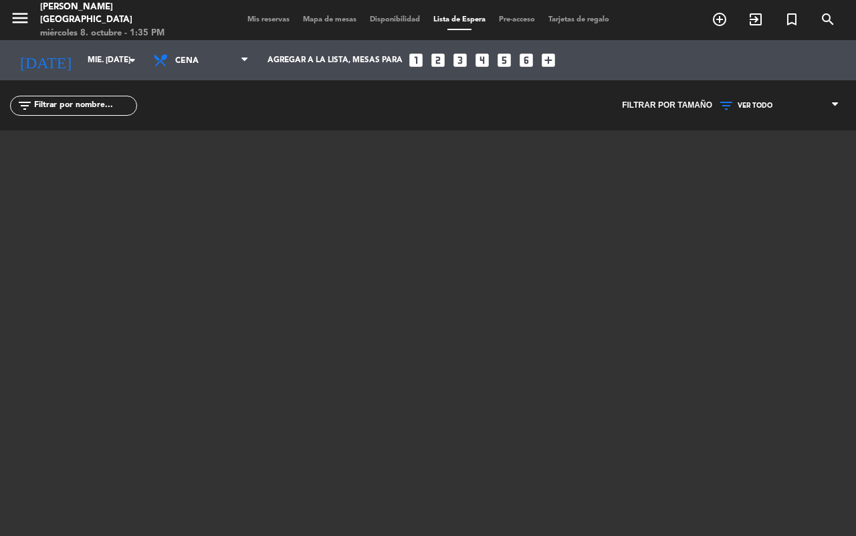
click at [268, 24] on div "Mis reservas Mapa de mesas Disponibilidad Lista de Espera Pre-acceso Tarjetas d…" at bounding box center [428, 20] width 375 height 12
click at [266, 19] on span "Mis reservas" at bounding box center [268, 19] width 55 height 7
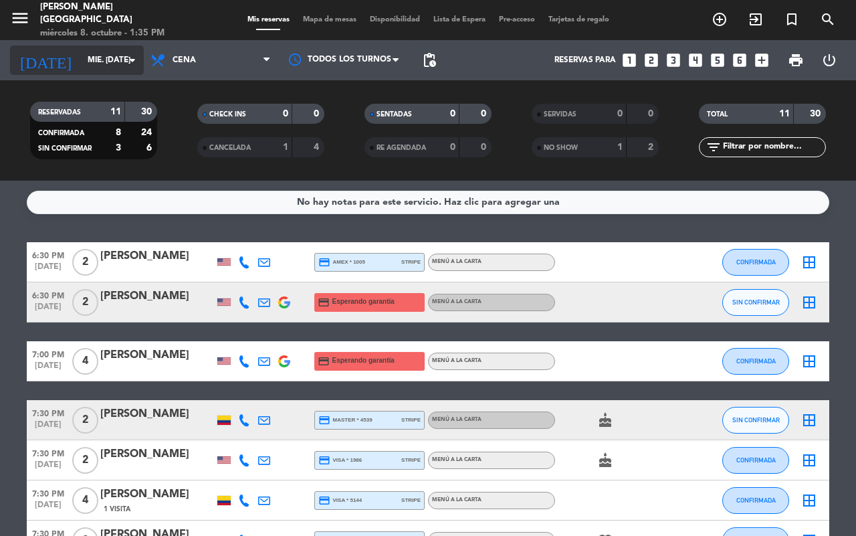
click at [125, 62] on icon "arrow_drop_down" at bounding box center [132, 60] width 16 height 16
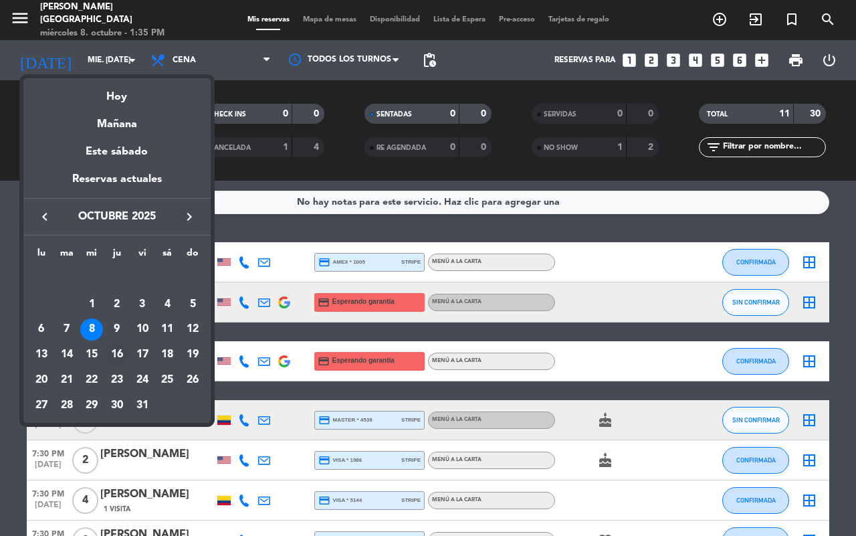
click at [119, 349] on div "16" at bounding box center [117, 354] width 23 height 23
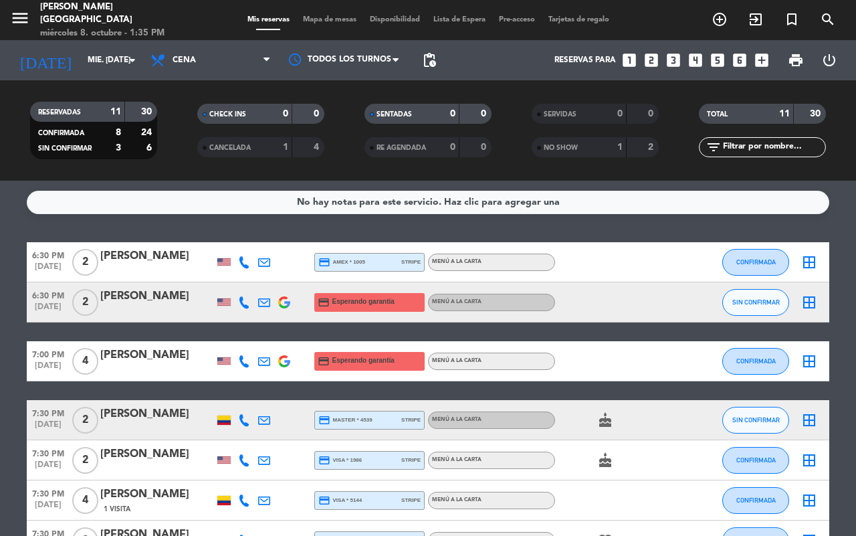
type input "[DEMOGRAPHIC_DATA] [DATE]"
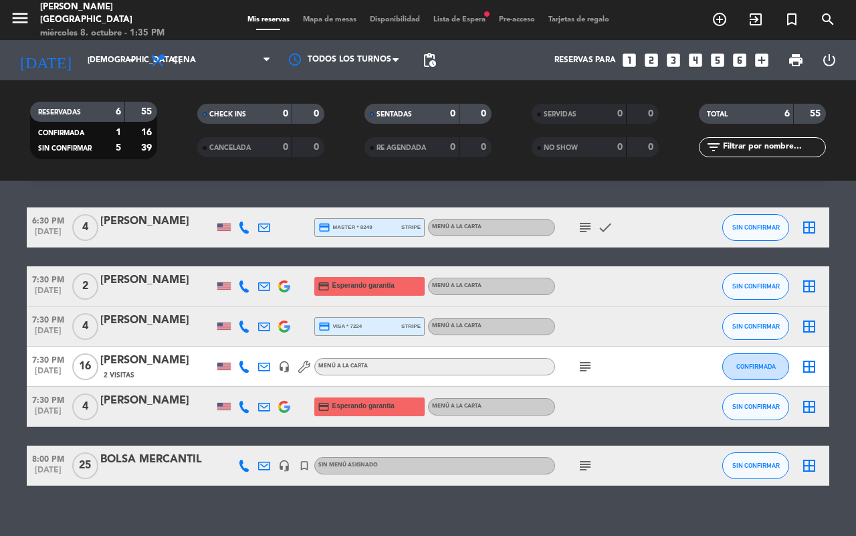
scroll to position [51, 0]
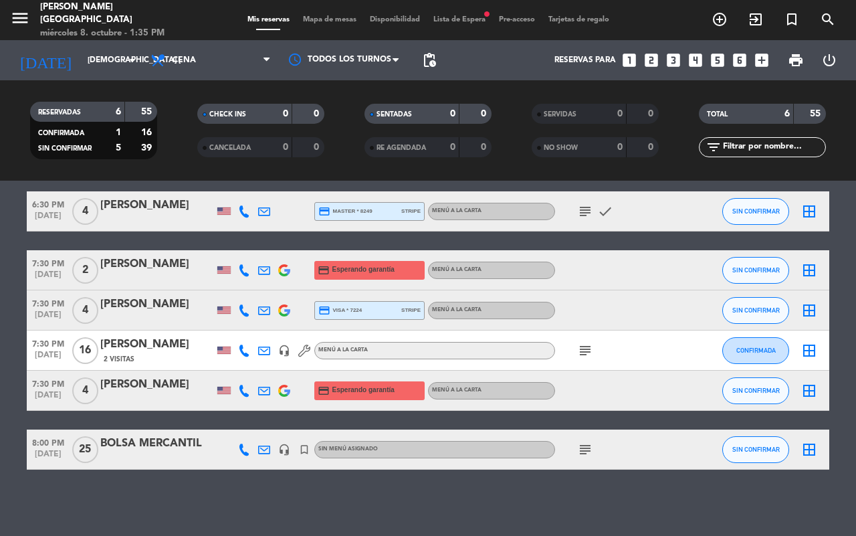
click at [589, 356] on icon "subject" at bounding box center [585, 350] width 16 height 16
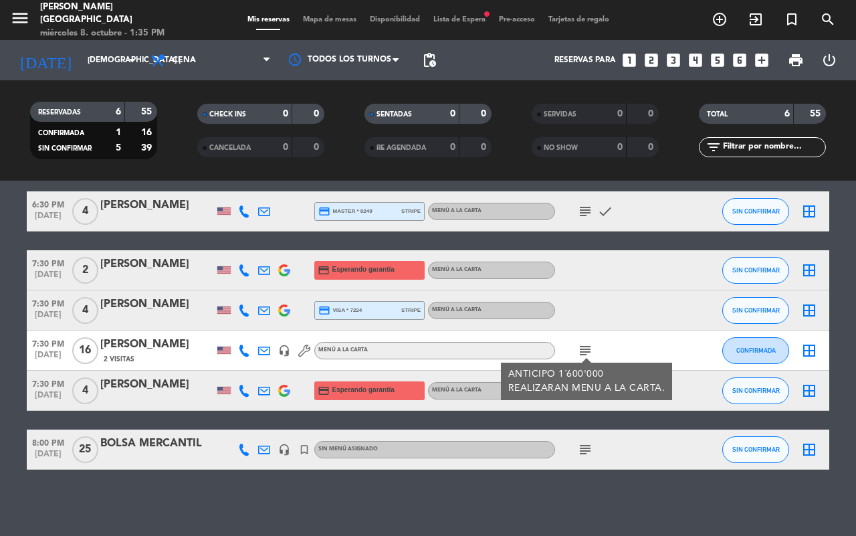
click at [583, 346] on icon "subject" at bounding box center [585, 350] width 16 height 16
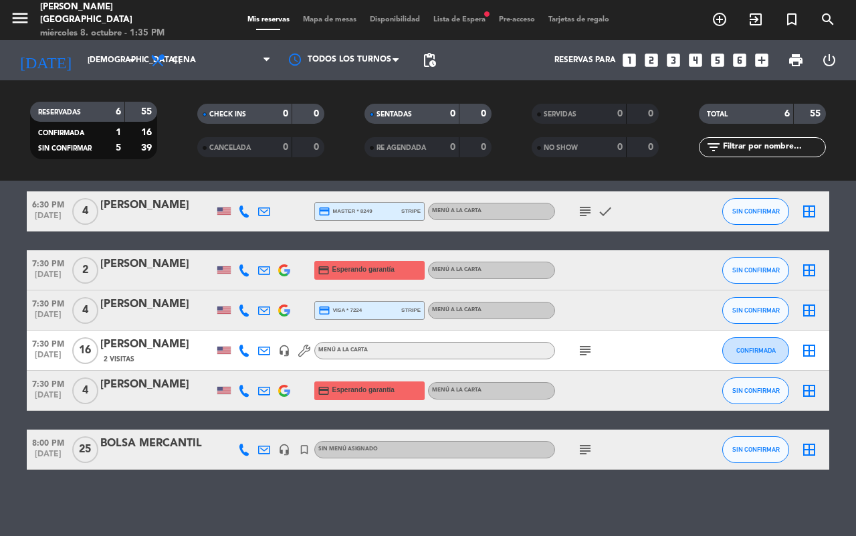
click at [473, 15] on div "Mis reservas Mapa de mesas Disponibilidad Lista de Espera fiber_manual_record P…" at bounding box center [428, 20] width 375 height 12
click at [469, 20] on span "Lista de Espera fiber_manual_record" at bounding box center [460, 19] width 66 height 7
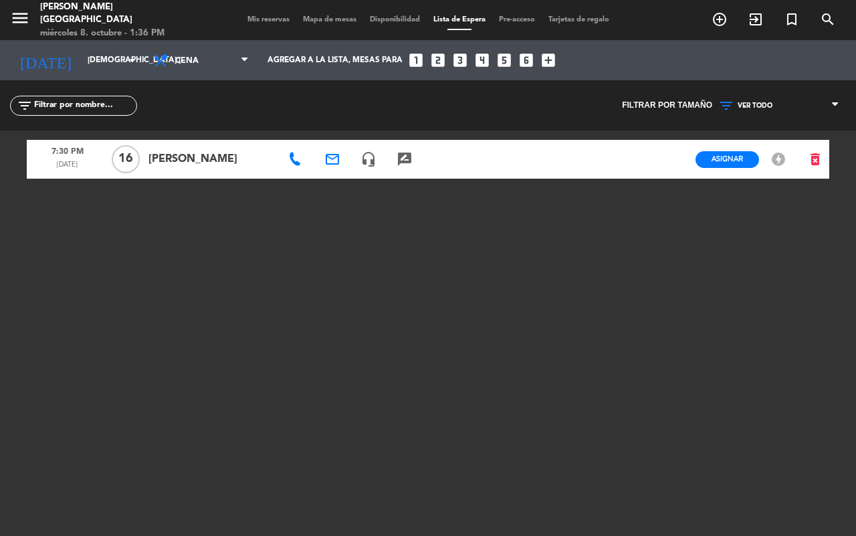
click at [261, 23] on span "Mis reservas" at bounding box center [268, 19] width 55 height 7
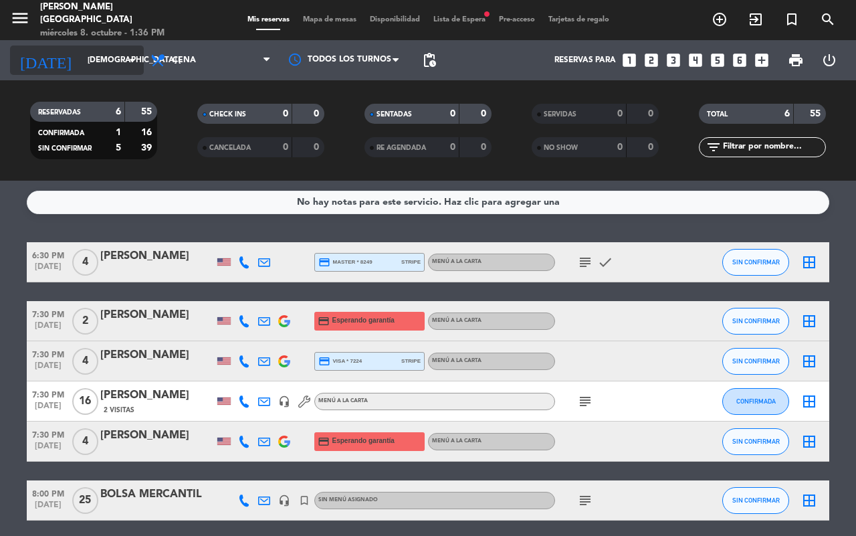
click at [96, 61] on input "[DEMOGRAPHIC_DATA] [DATE]" at bounding box center [134, 60] width 106 height 23
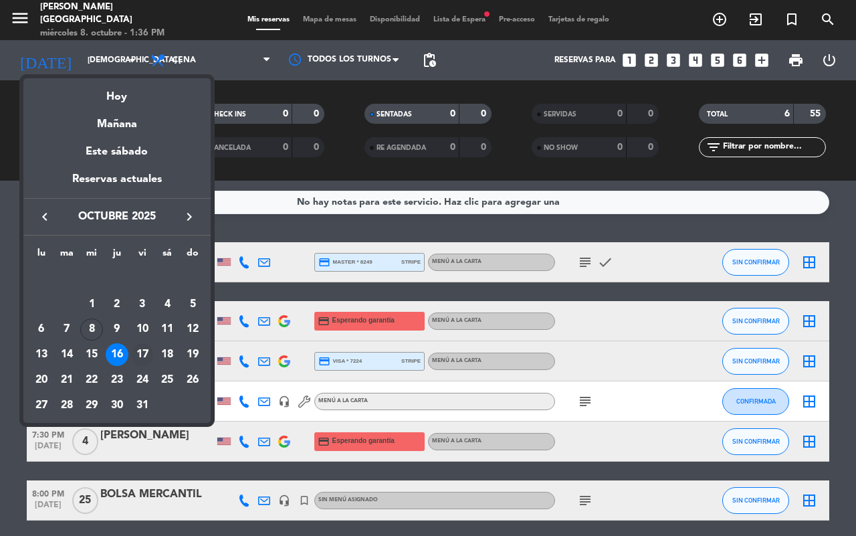
click at [148, 358] on div "17" at bounding box center [142, 354] width 23 height 23
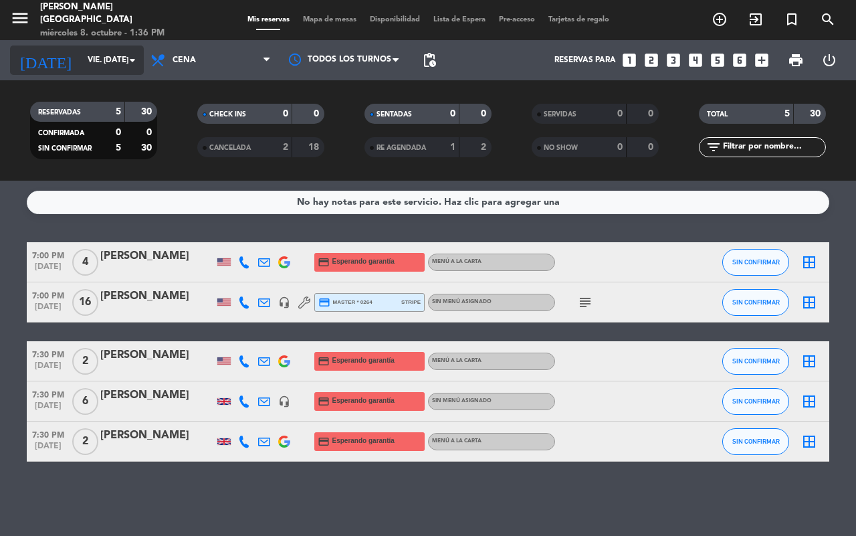
click at [130, 64] on icon "arrow_drop_down" at bounding box center [132, 60] width 16 height 16
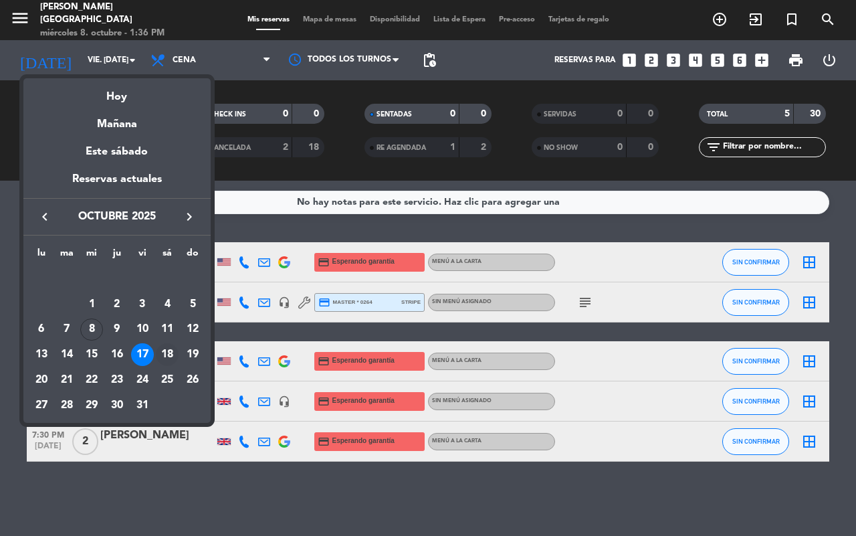
click at [175, 355] on div "18" at bounding box center [167, 354] width 23 height 23
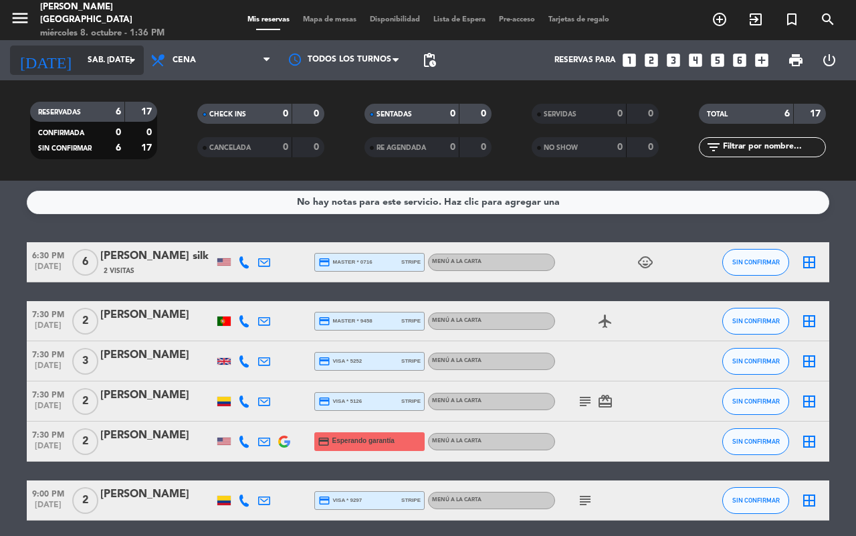
click at [136, 65] on icon "arrow_drop_down" at bounding box center [132, 60] width 16 height 16
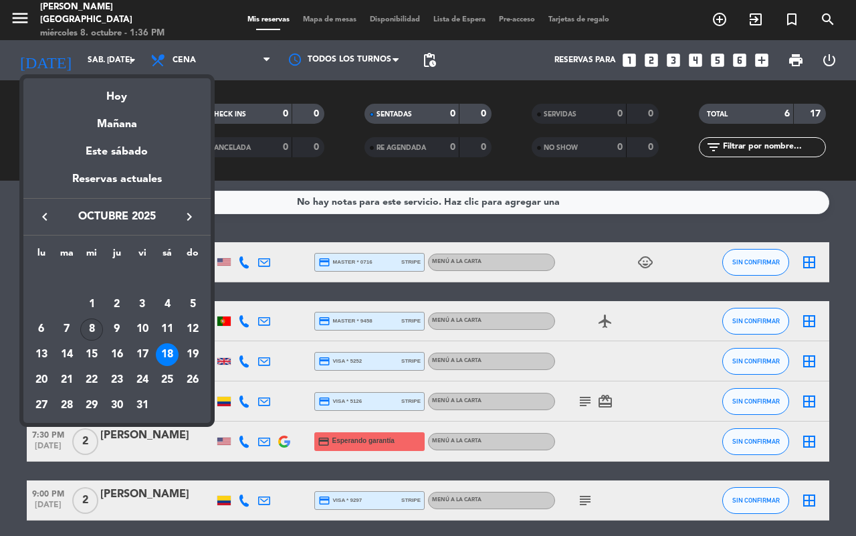
click at [82, 323] on div "8" at bounding box center [91, 329] width 23 height 23
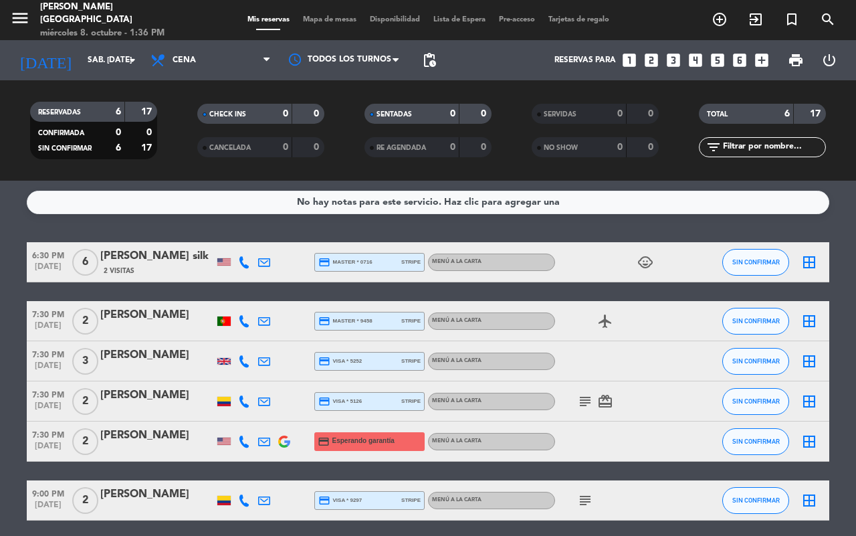
type input "mié. [DATE]"
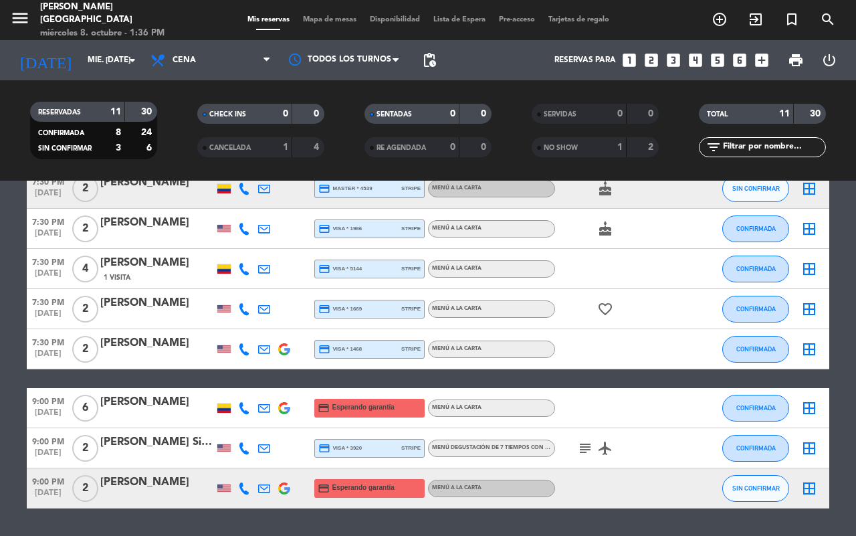
scroll to position [271, 0]
